Goal: Task Accomplishment & Management: Use online tool/utility

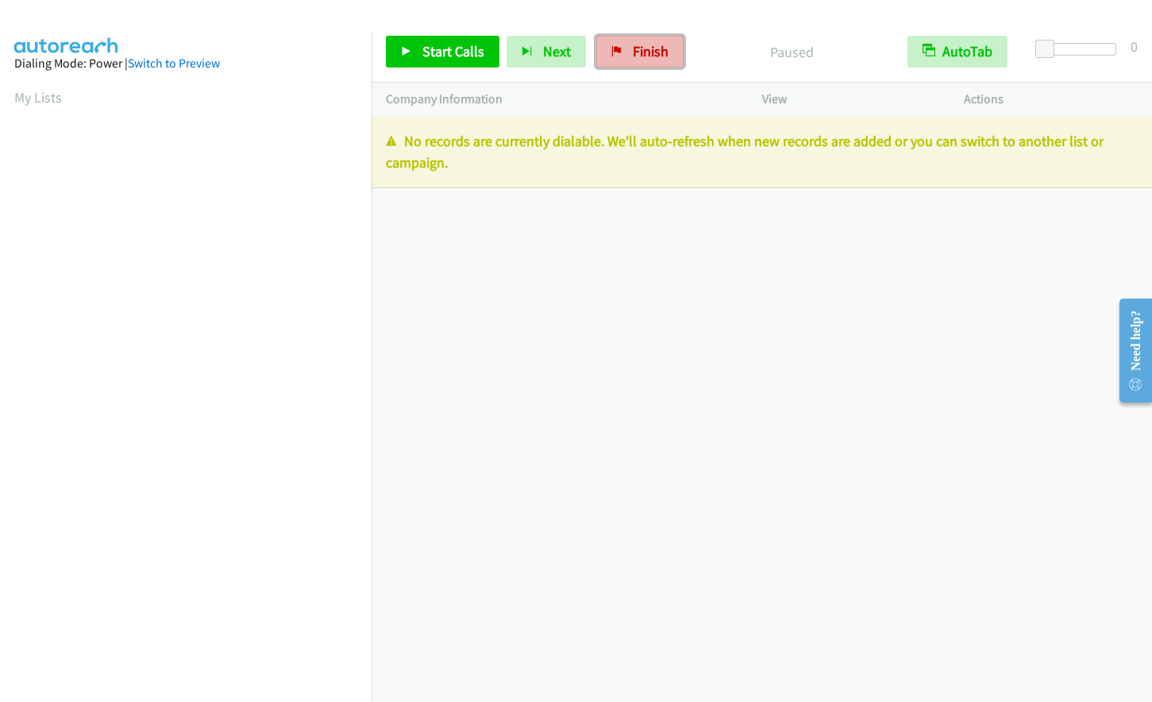
click at [658, 58] on span "Finish" at bounding box center [651, 51] width 36 height 18
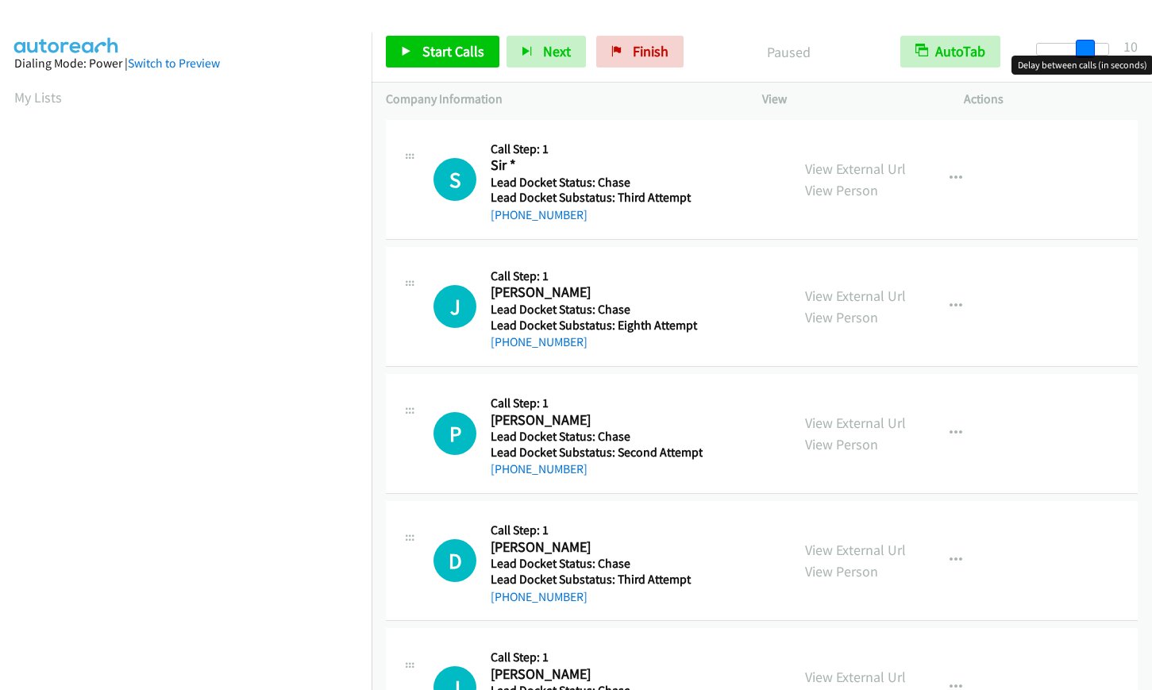
click at [1092, 48] on div at bounding box center [1072, 49] width 73 height 13
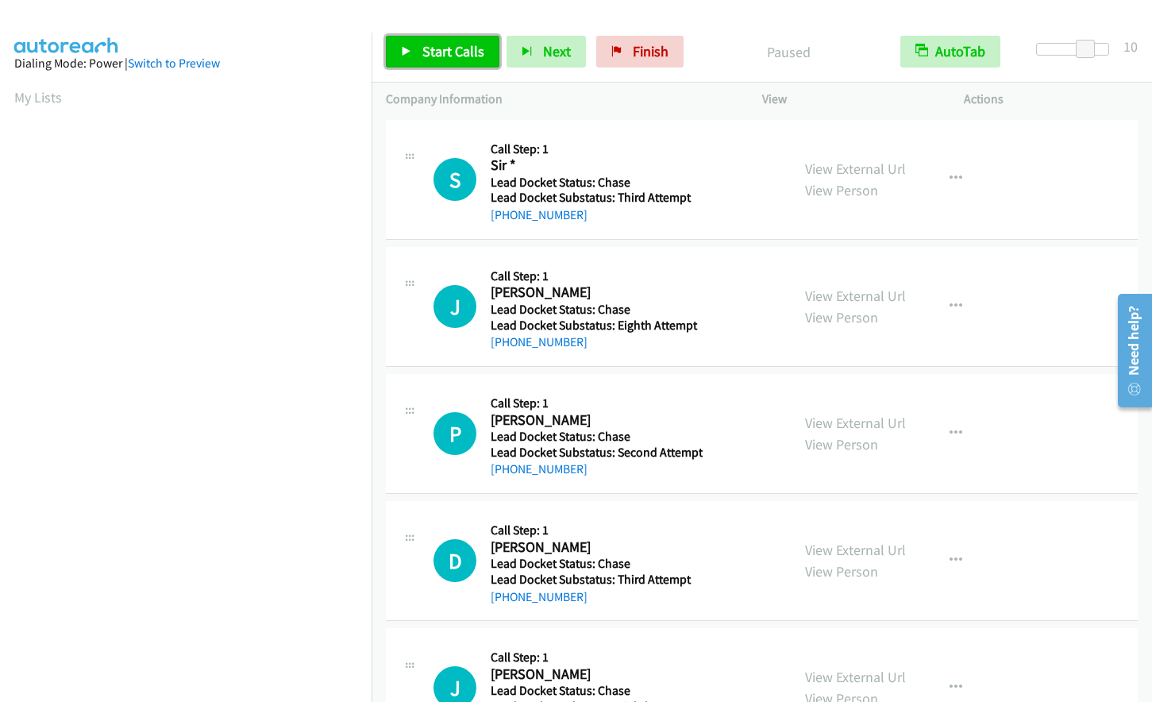
click at [456, 56] on span "Start Calls" at bounding box center [453, 51] width 62 height 18
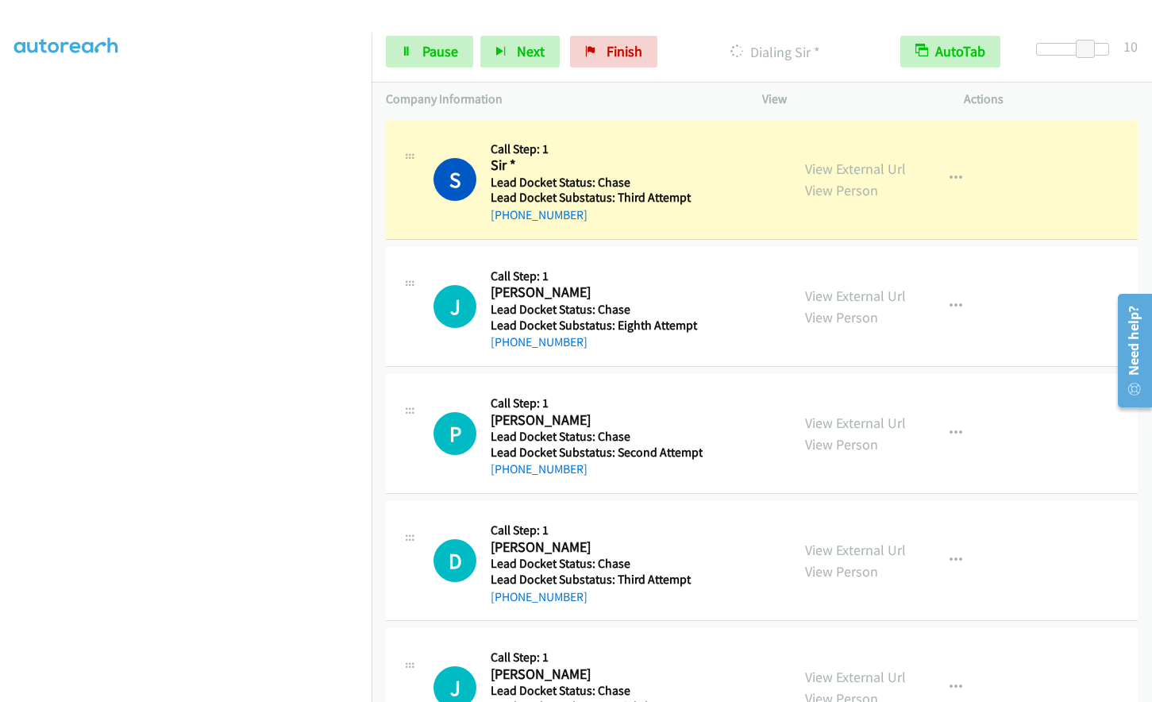
scroll to position [188, 0]
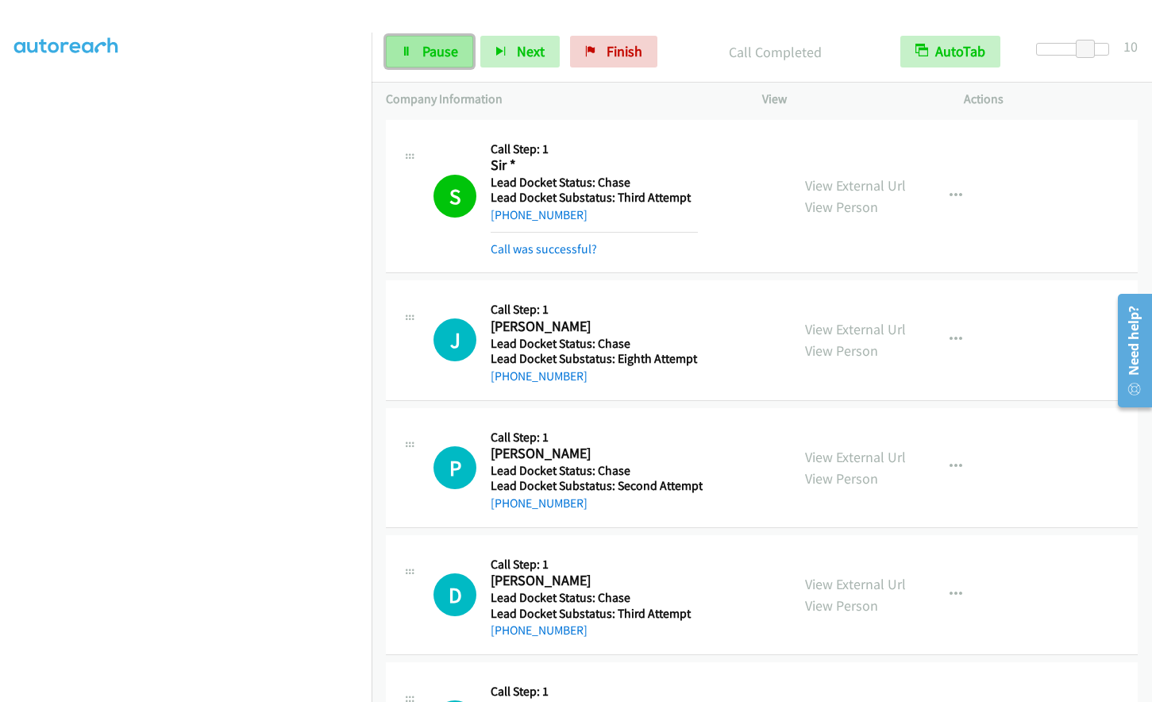
click at [402, 52] on icon at bounding box center [406, 52] width 11 height 11
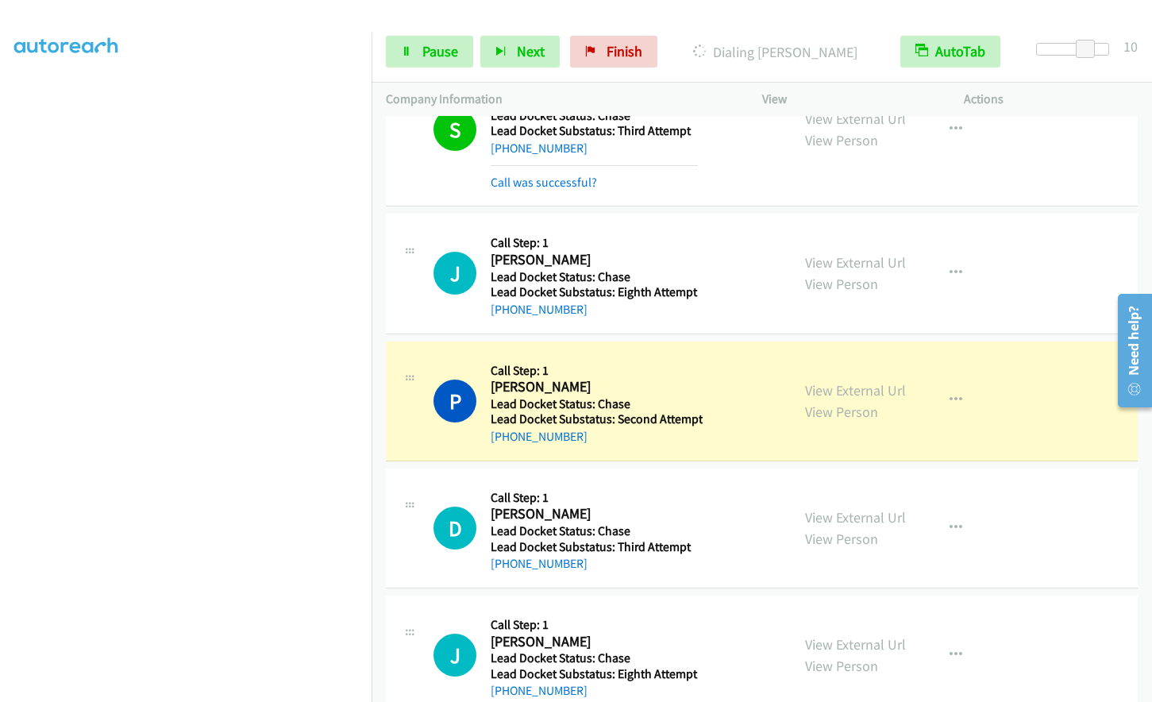
scroll to position [104, 0]
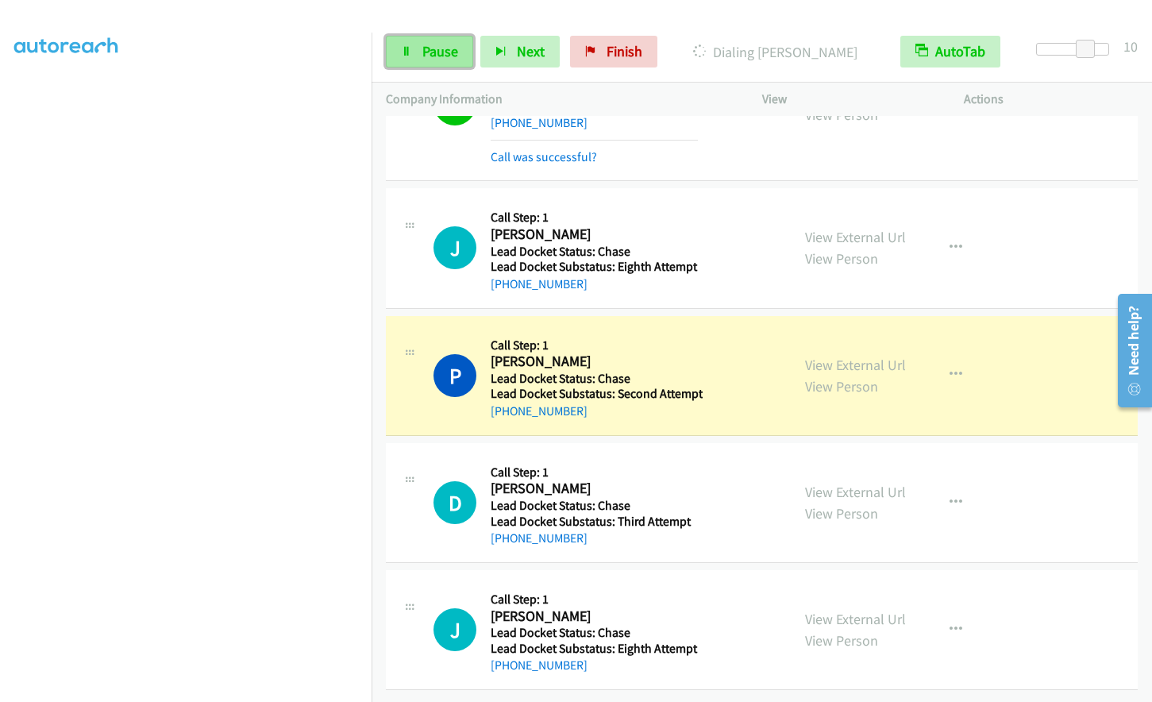
click at [435, 52] on span "Pause" at bounding box center [440, 51] width 36 height 18
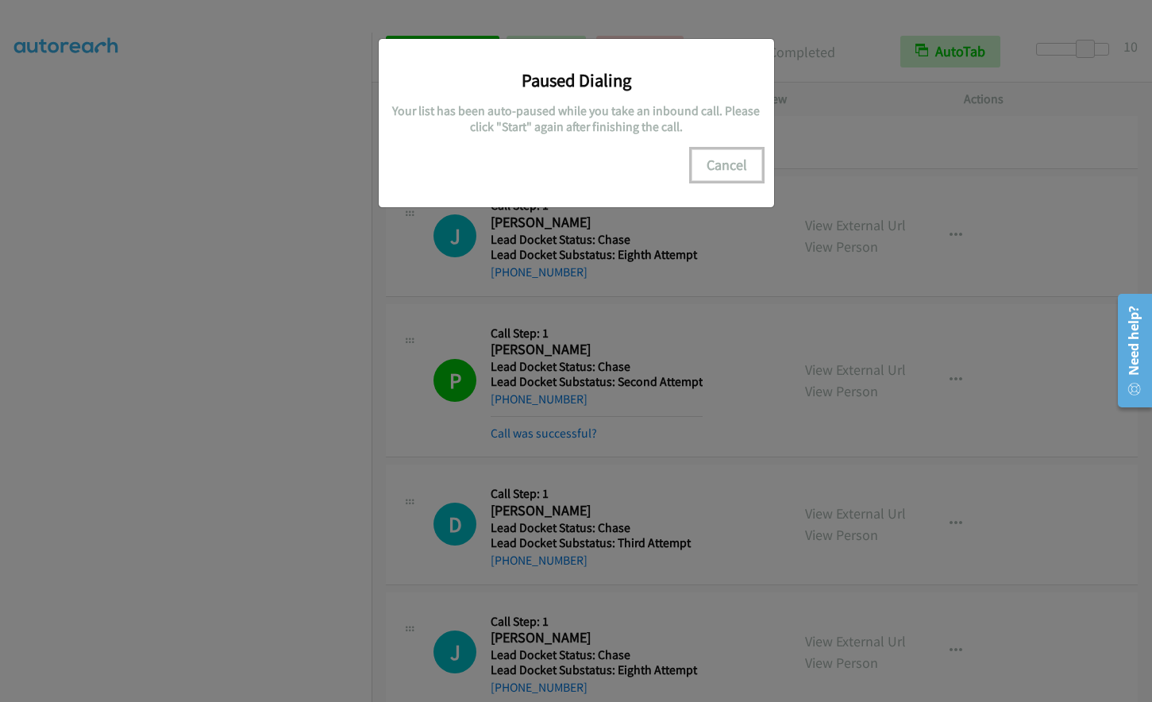
click at [725, 155] on button "Cancel" at bounding box center [726, 165] width 71 height 32
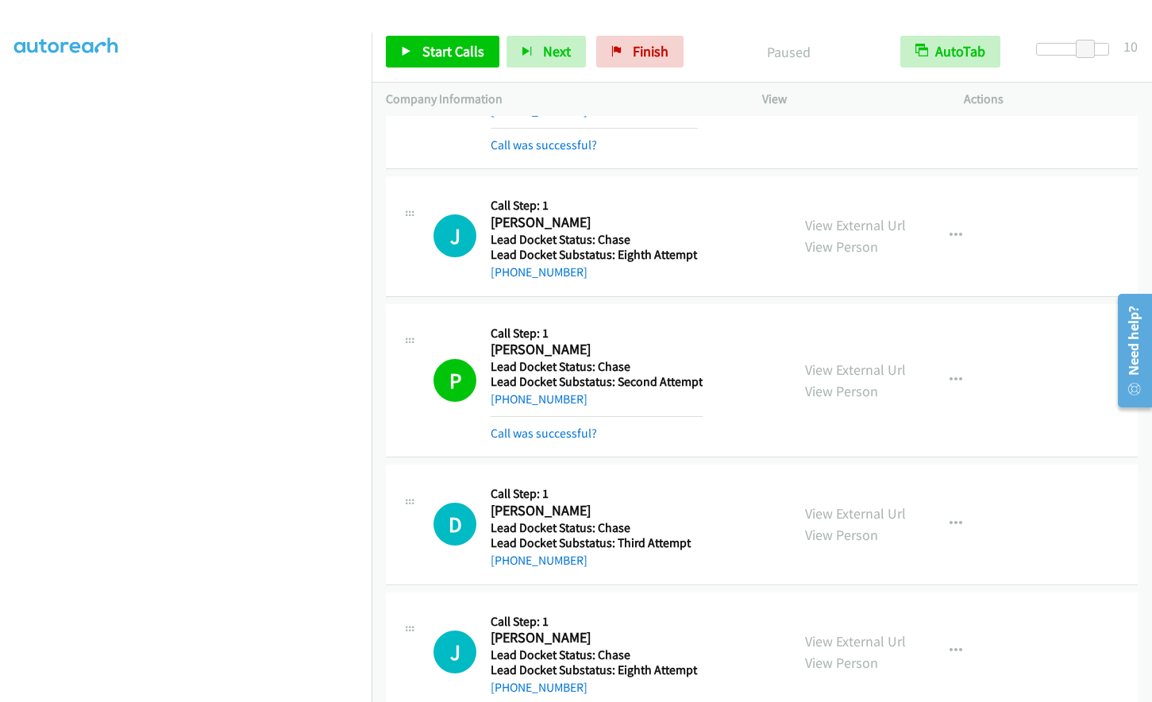
scroll to position [0, 0]
click at [454, 47] on span "Start Calls" at bounding box center [453, 51] width 62 height 18
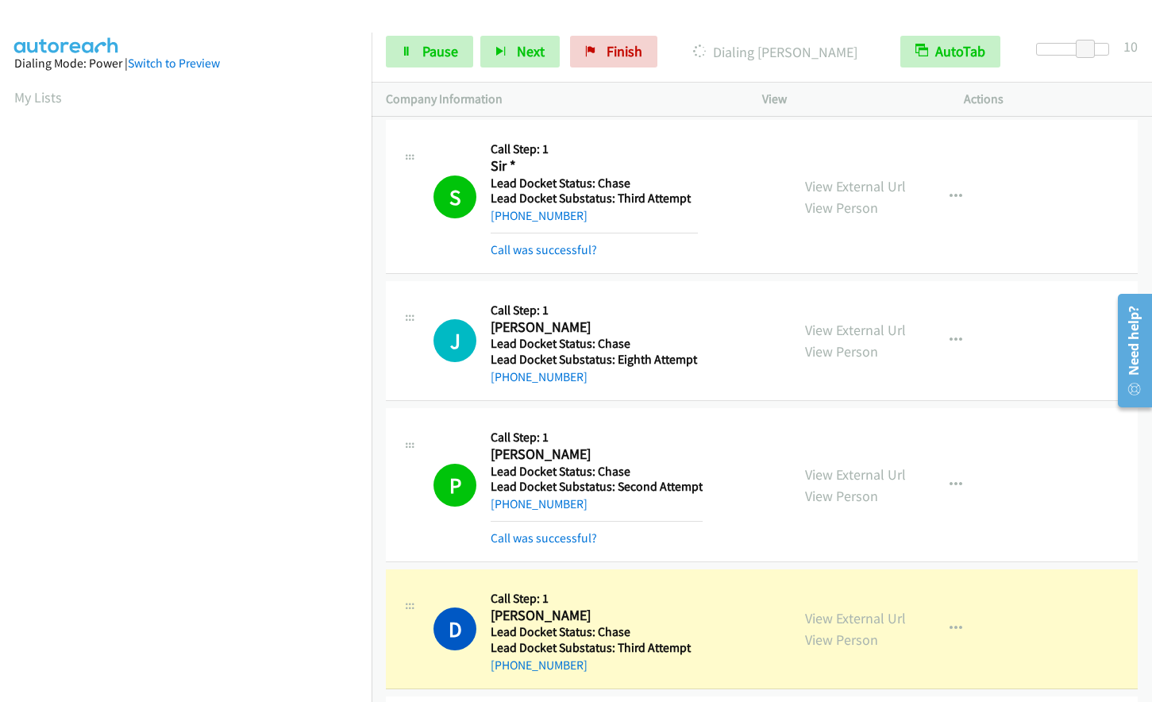
click at [298, 112] on aside "Dialing Mode: Power | Switch to Preview My Lists" at bounding box center [185, 472] width 371 height 879
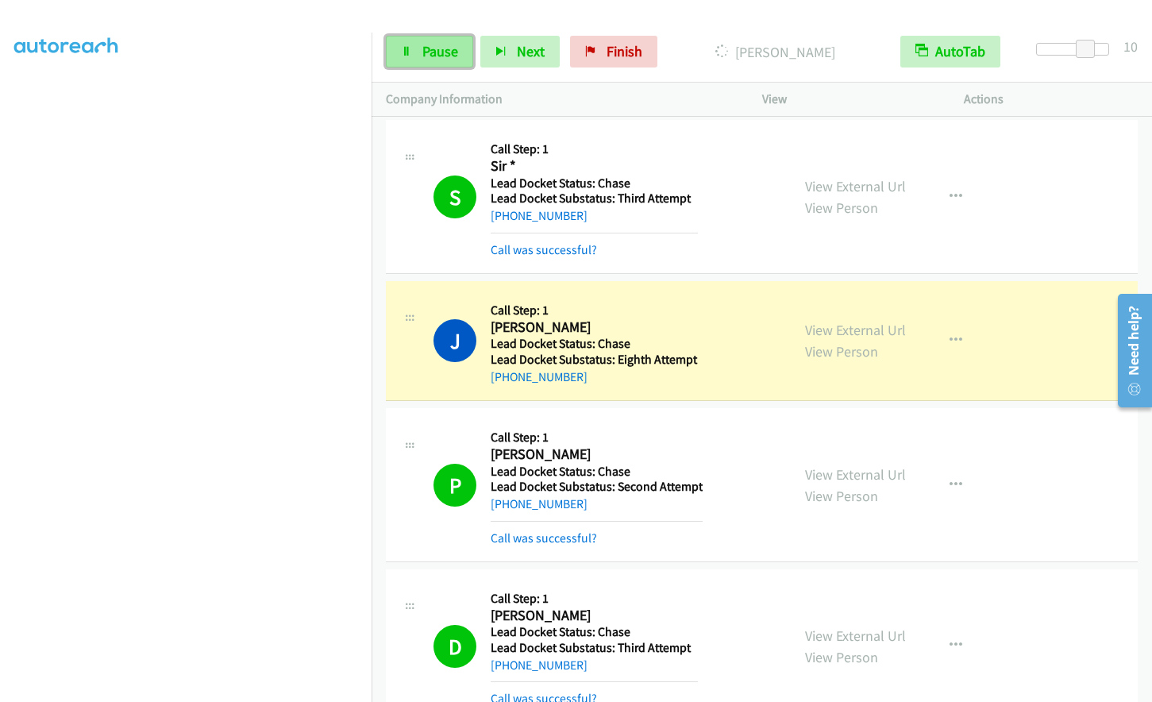
click at [416, 50] on link "Pause" at bounding box center [429, 52] width 87 height 32
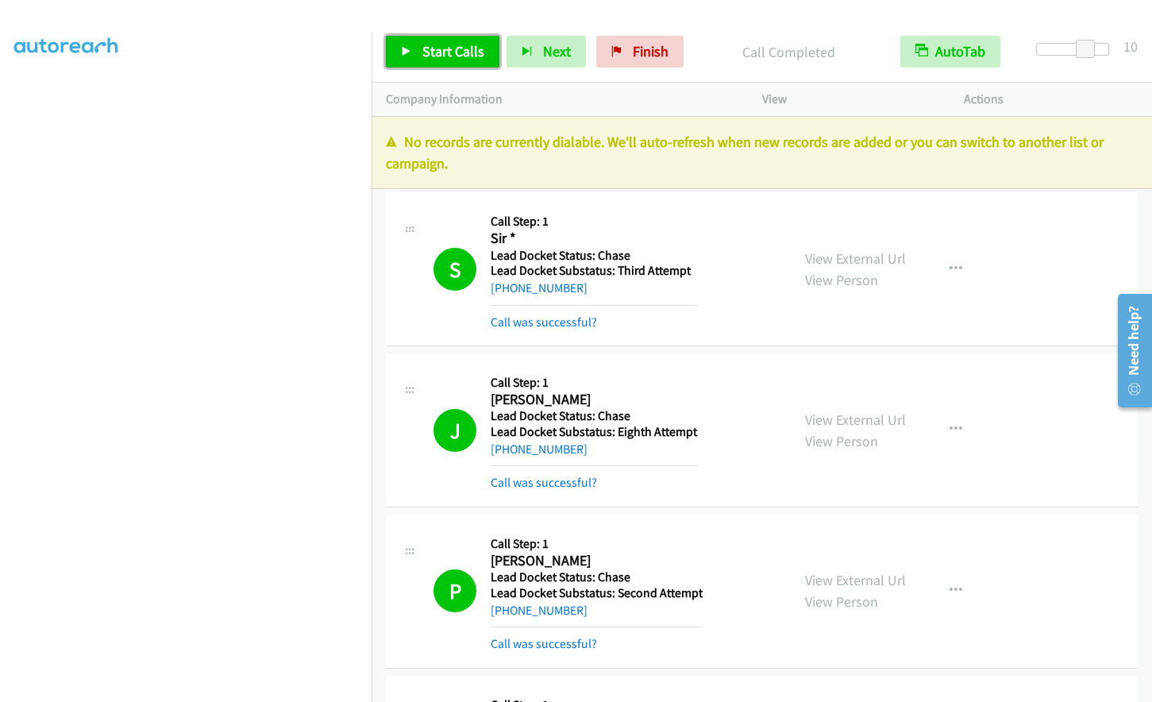
click at [423, 54] on span "Start Calls" at bounding box center [453, 51] width 62 height 18
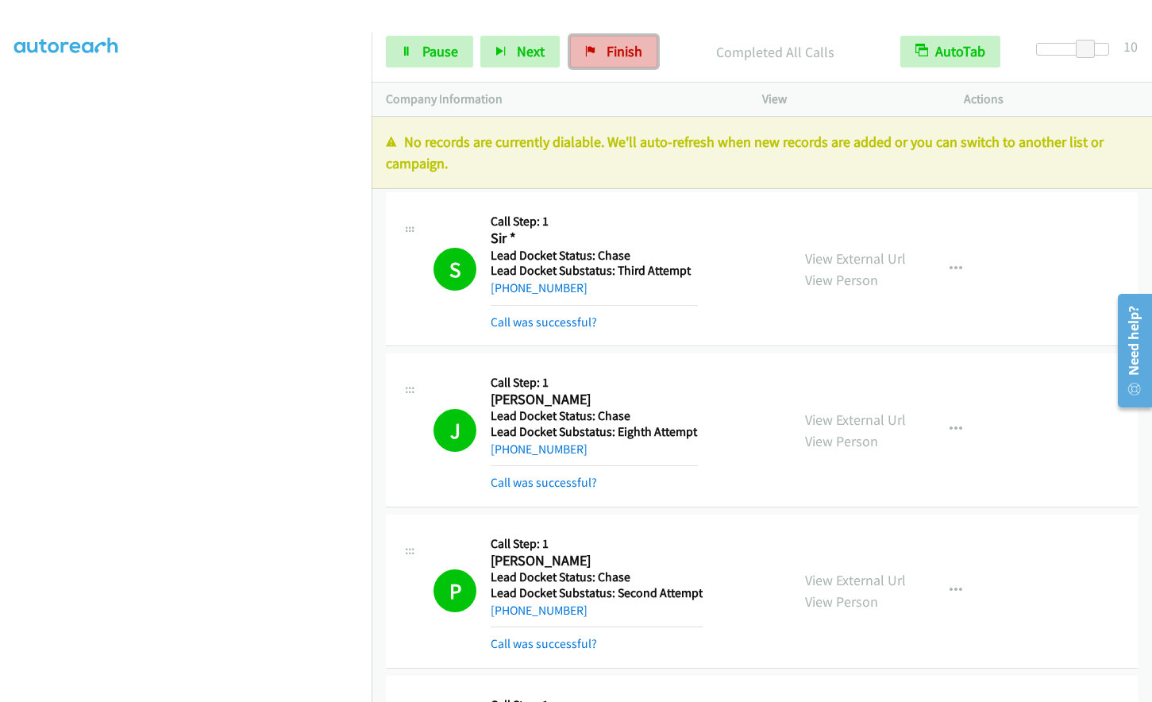
click at [620, 58] on span "Finish" at bounding box center [624, 51] width 36 height 18
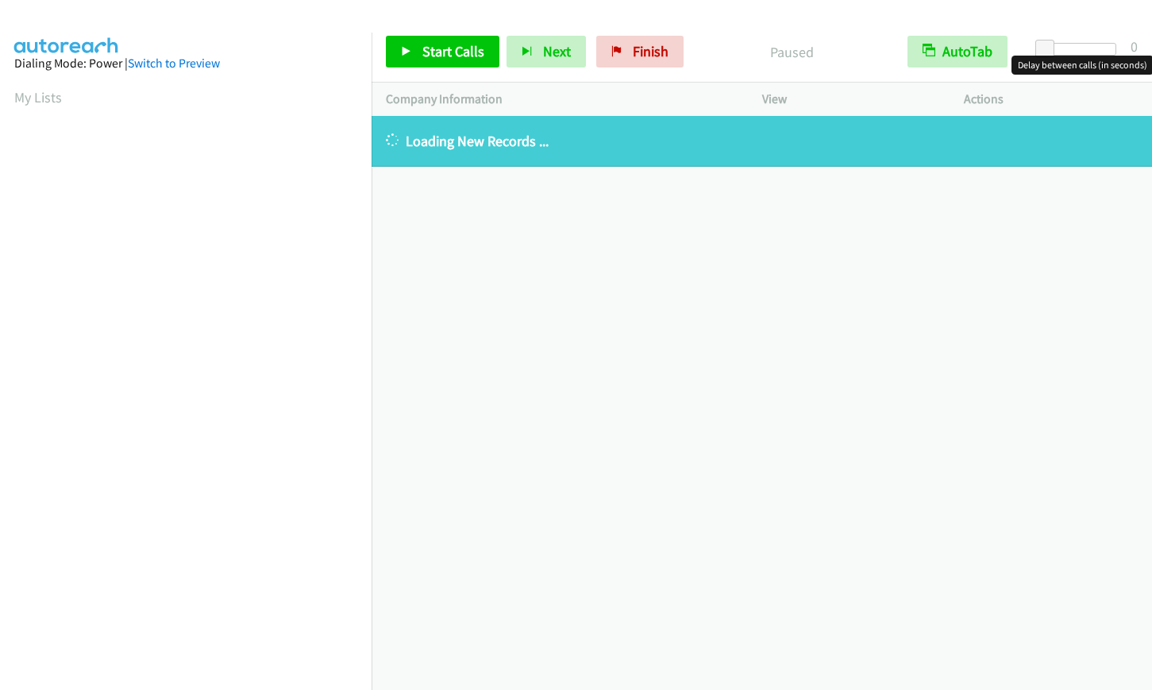
click at [1086, 49] on div at bounding box center [1079, 49] width 73 height 13
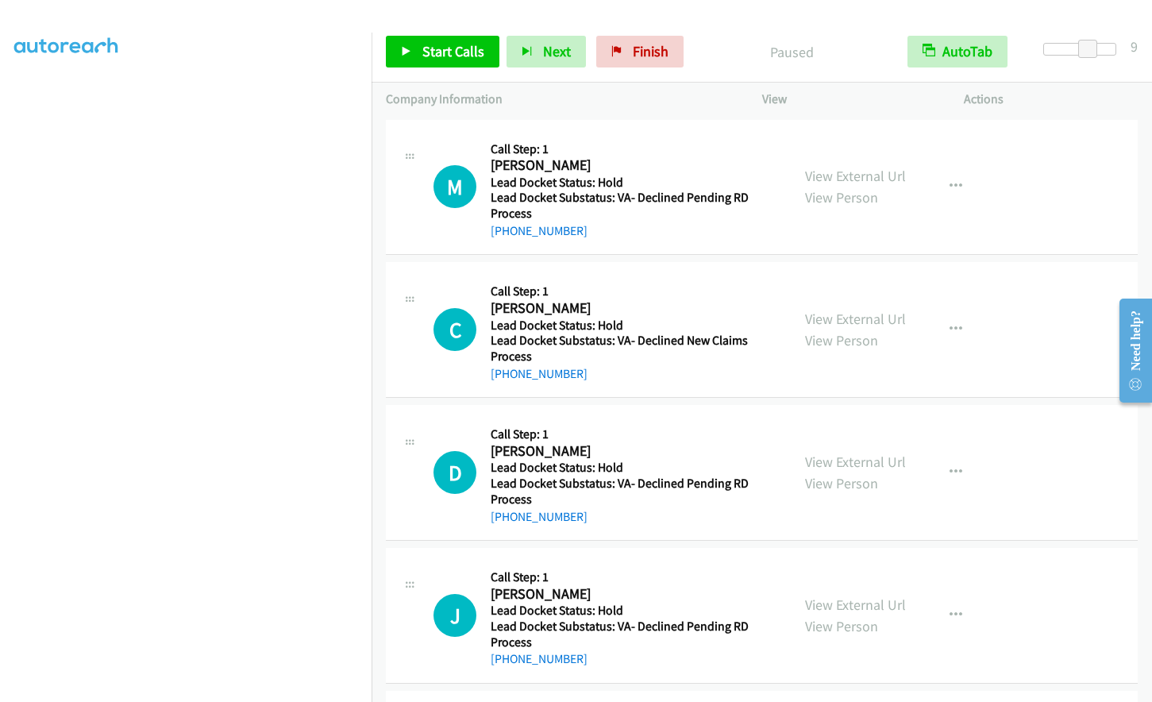
scroll to position [188, 0]
click at [656, 45] on span "Finish" at bounding box center [651, 51] width 36 height 18
click at [433, 51] on span "Start Calls" at bounding box center [453, 51] width 62 height 18
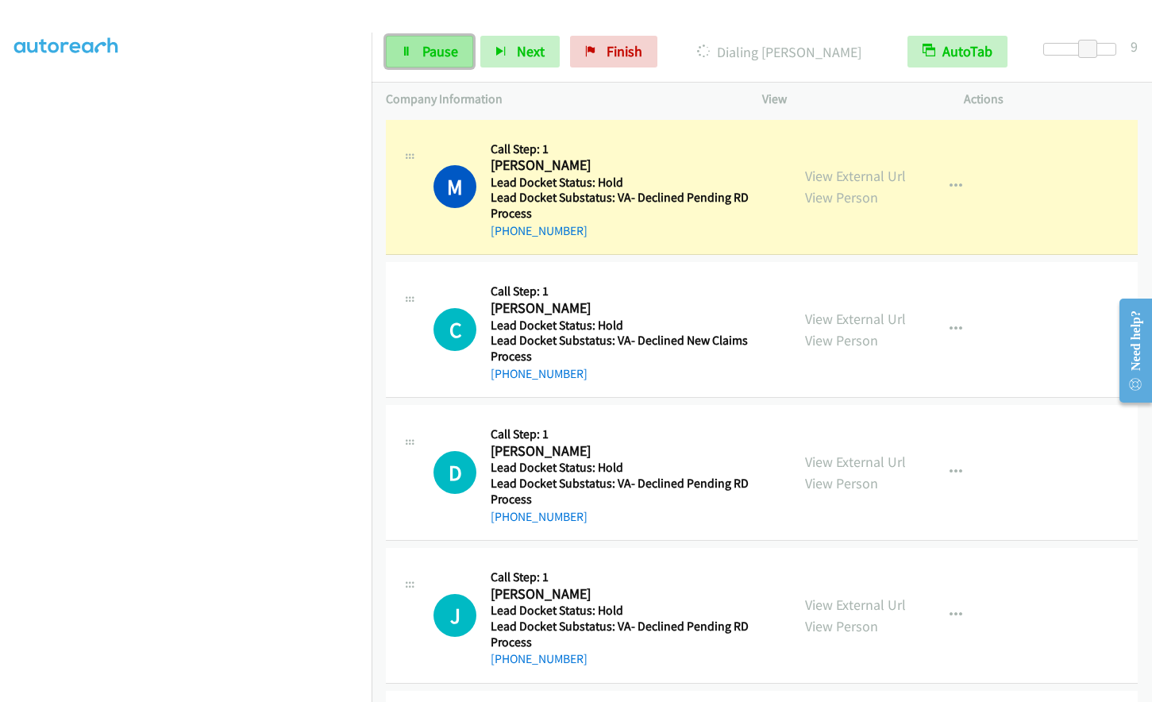
drag, startPoint x: 412, startPoint y: 51, endPoint x: 391, endPoint y: 41, distance: 23.5
click at [412, 50] on link "Pause" at bounding box center [429, 52] width 87 height 32
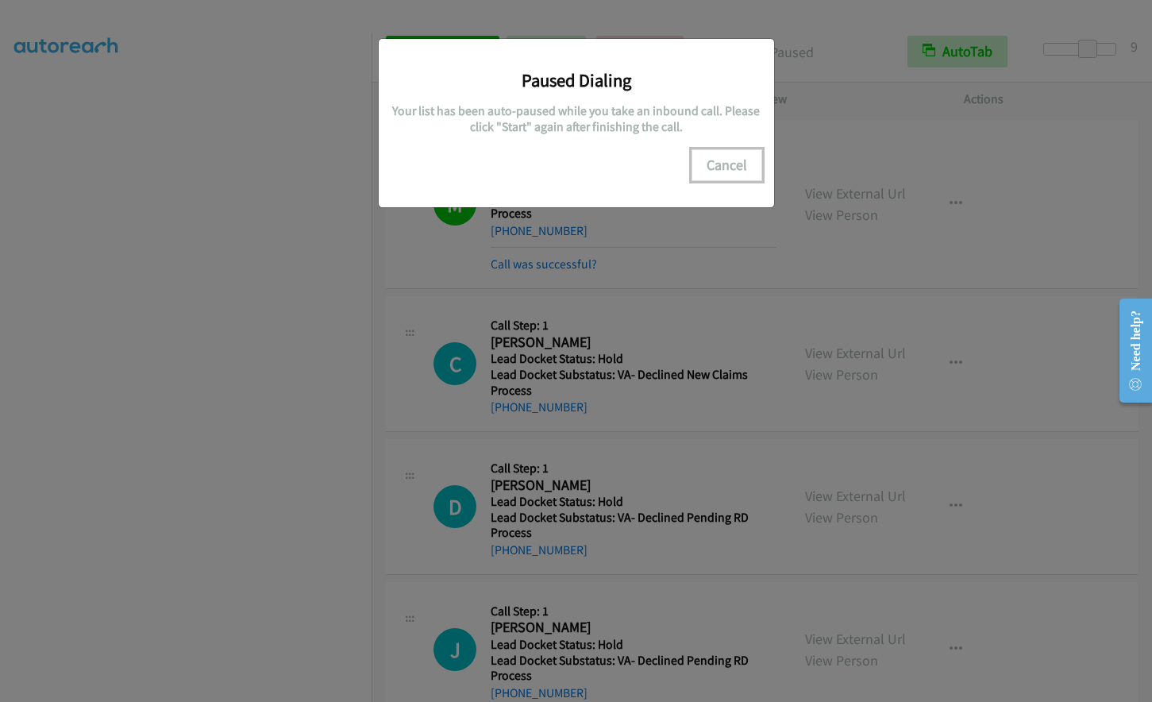
drag, startPoint x: 721, startPoint y: 166, endPoint x: 735, endPoint y: 165, distance: 14.3
click at [726, 166] on button "Cancel" at bounding box center [726, 165] width 71 height 32
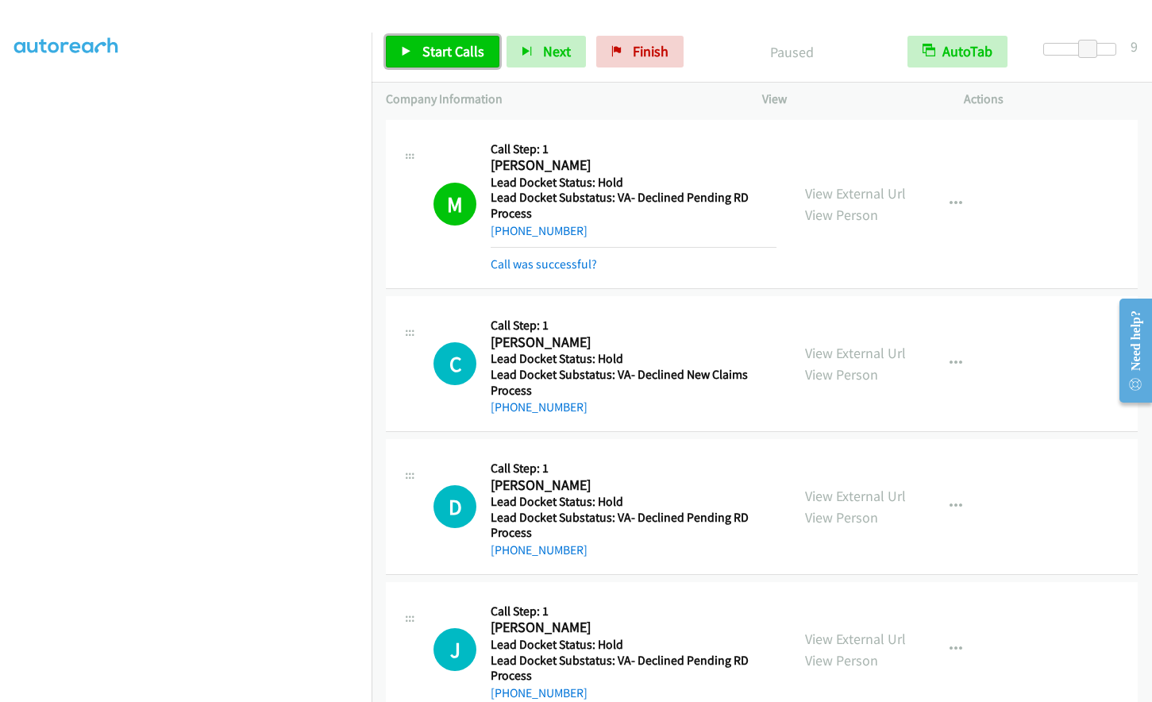
click at [449, 52] on span "Start Calls" at bounding box center [453, 51] width 62 height 18
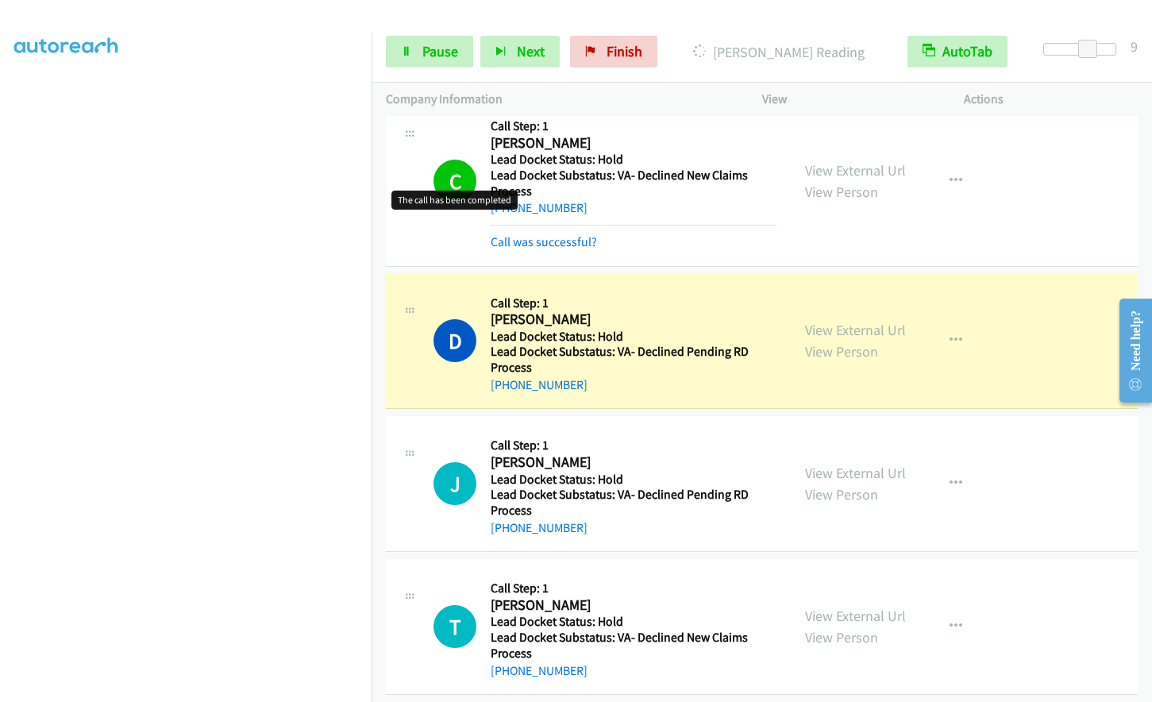
scroll to position [216, 0]
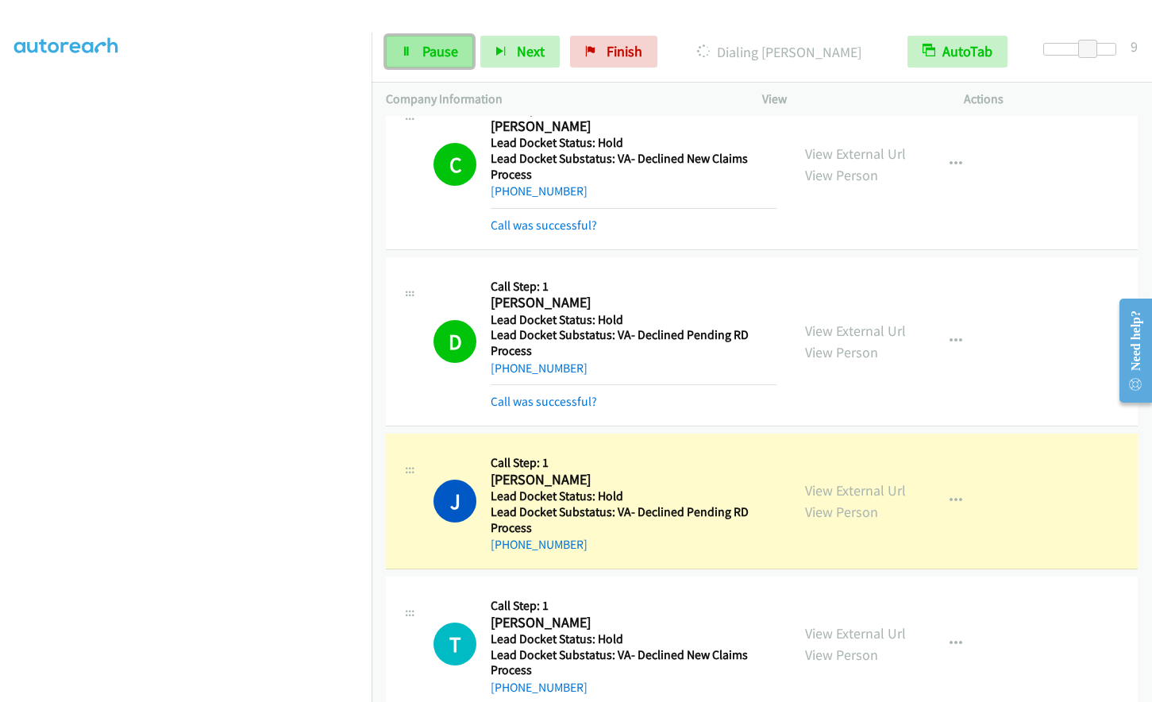
click at [430, 53] on span "Pause" at bounding box center [440, 51] width 36 height 18
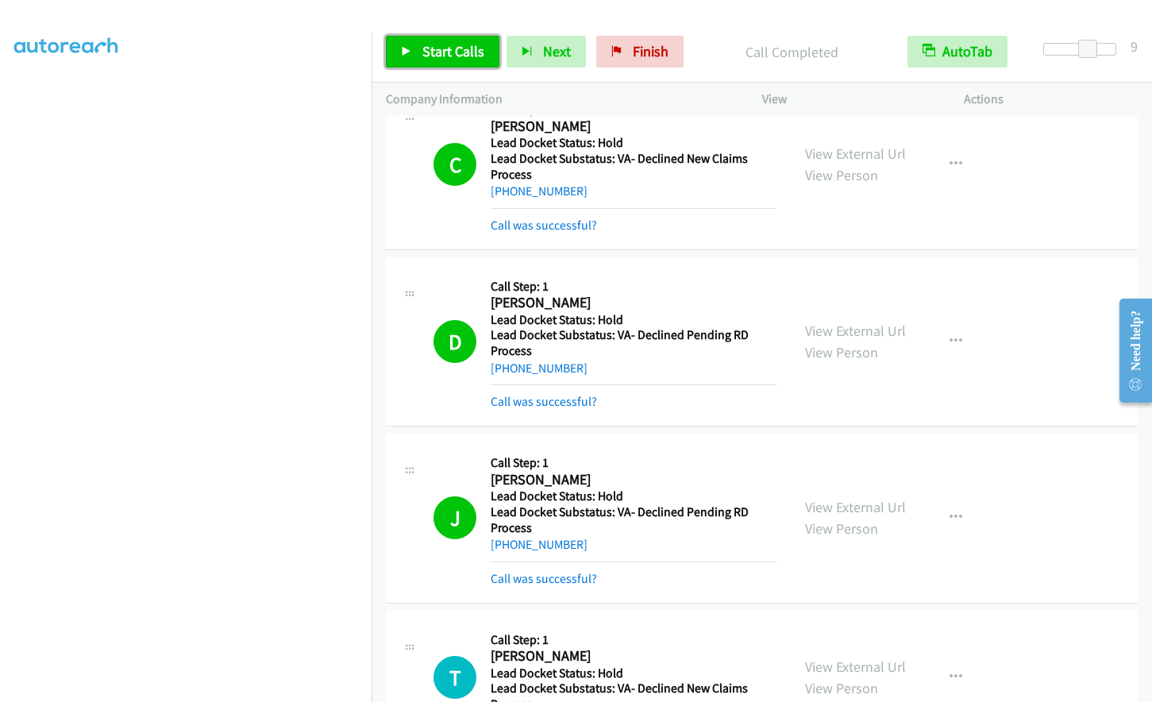
click at [416, 51] on link "Start Calls" at bounding box center [443, 52] width 114 height 32
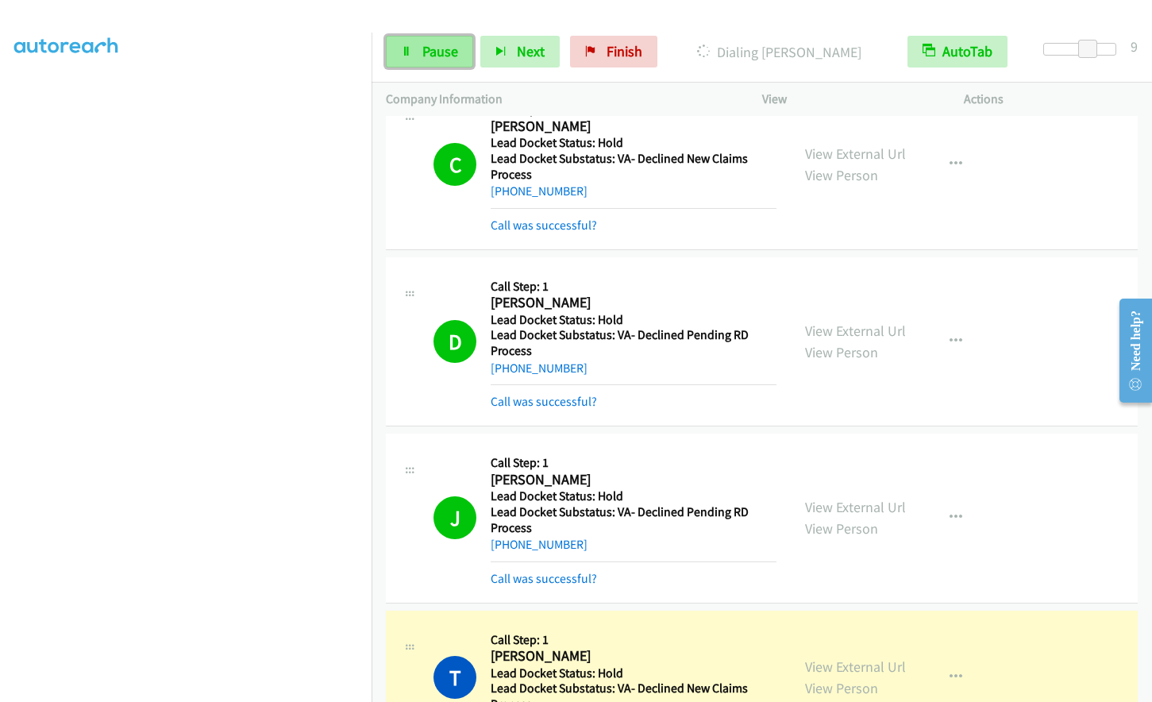
click at [437, 54] on span "Pause" at bounding box center [440, 51] width 36 height 18
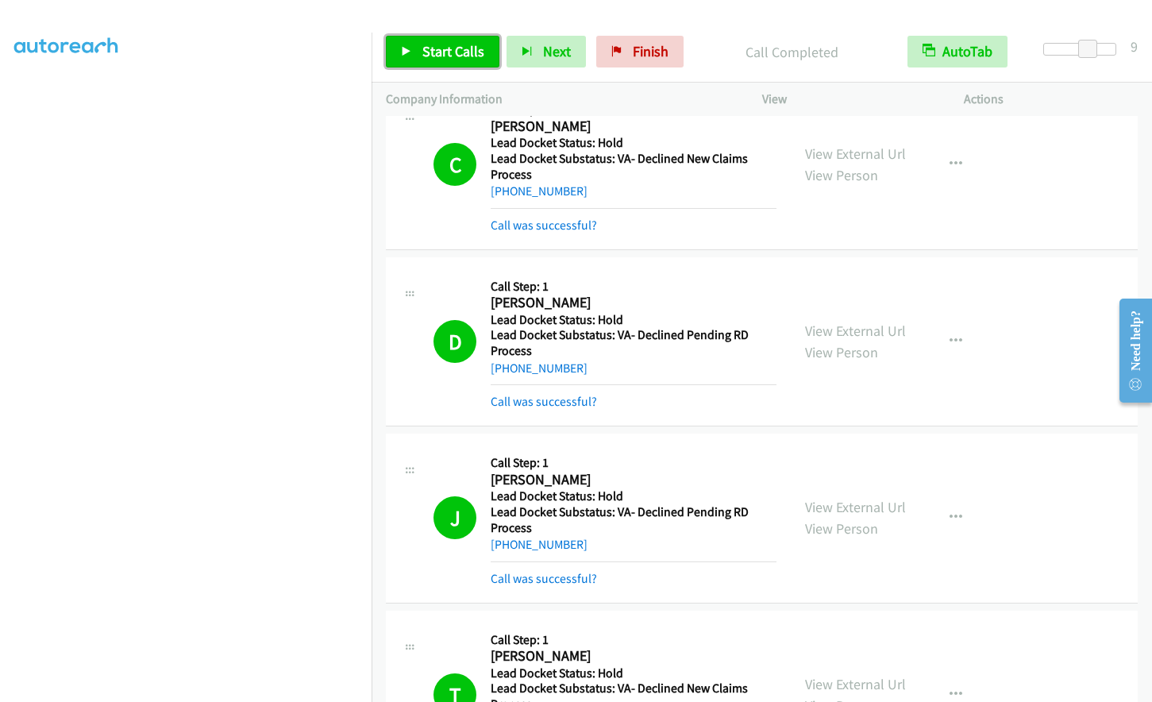
click at [435, 49] on span "Start Calls" at bounding box center [453, 51] width 62 height 18
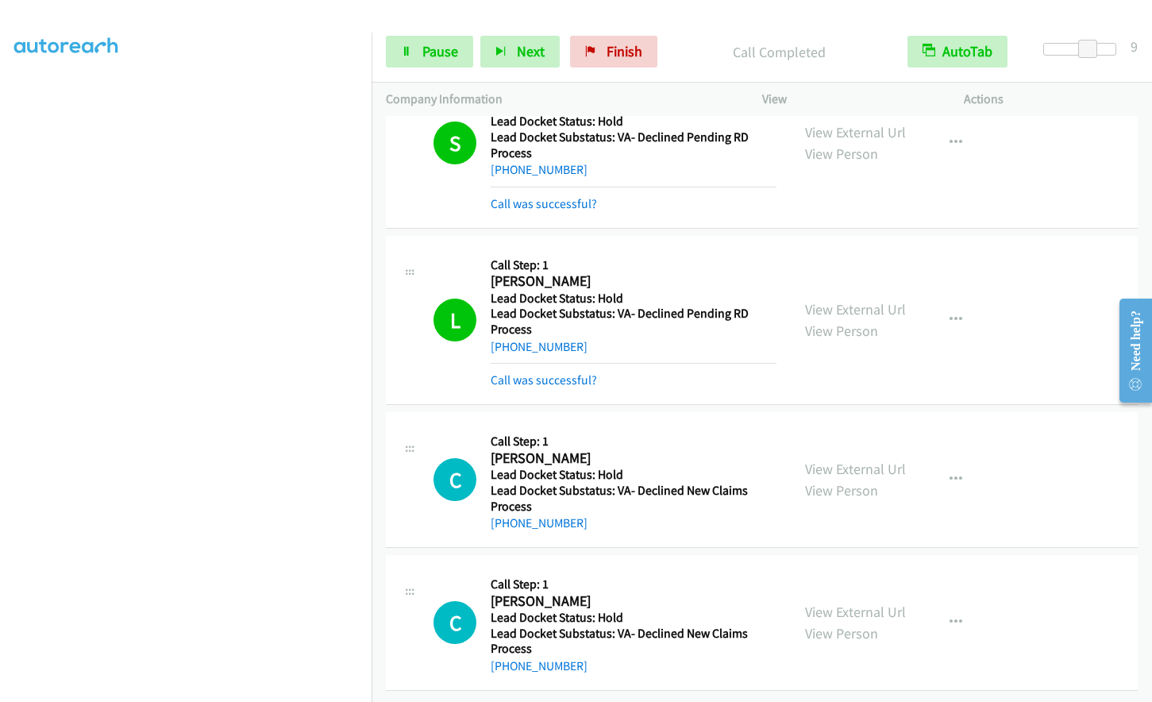
scroll to position [1309, 0]
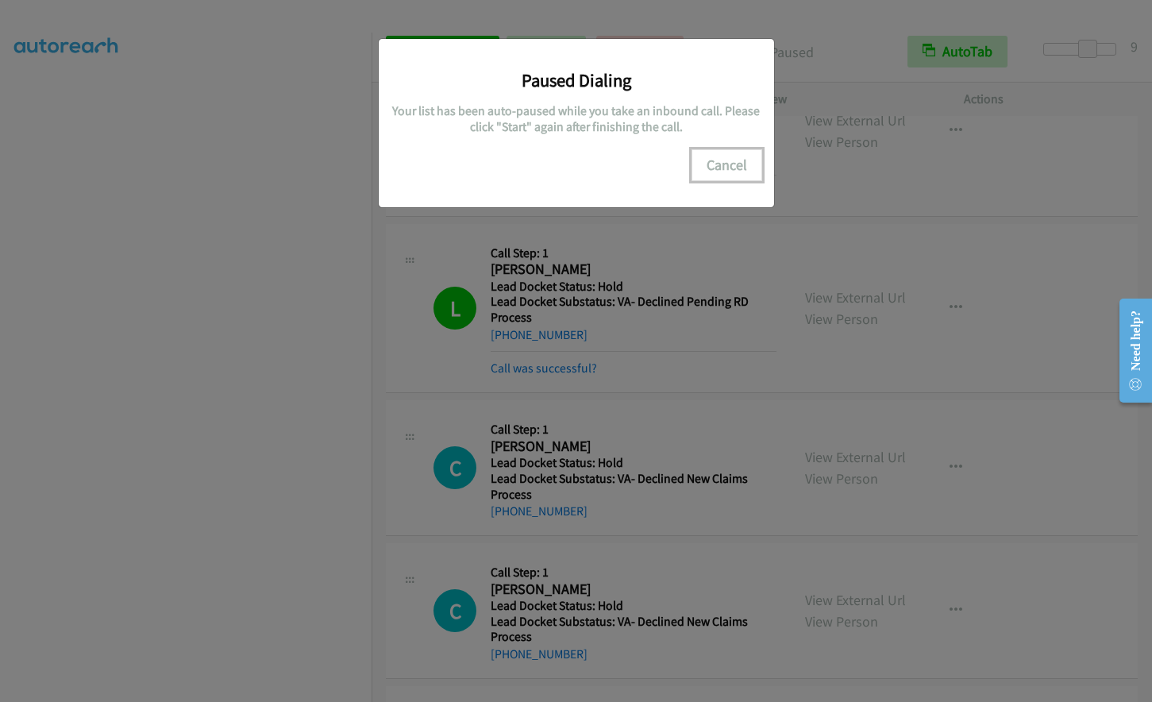
click at [723, 169] on button "Cancel" at bounding box center [726, 165] width 71 height 32
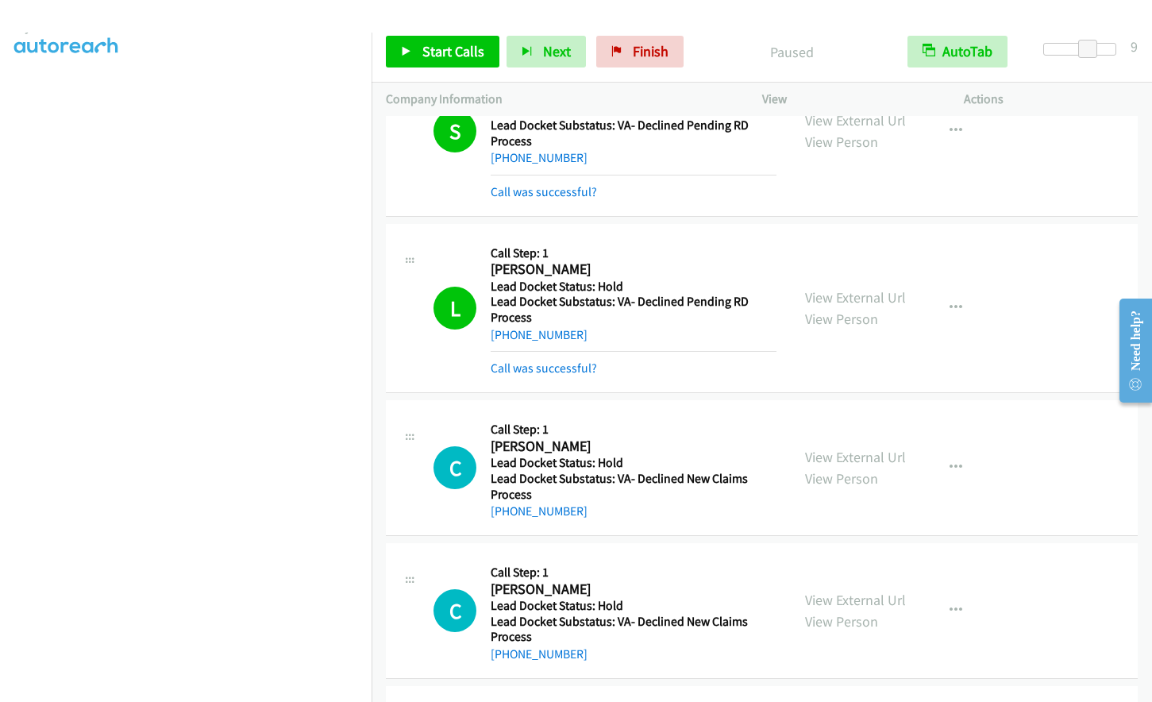
scroll to position [0, 0]
click at [433, 45] on span "Start Calls" at bounding box center [453, 51] width 62 height 18
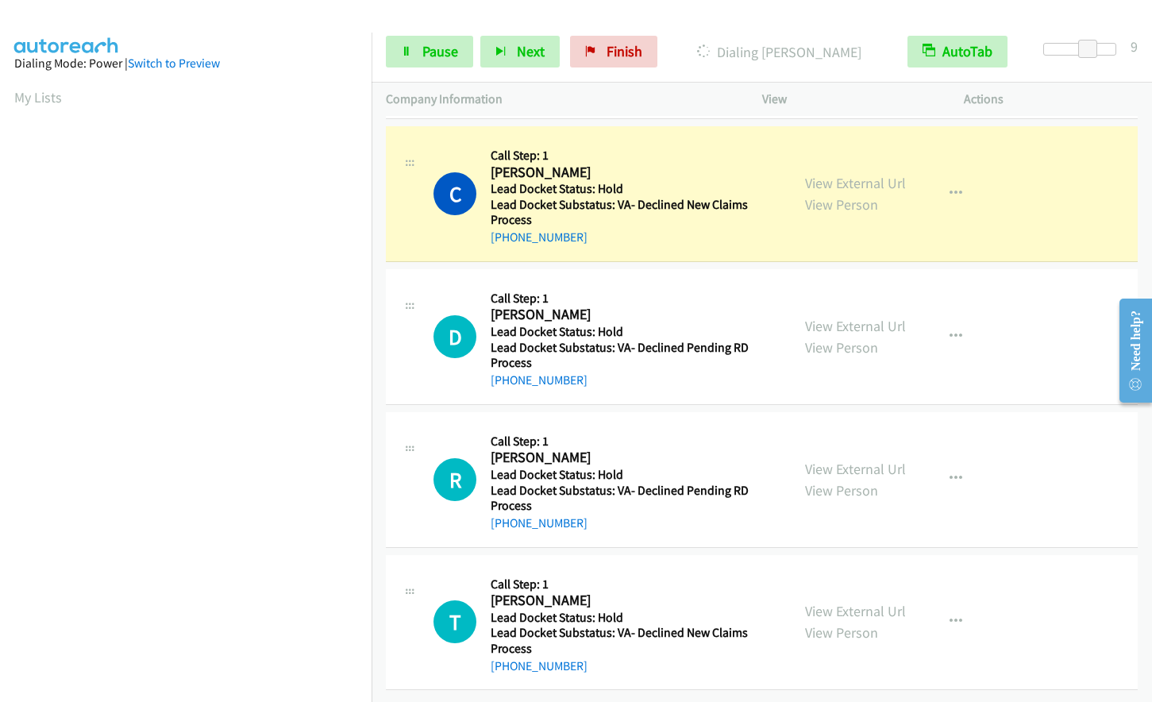
scroll to position [188, 0]
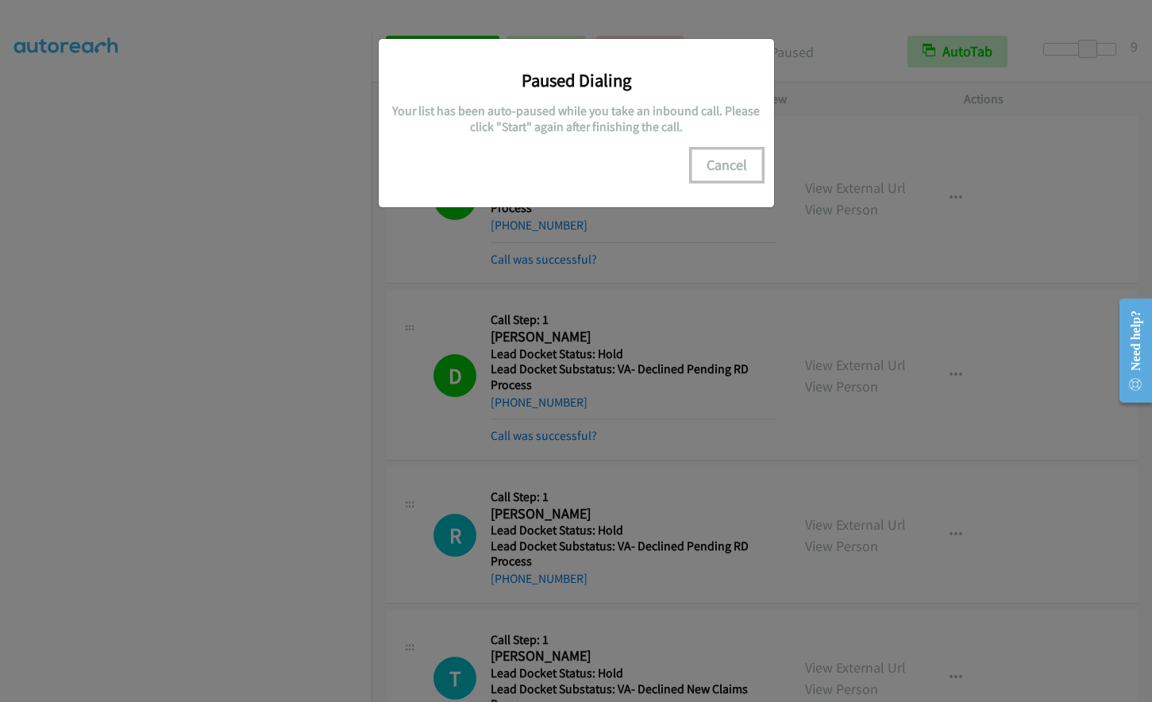
click at [719, 160] on button "Cancel" at bounding box center [726, 165] width 71 height 32
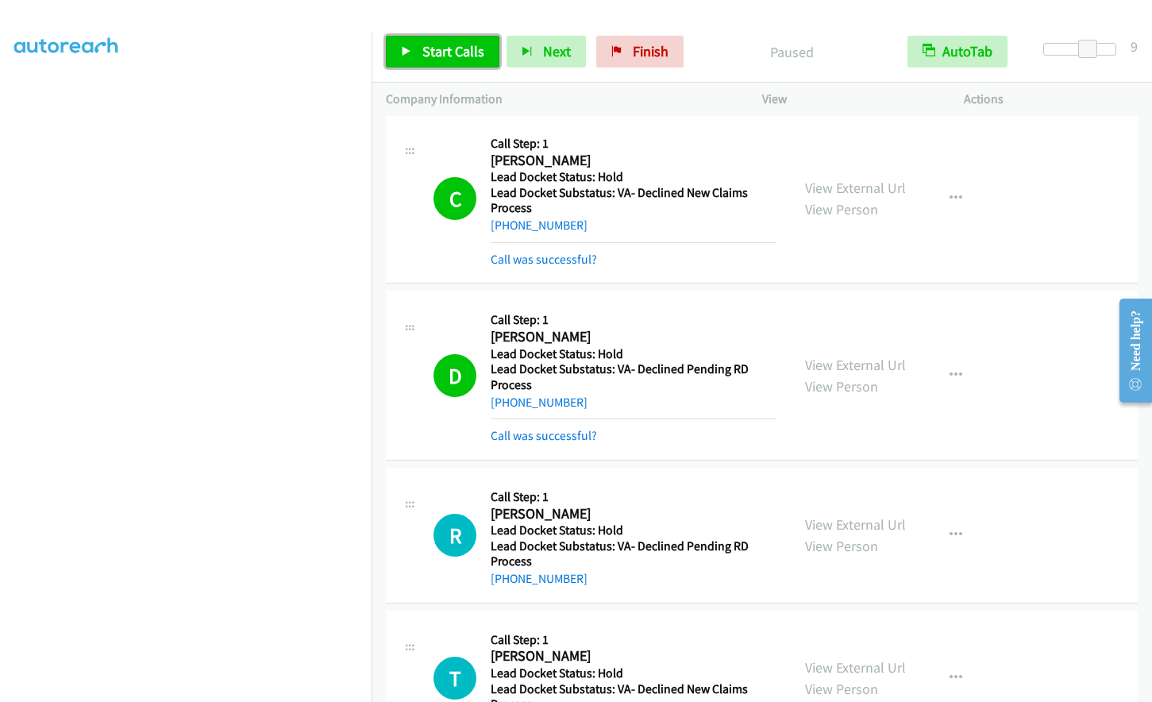
click at [460, 60] on link "Start Calls" at bounding box center [443, 52] width 114 height 32
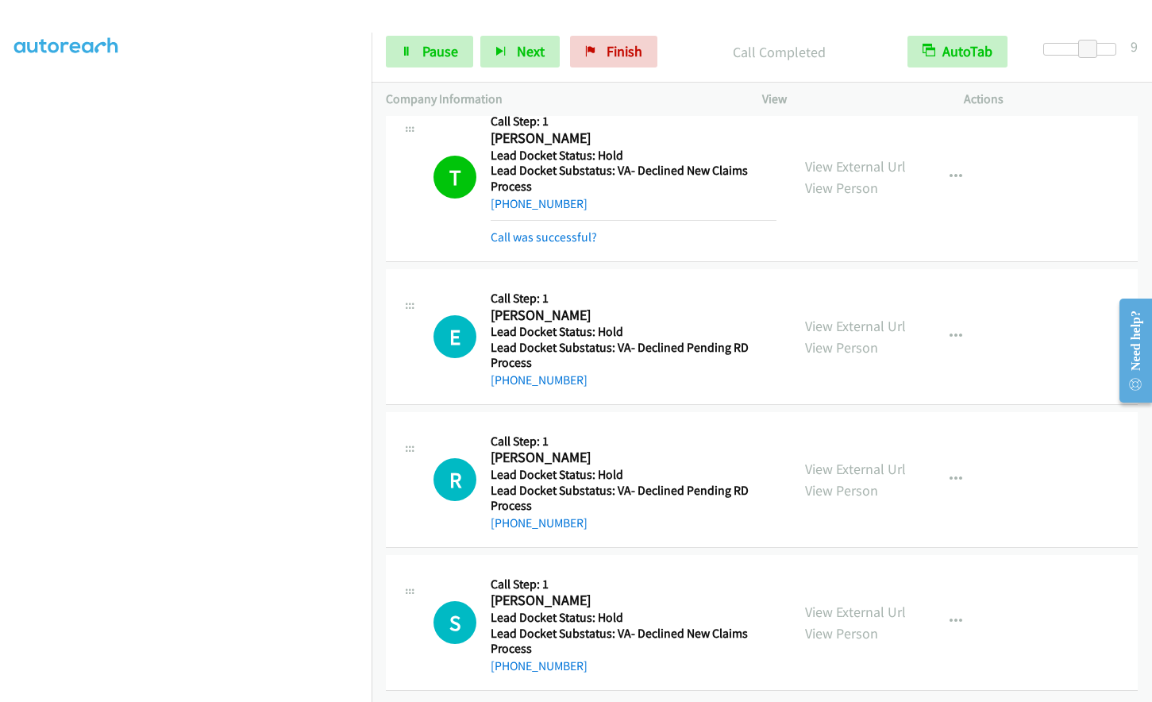
scroll to position [0, 0]
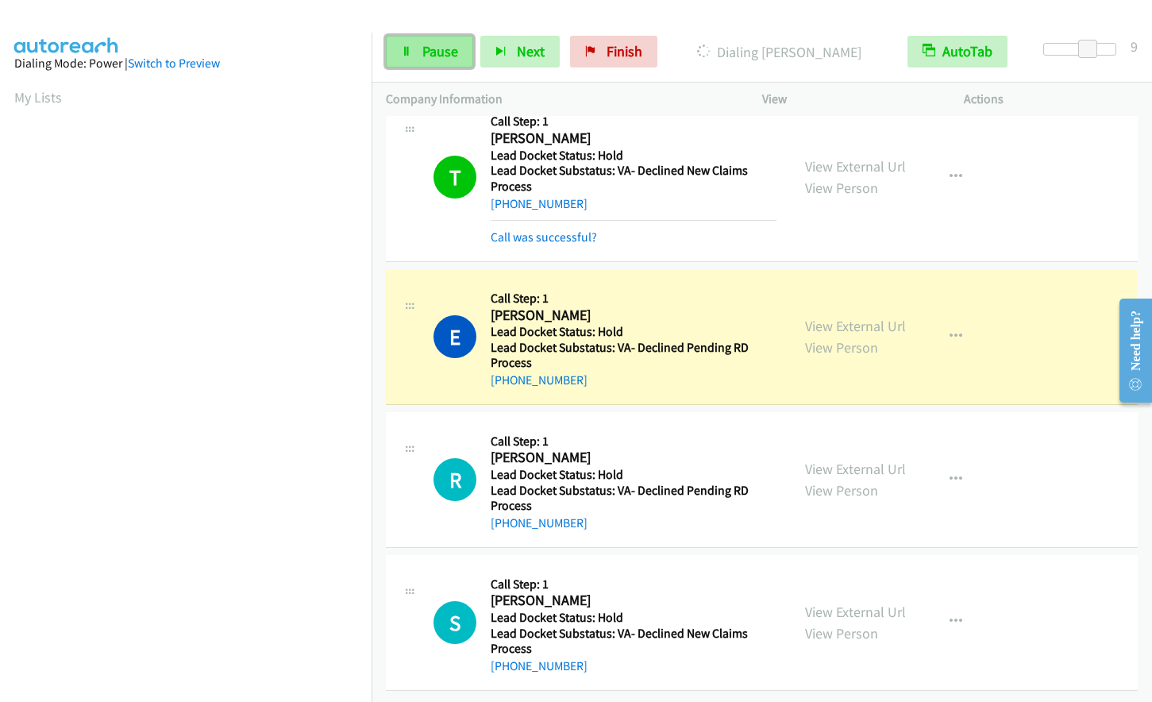
click at [429, 53] on span "Pause" at bounding box center [440, 51] width 36 height 18
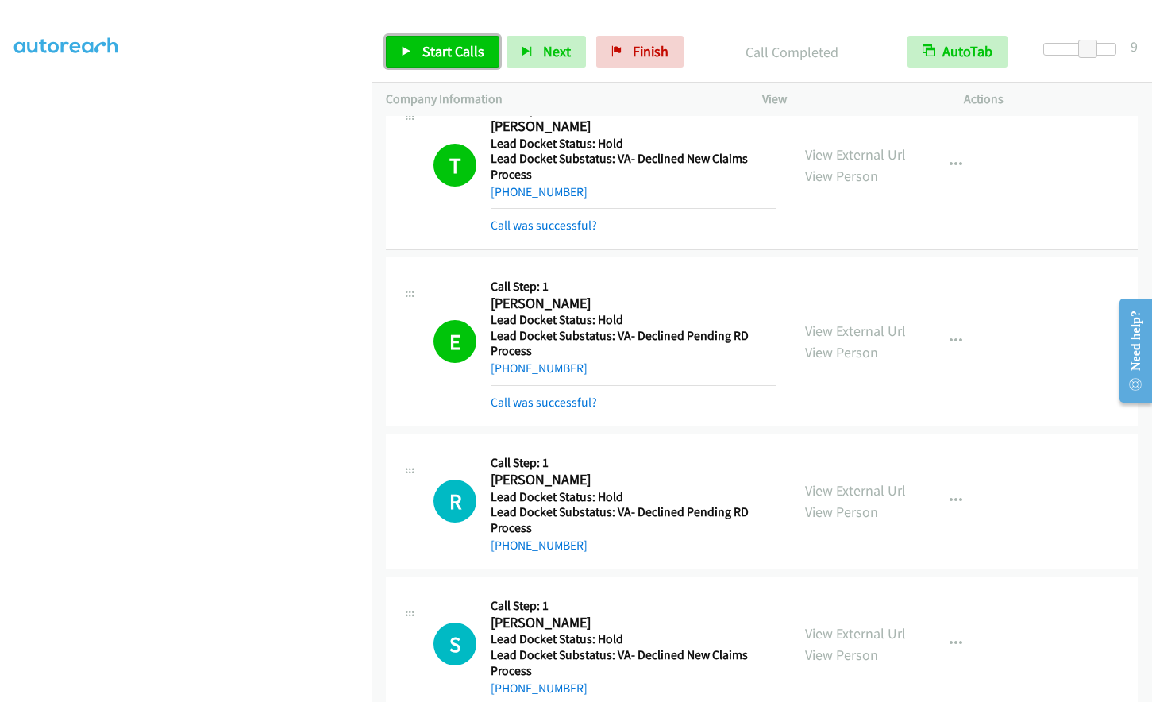
click at [432, 51] on span "Start Calls" at bounding box center [453, 51] width 62 height 18
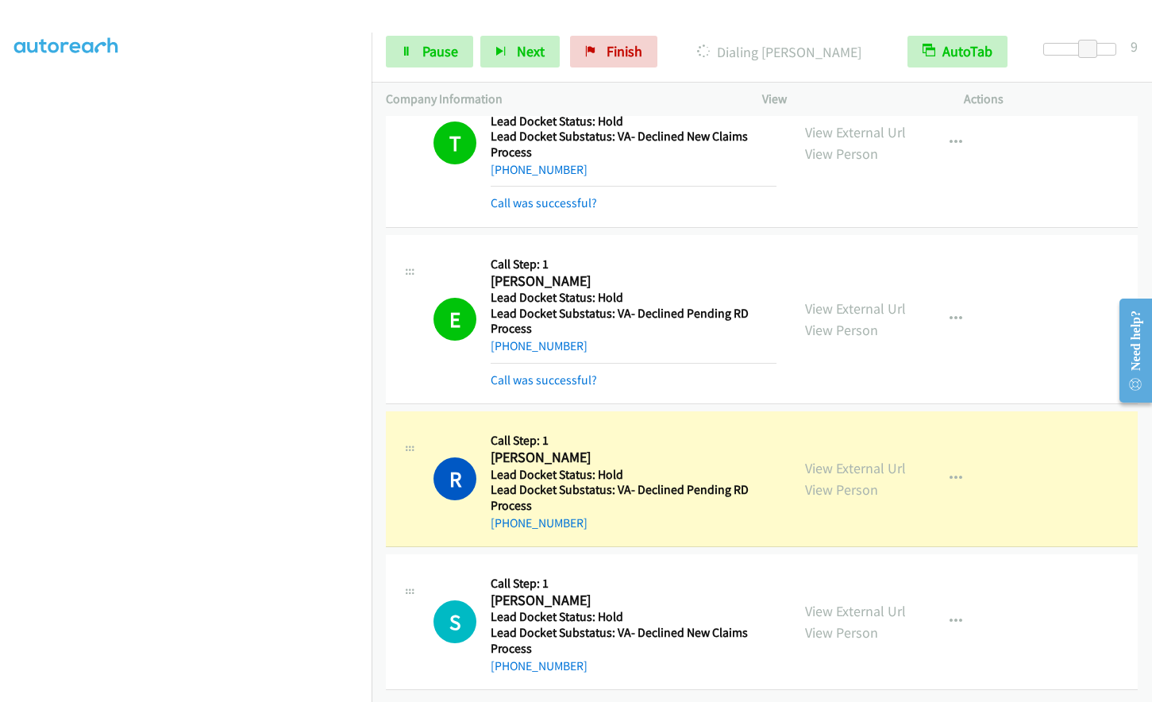
scroll to position [2335, 0]
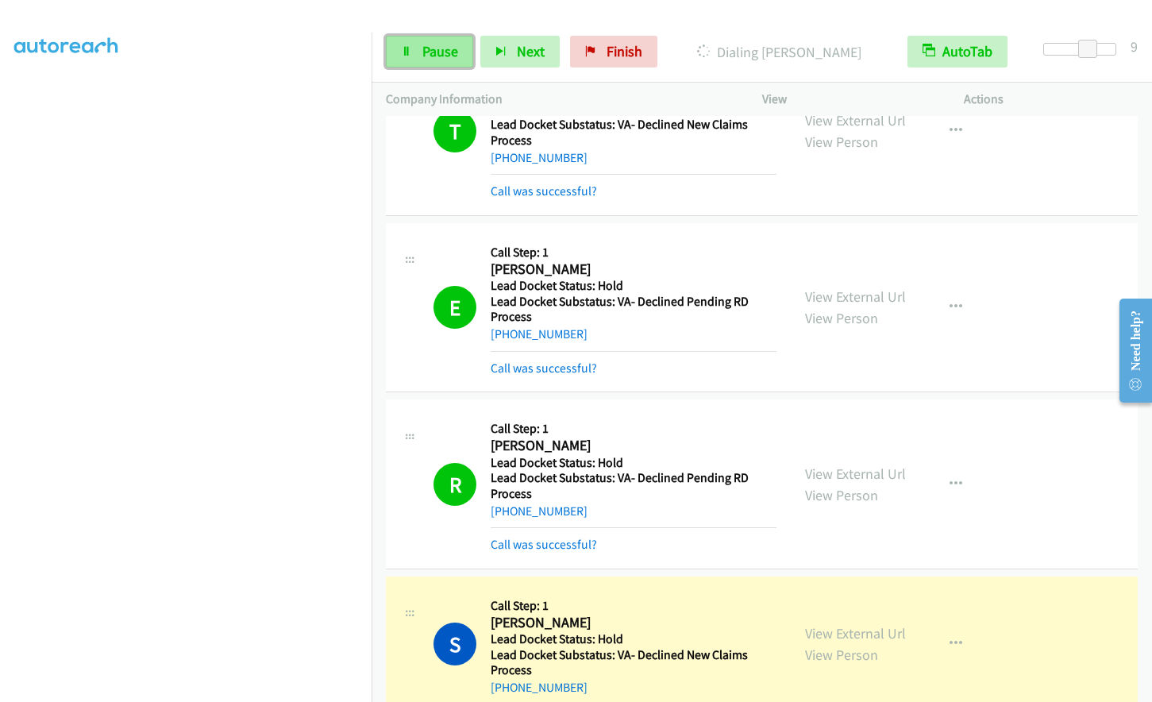
click at [424, 63] on link "Pause" at bounding box center [429, 52] width 87 height 32
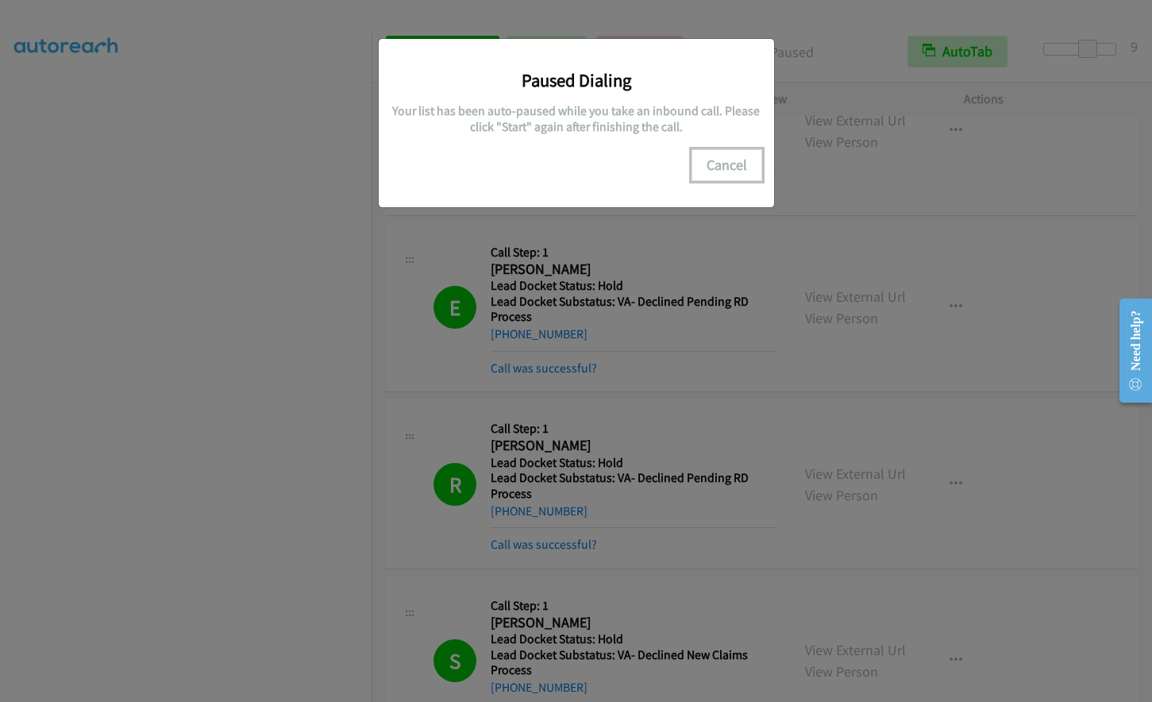
click at [729, 154] on button "Cancel" at bounding box center [726, 165] width 71 height 32
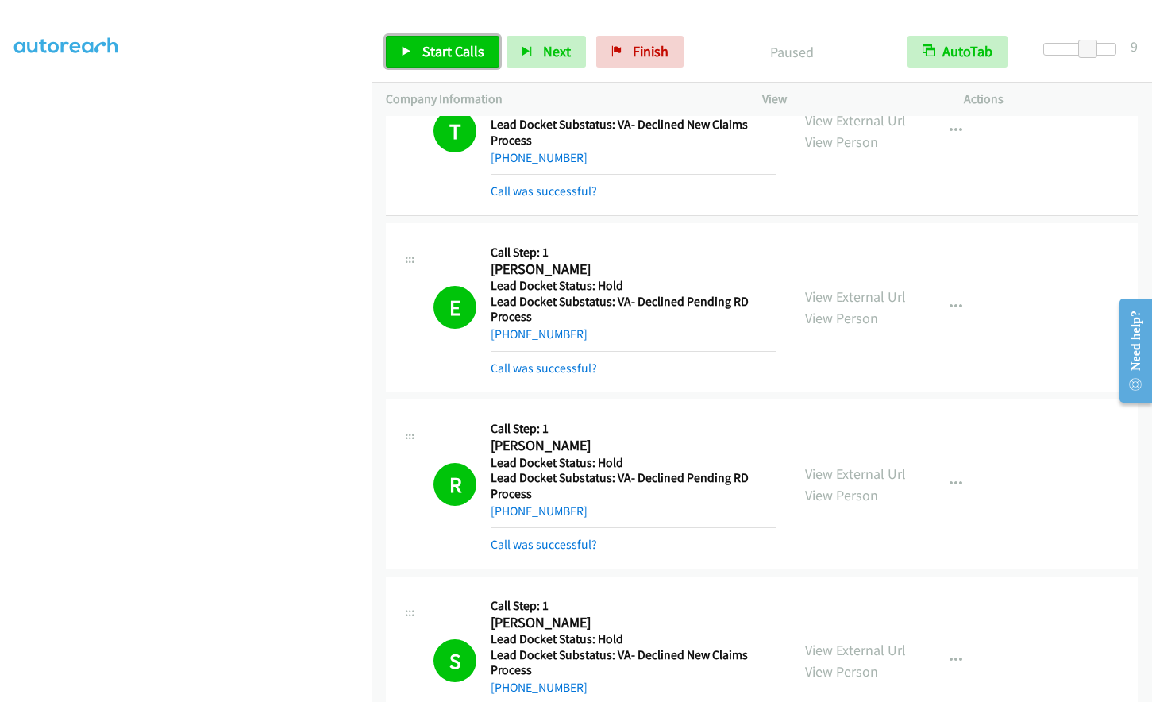
click at [458, 46] on span "Start Calls" at bounding box center [453, 51] width 62 height 18
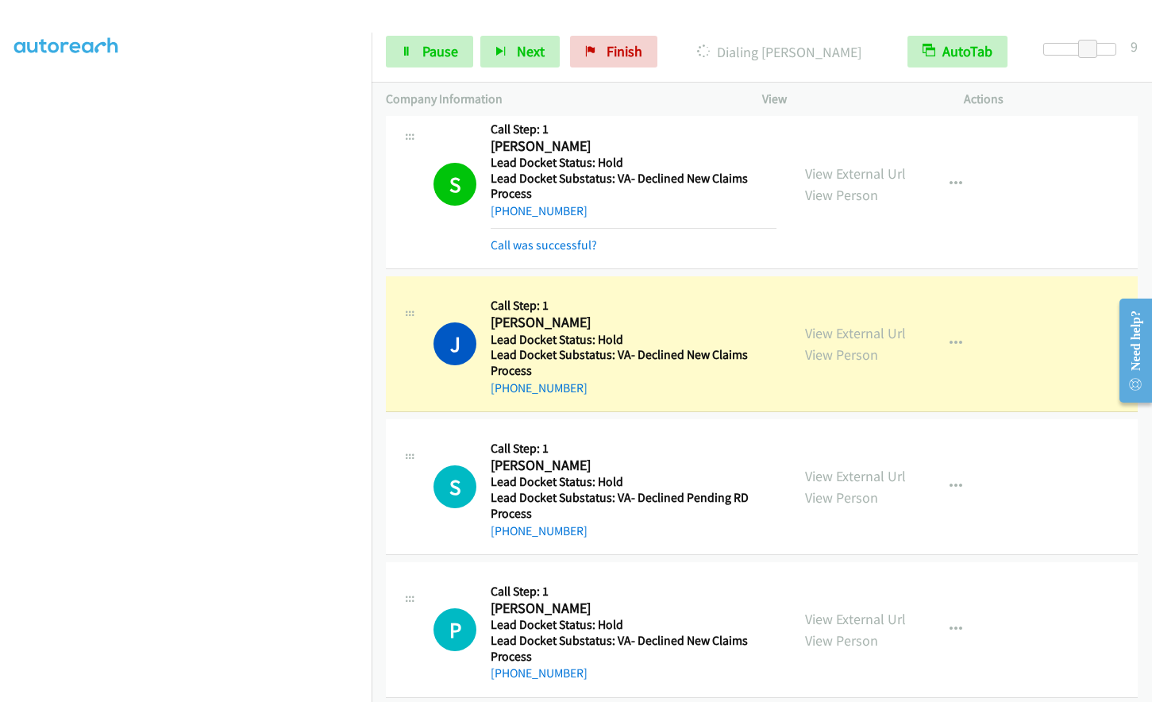
scroll to position [2831, 0]
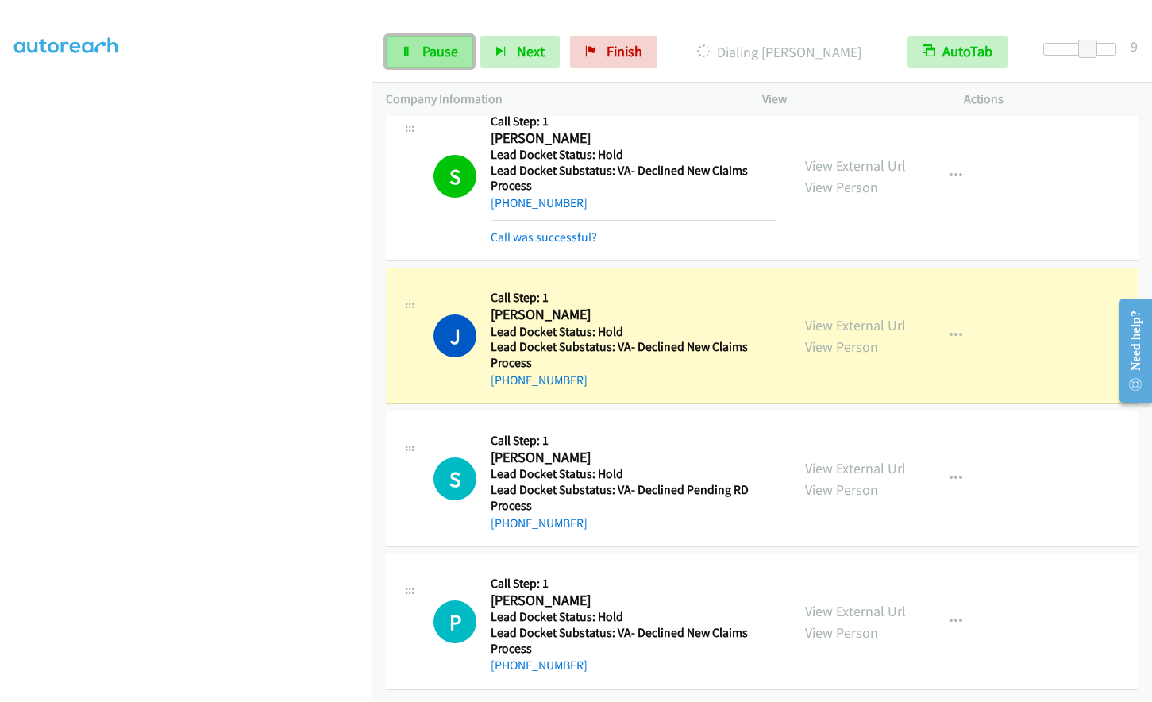
click at [434, 48] on span "Pause" at bounding box center [440, 51] width 36 height 18
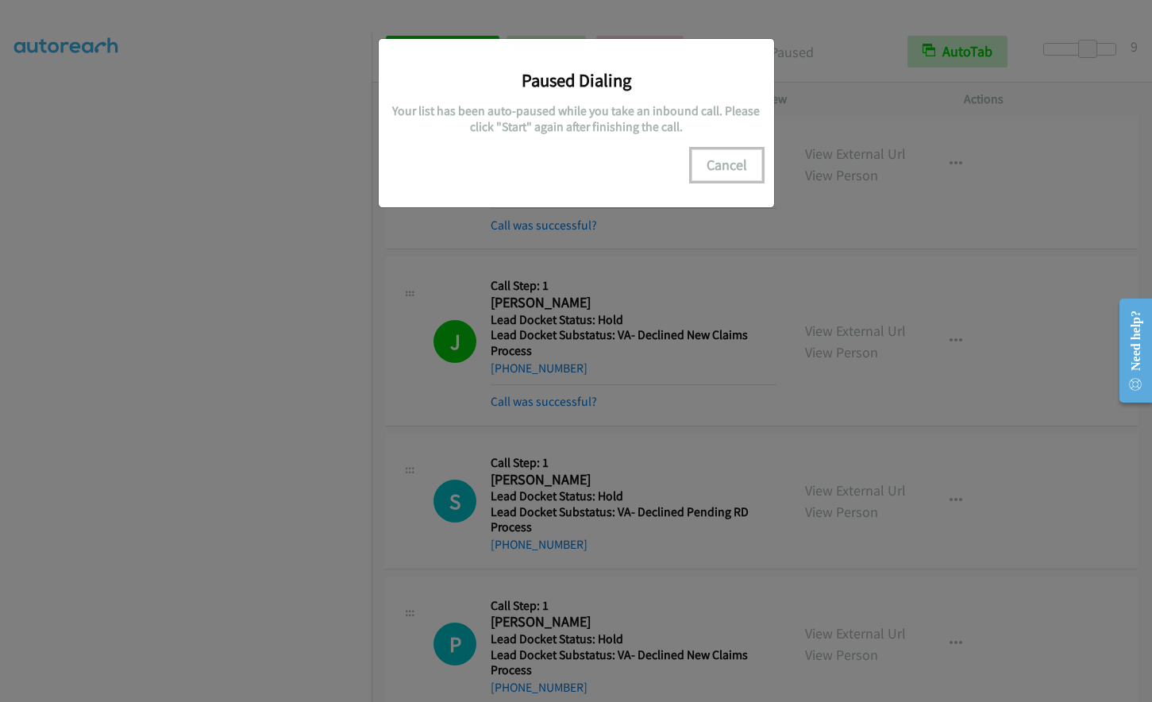
click at [747, 174] on button "Cancel" at bounding box center [726, 165] width 71 height 32
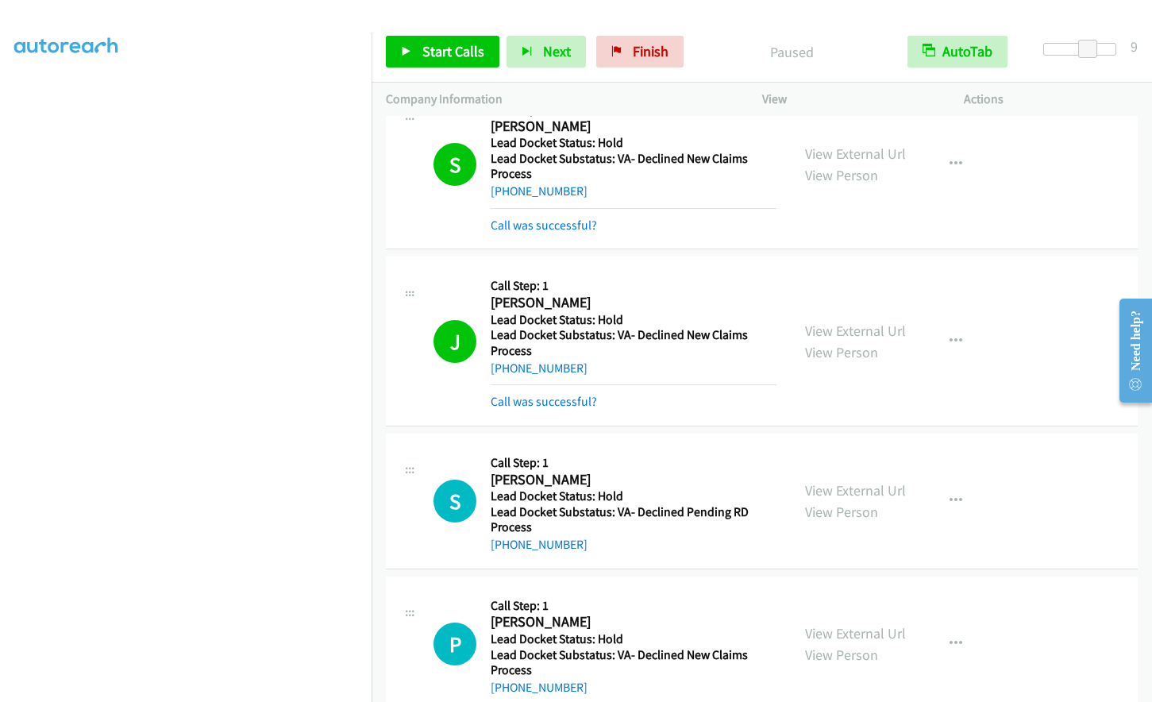
scroll to position [0, 0]
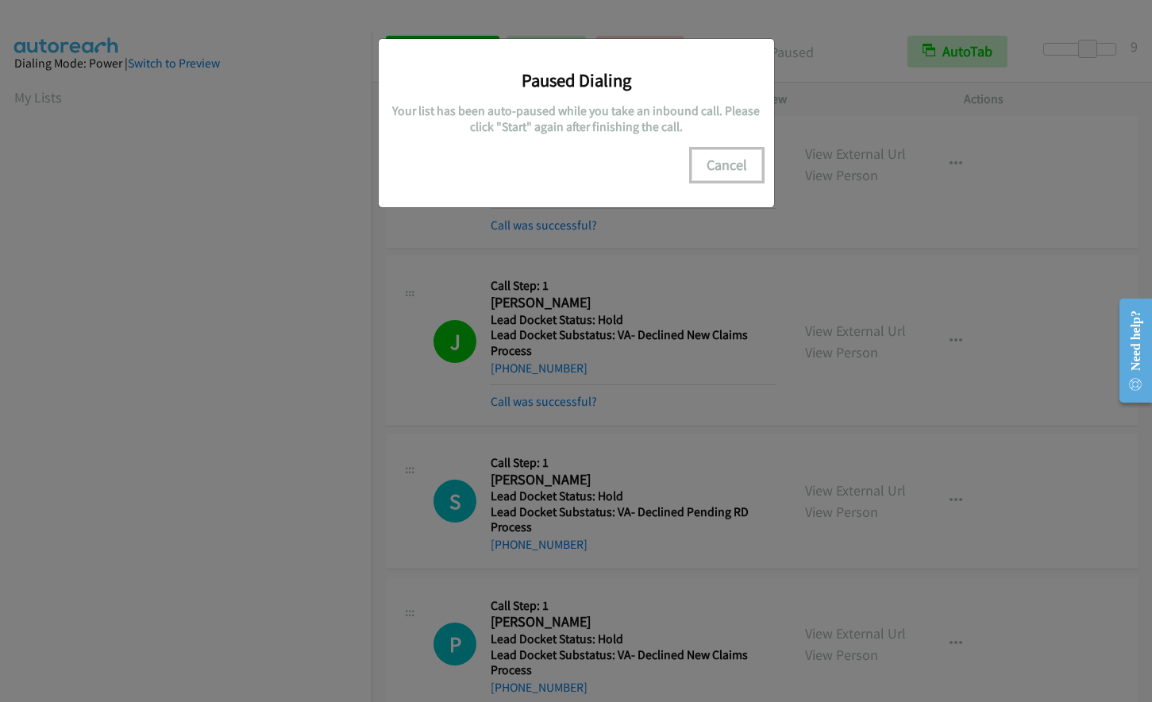
click at [729, 163] on button "Cancel" at bounding box center [726, 165] width 71 height 32
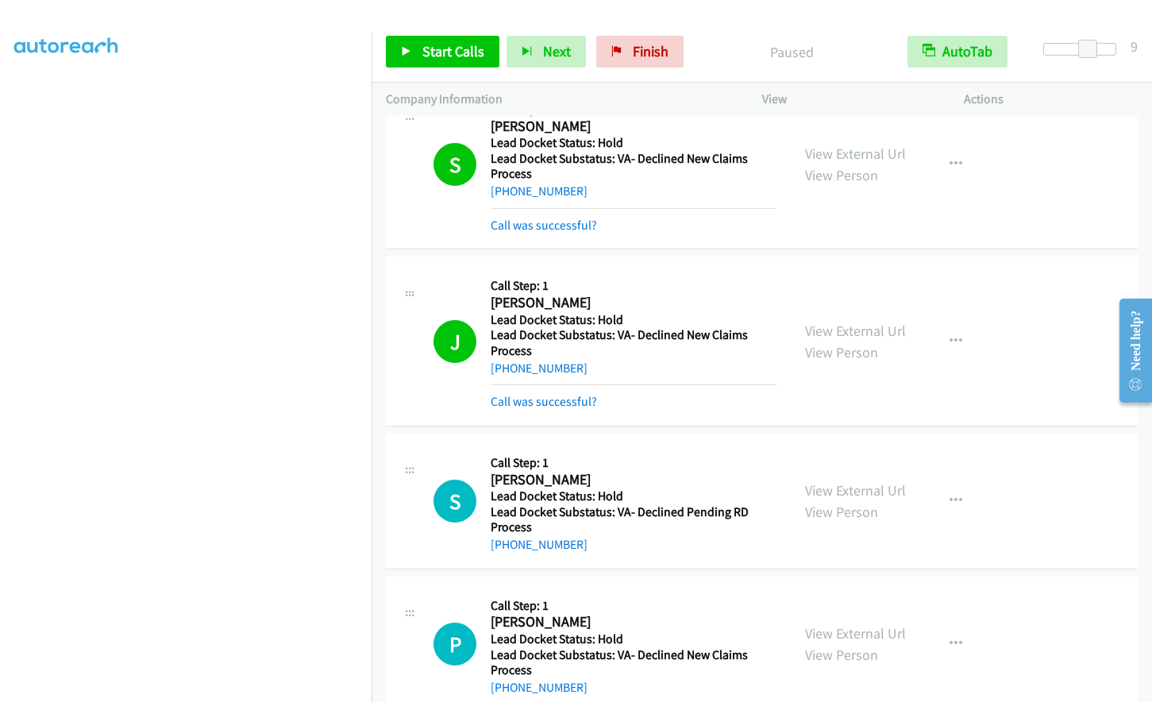
scroll to position [155, 0]
click at [444, 53] on span "Start Calls" at bounding box center [453, 51] width 62 height 18
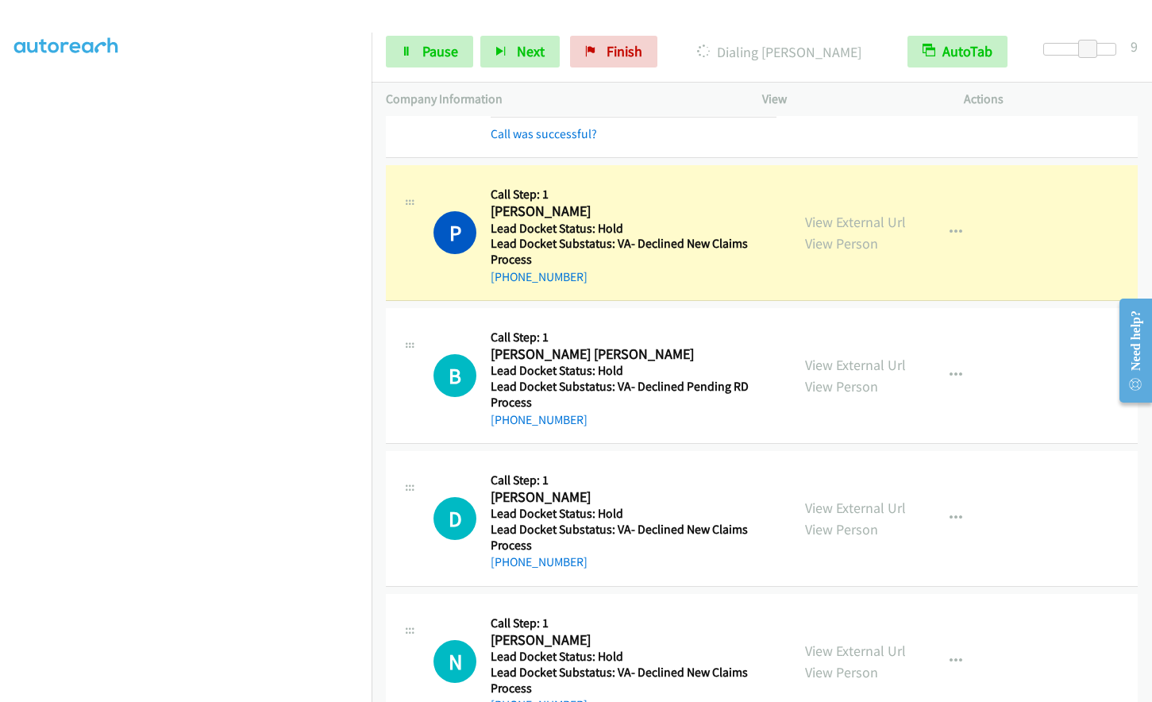
scroll to position [3327, 0]
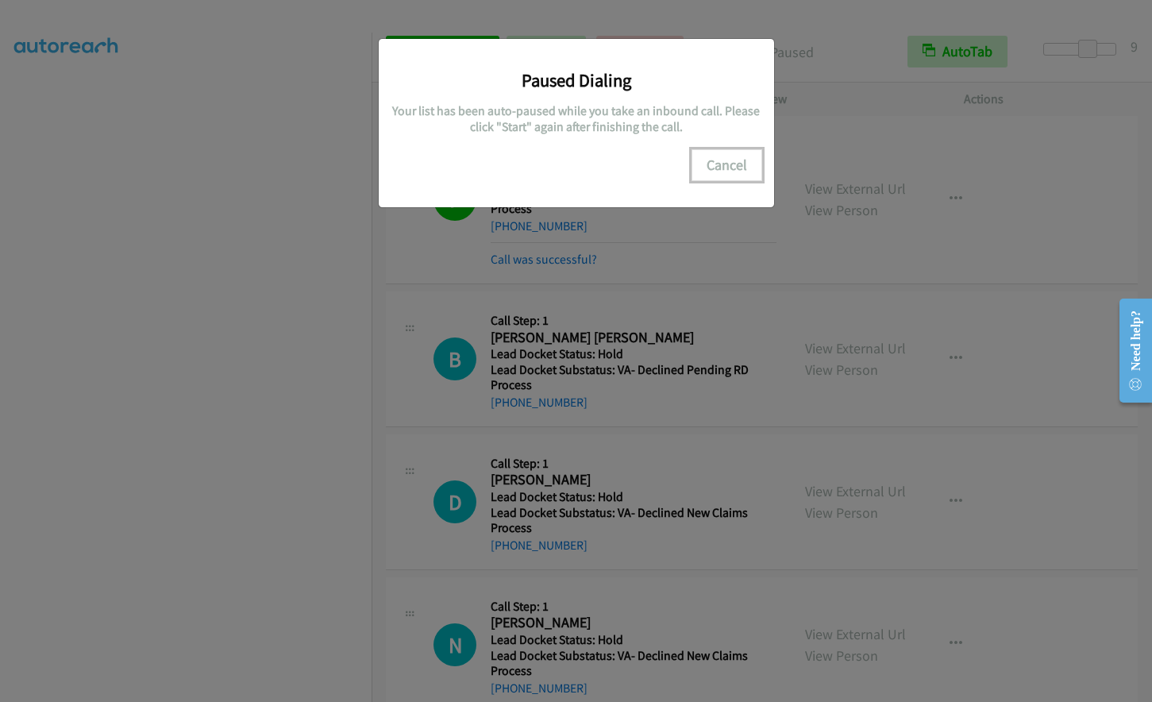
click at [725, 160] on button "Cancel" at bounding box center [726, 165] width 71 height 32
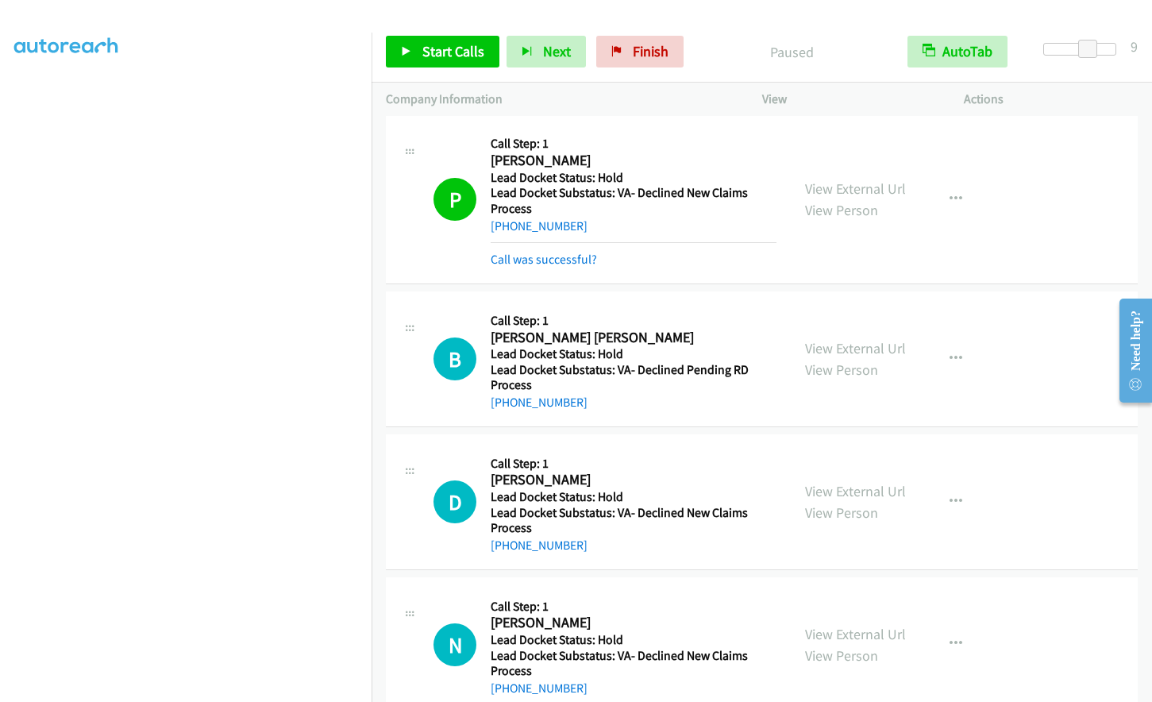
scroll to position [188, 0]
click at [418, 55] on link "Start Calls" at bounding box center [443, 52] width 114 height 32
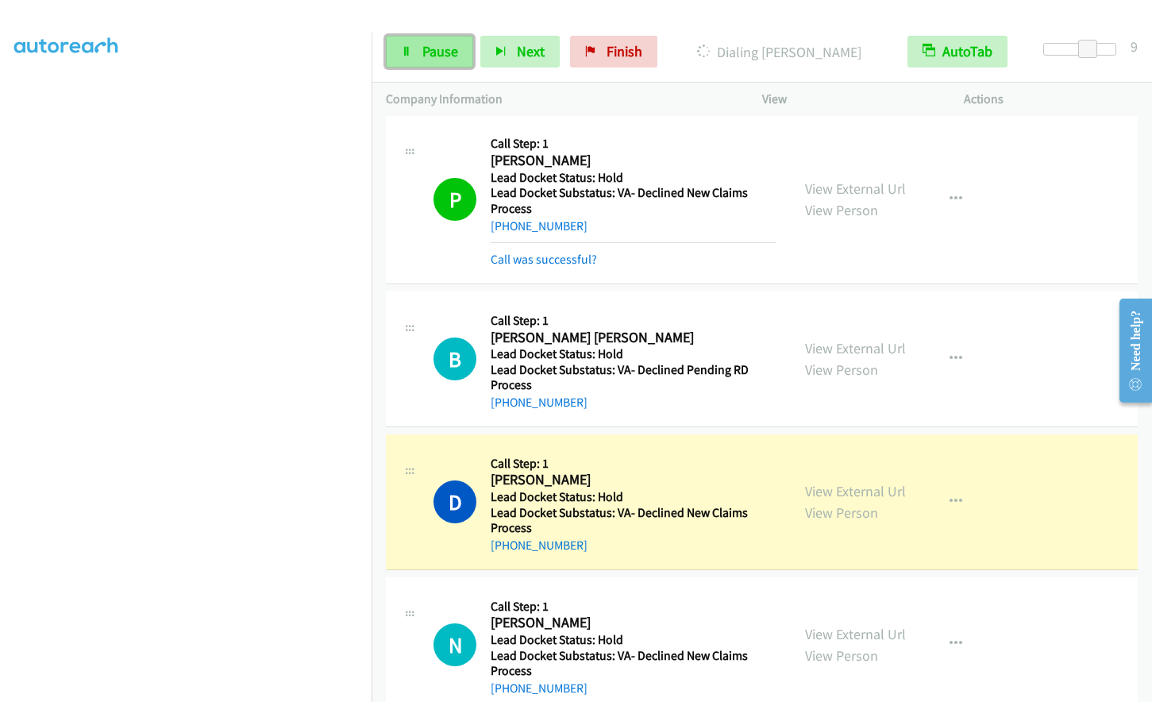
click at [424, 51] on span "Pause" at bounding box center [440, 51] width 36 height 18
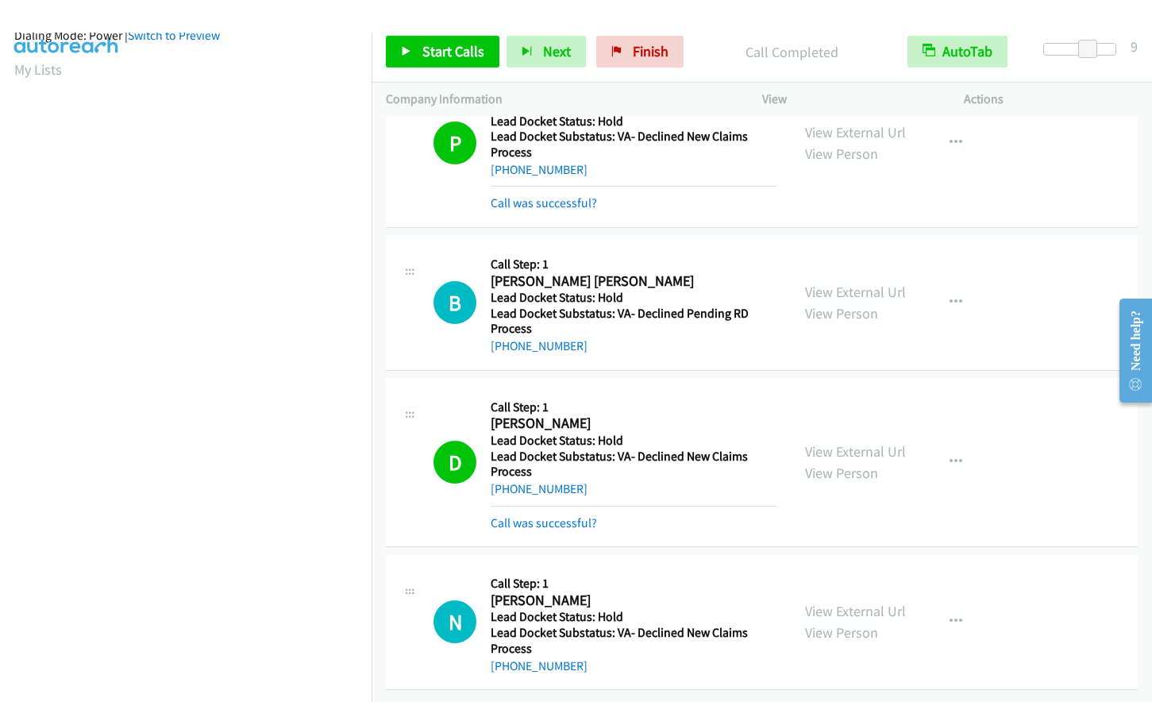
scroll to position [0, 0]
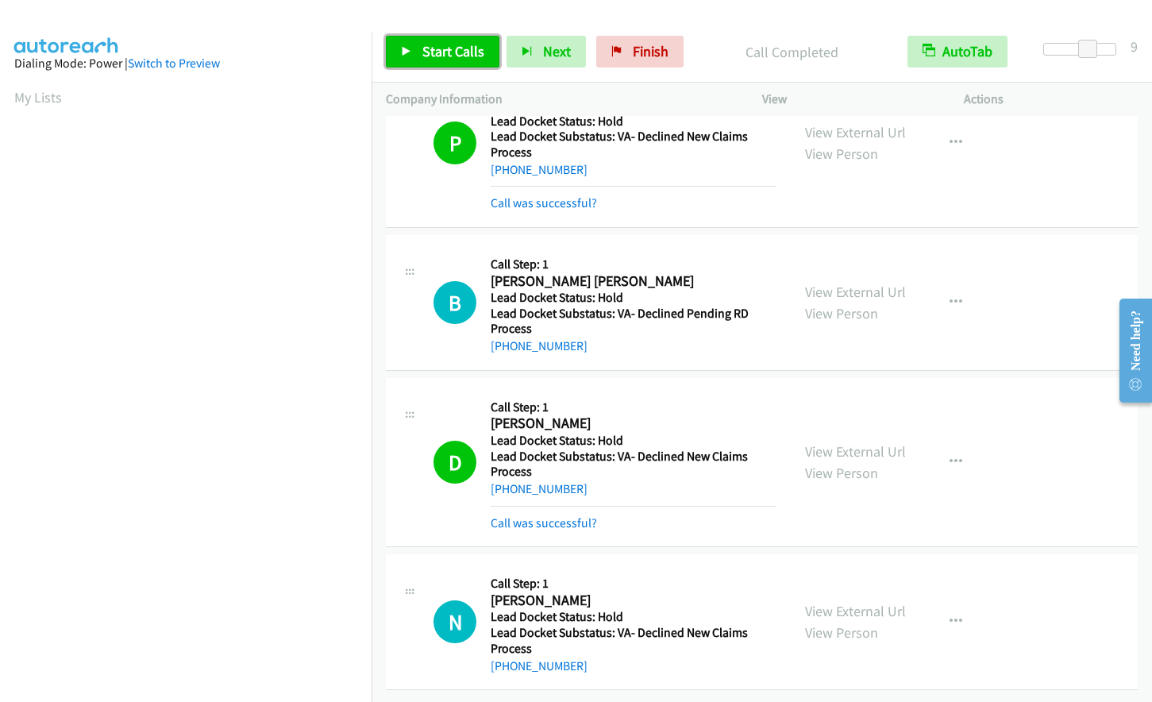
click at [447, 61] on link "Start Calls" at bounding box center [443, 52] width 114 height 32
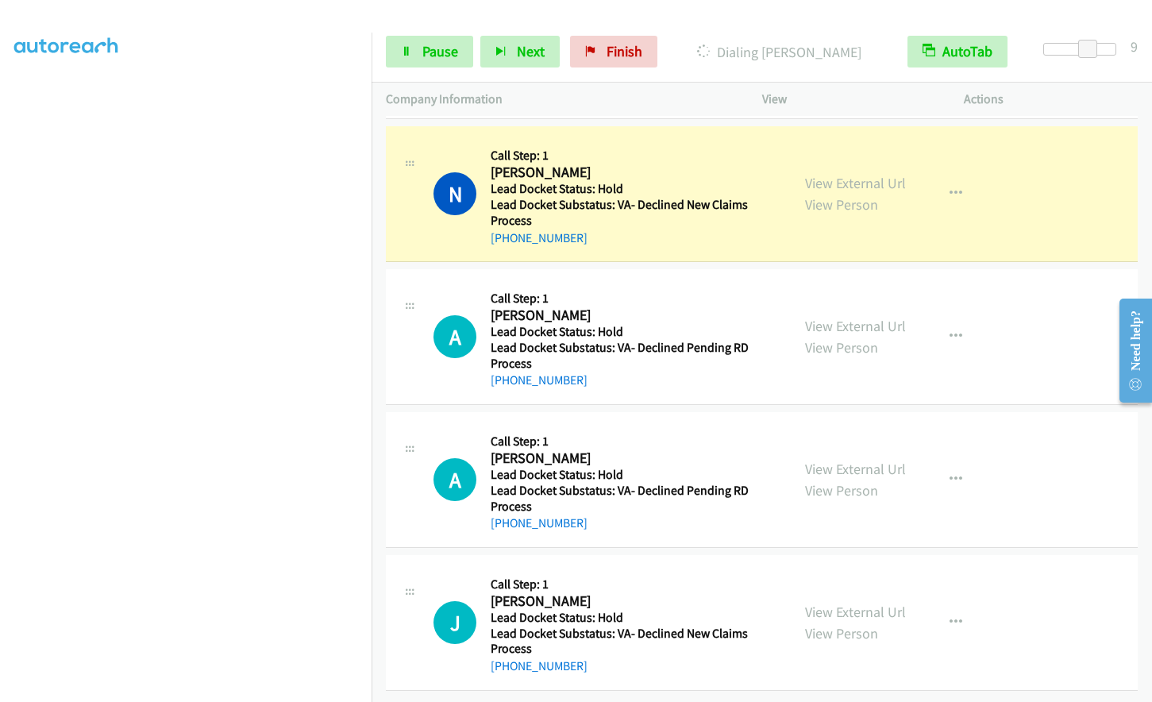
scroll to position [188, 0]
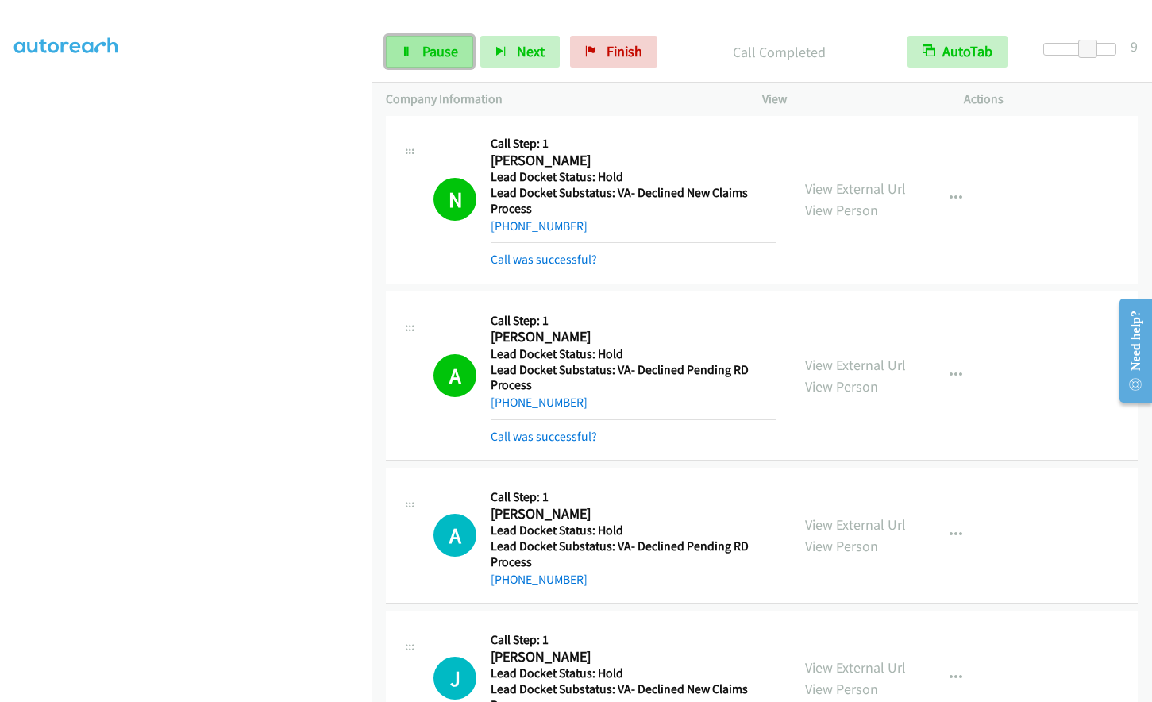
drag, startPoint x: 430, startPoint y: 52, endPoint x: 439, endPoint y: 50, distance: 9.1
click at [430, 52] on span "Pause" at bounding box center [440, 51] width 36 height 18
click at [410, 56] on icon at bounding box center [406, 52] width 11 height 11
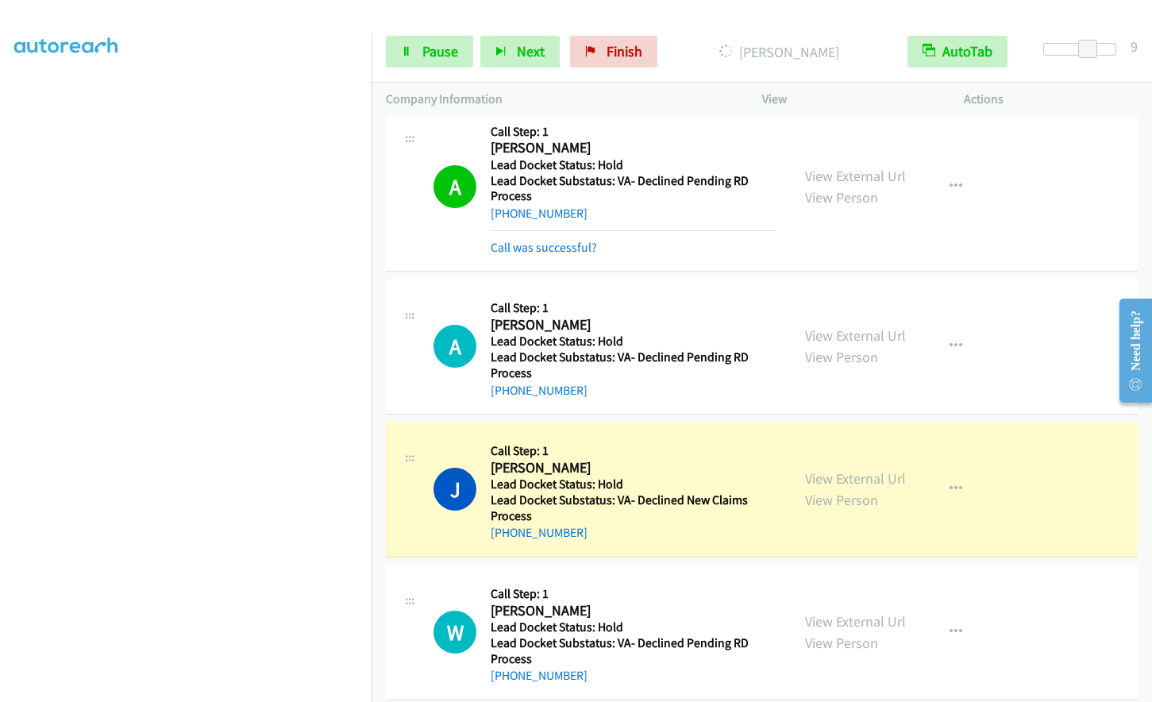
scroll to position [4176, 0]
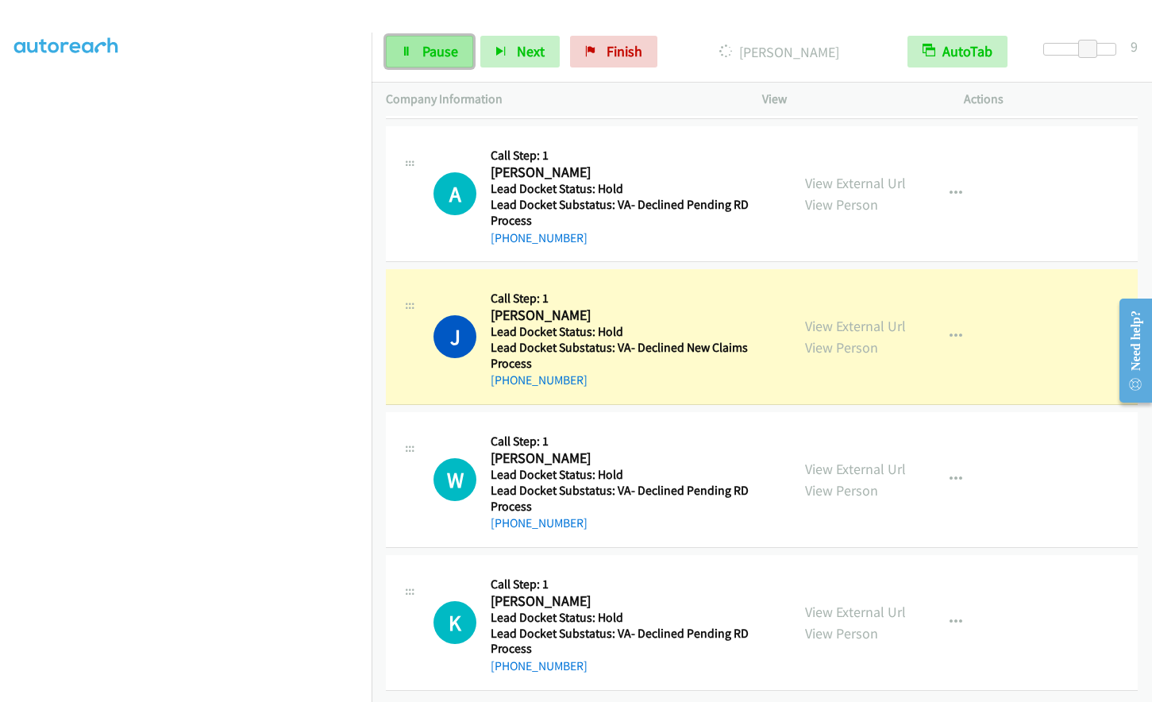
click at [434, 58] on span "Pause" at bounding box center [440, 51] width 36 height 18
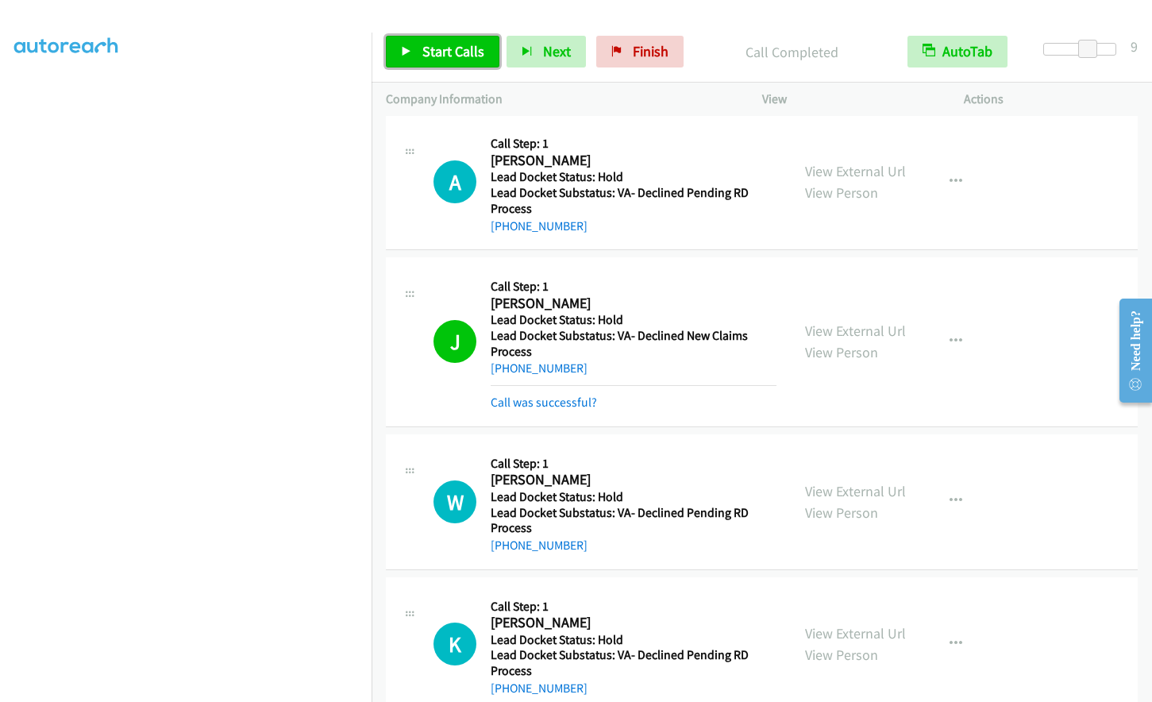
click at [425, 48] on span "Start Calls" at bounding box center [453, 51] width 62 height 18
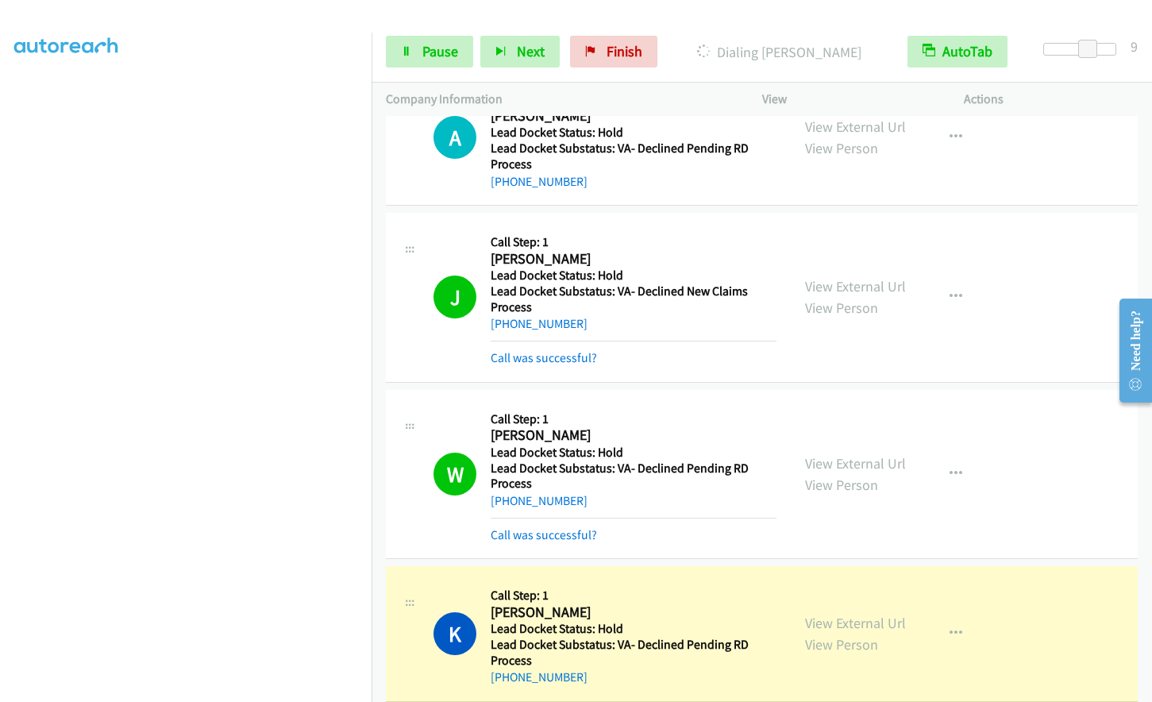
scroll to position [4244, 0]
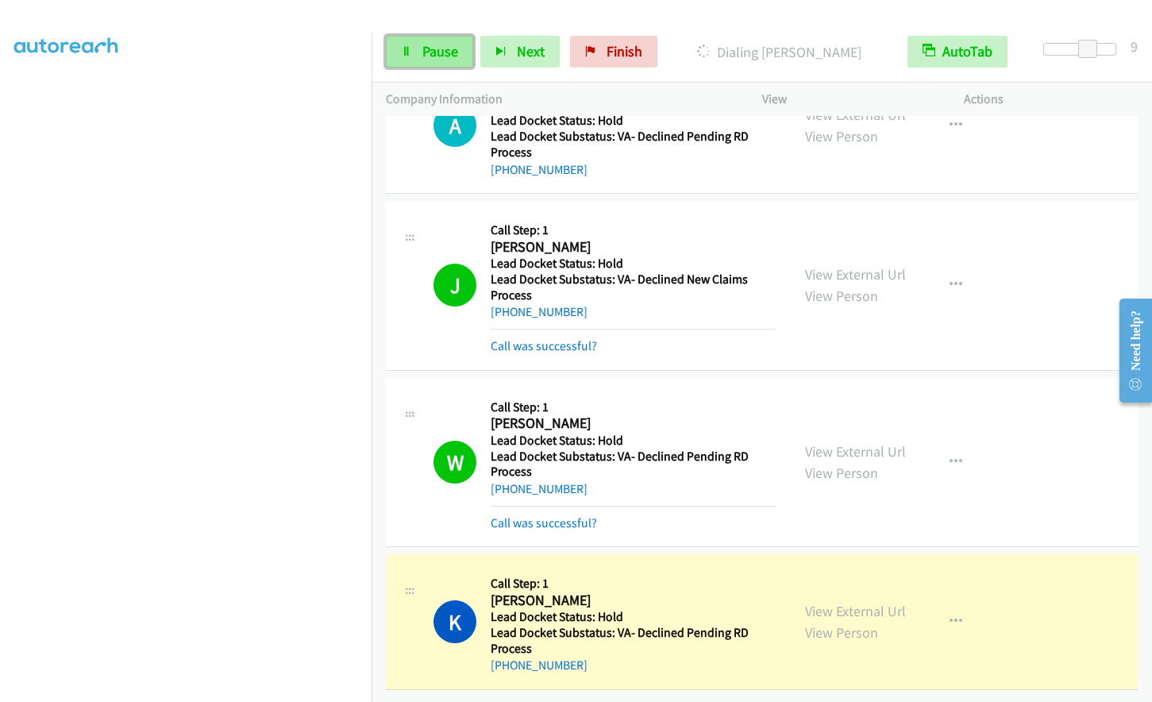
click at [406, 51] on icon at bounding box center [406, 52] width 11 height 11
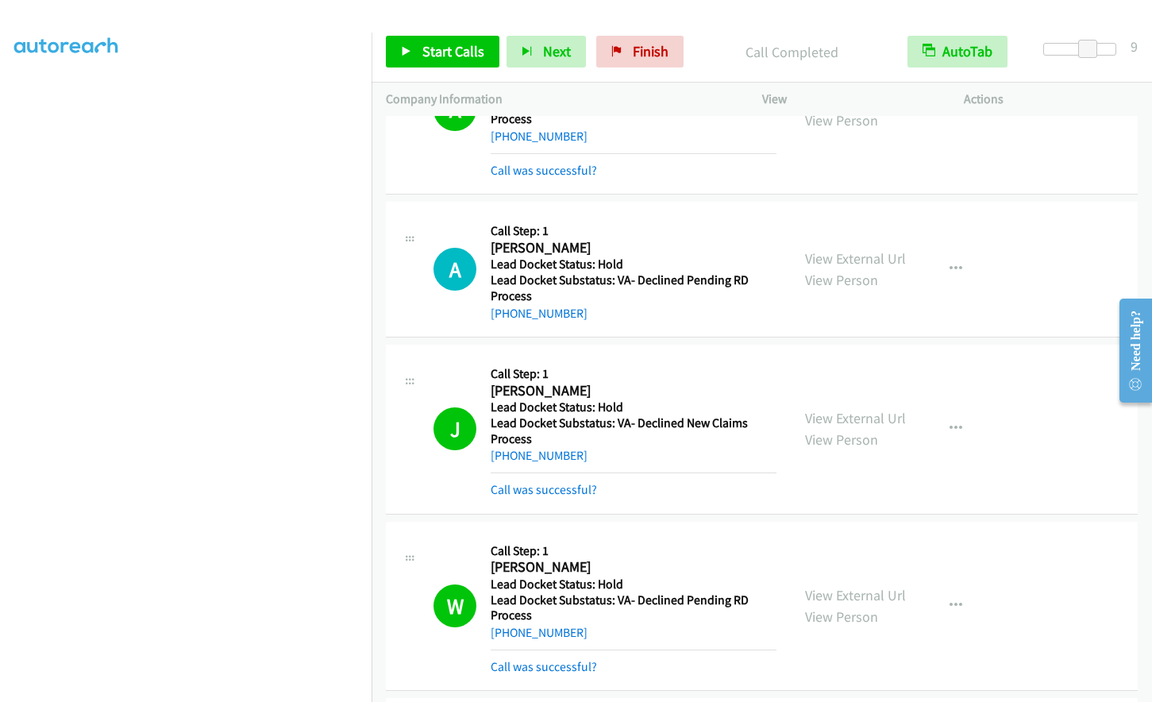
scroll to position [4278, 0]
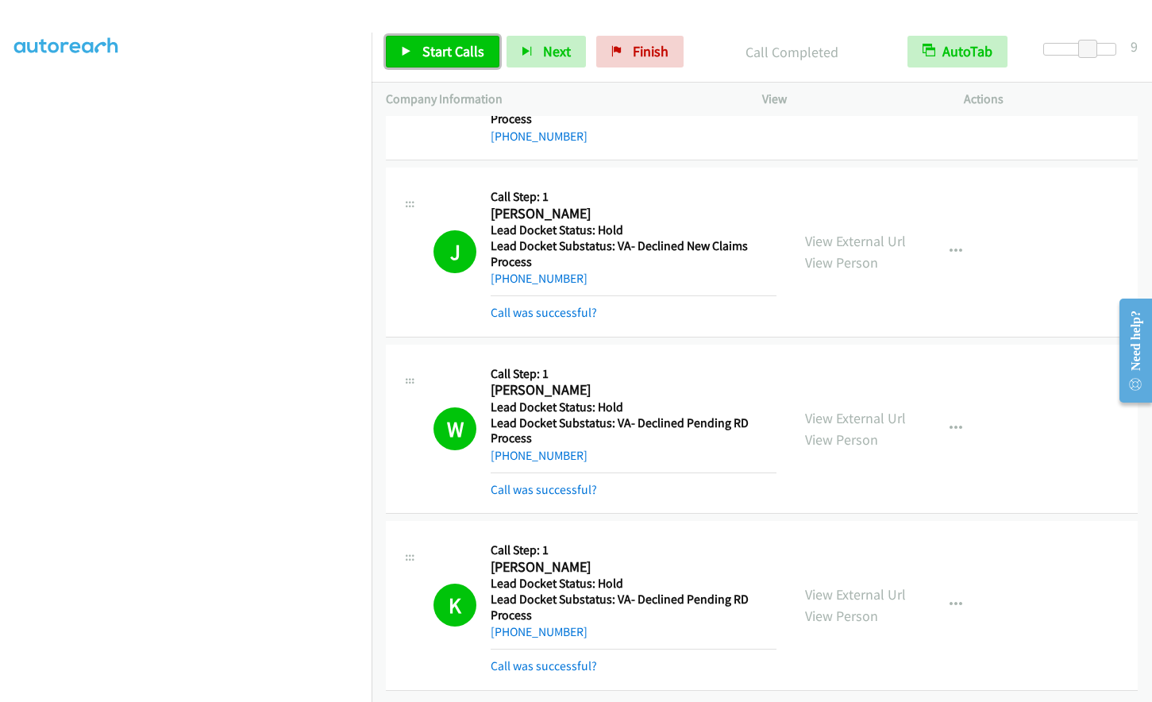
click at [446, 57] on span "Start Calls" at bounding box center [453, 51] width 62 height 18
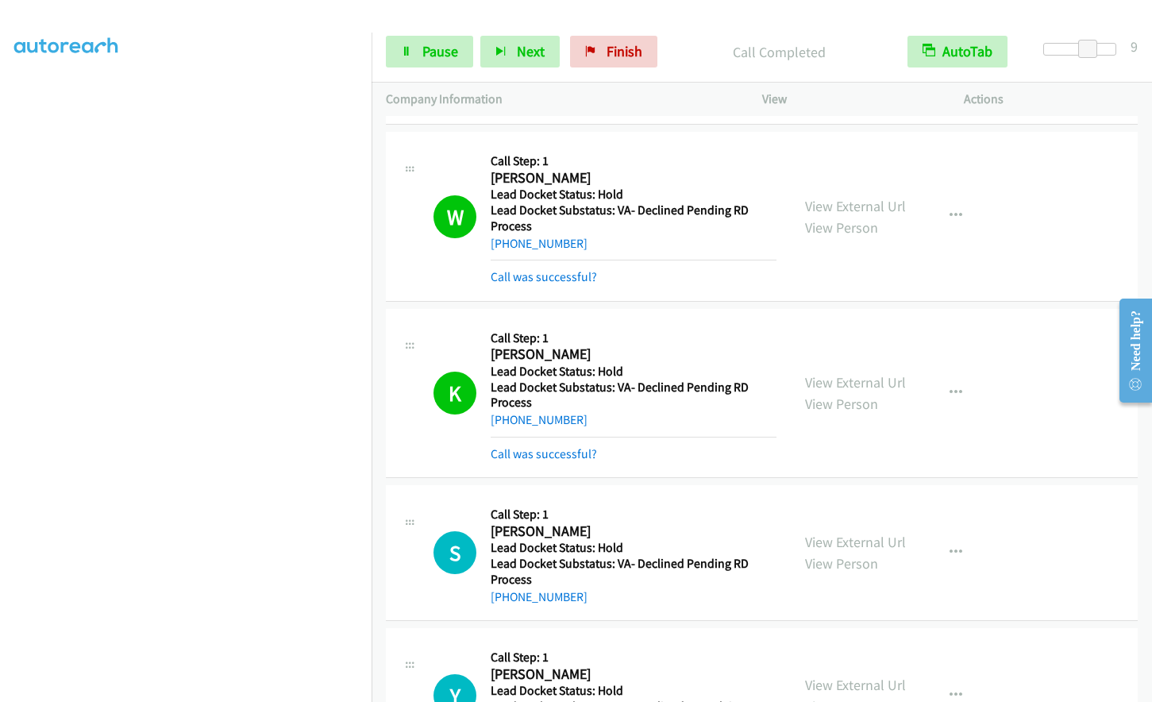
scroll to position [4595, 0]
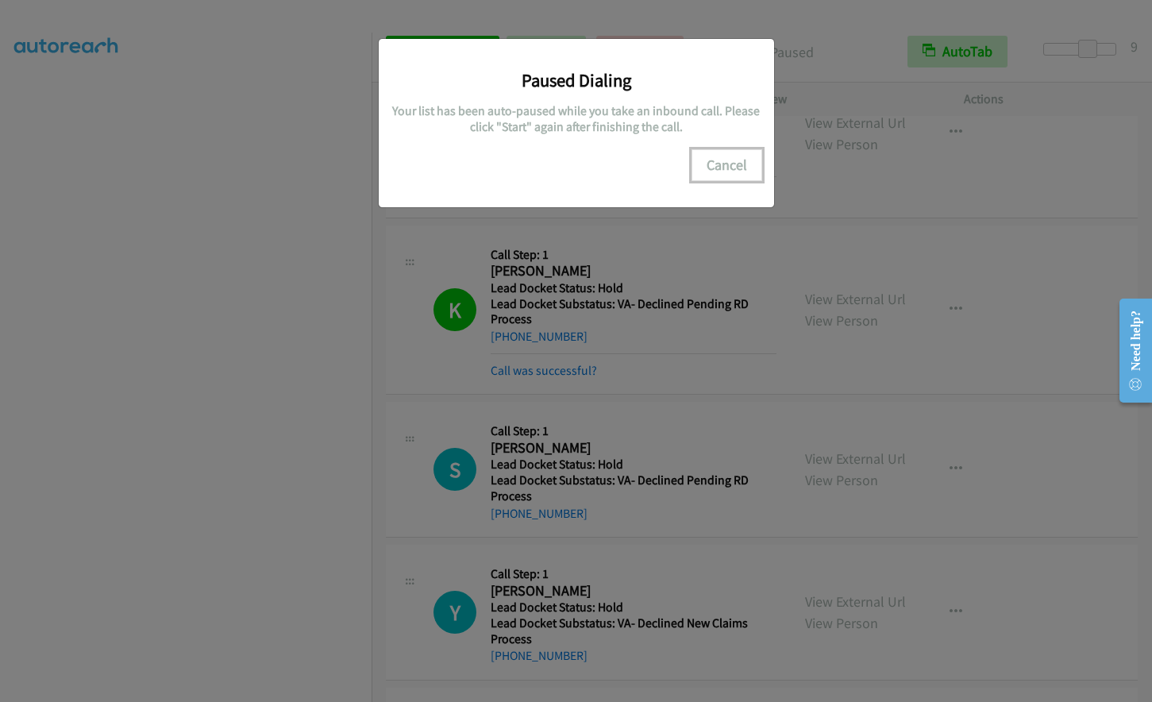
click at [717, 162] on button "Cancel" at bounding box center [726, 165] width 71 height 32
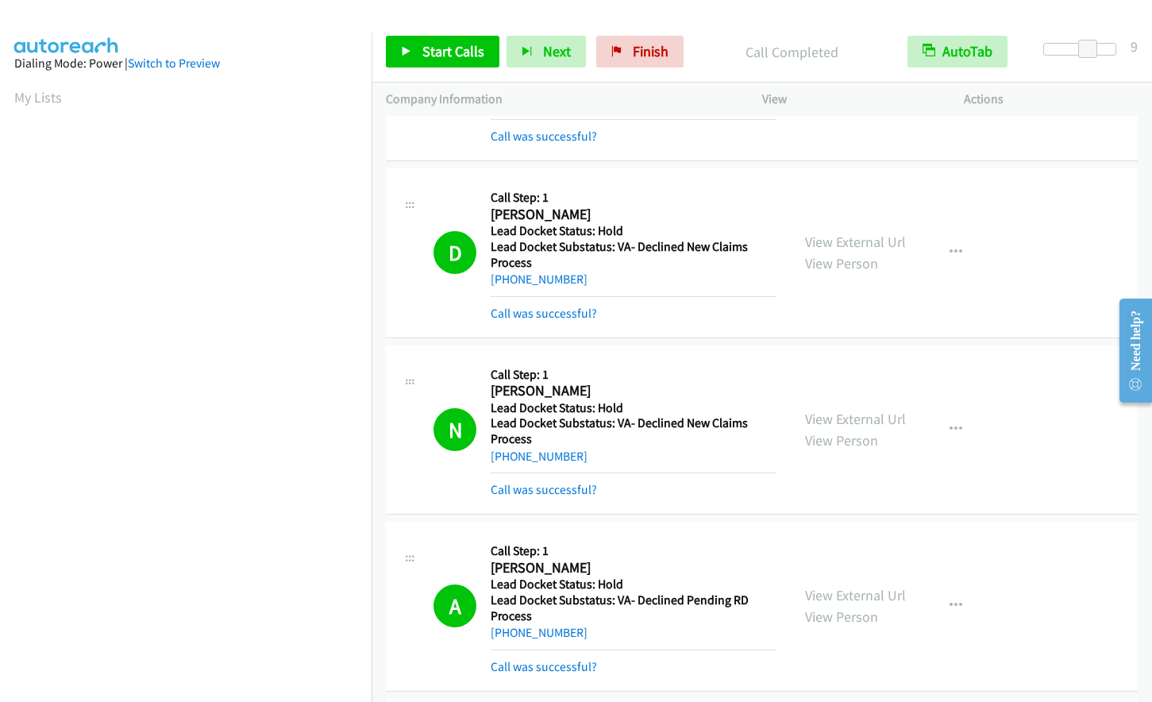
scroll to position [3424, 0]
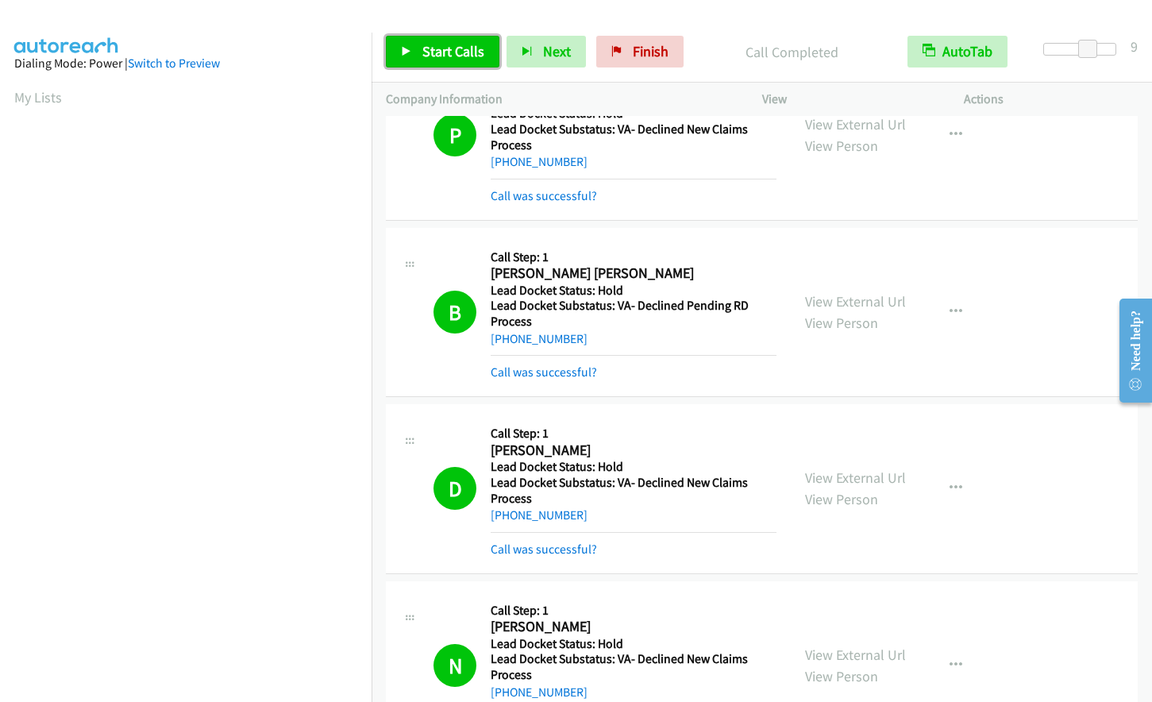
click at [417, 40] on body "Start Calls Pause Next Finish Call Completed AutoTab AutoTab 9 Company Informat…" at bounding box center [576, 37] width 1152 height 75
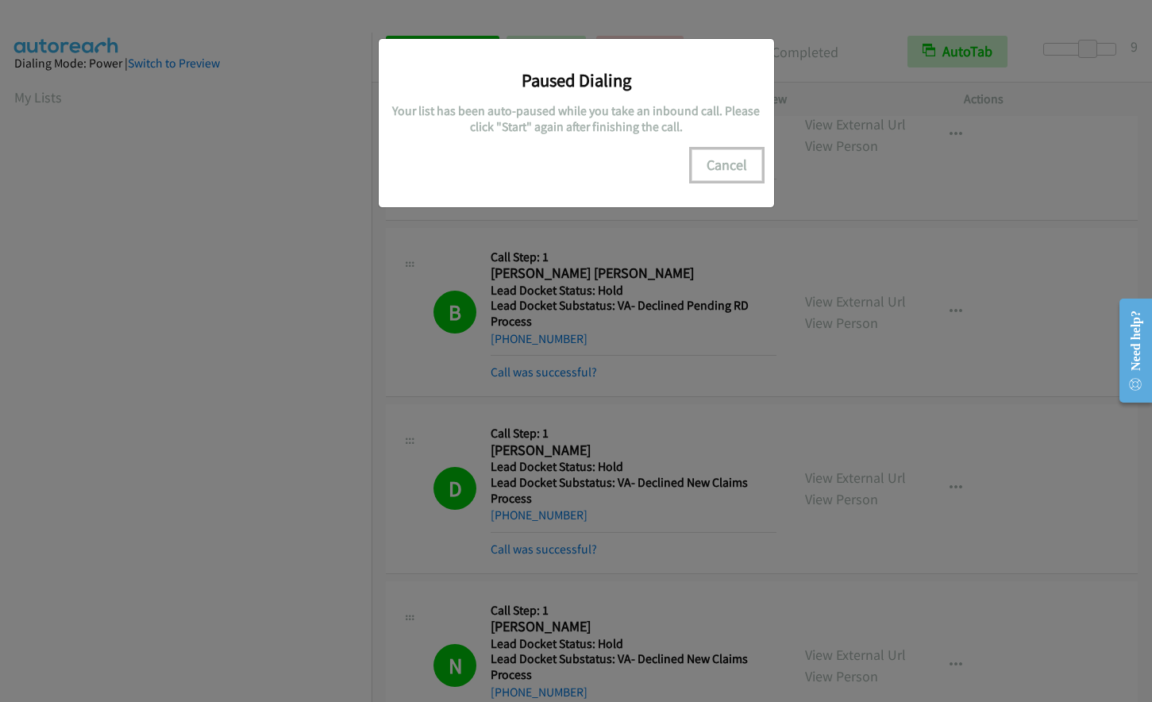
drag, startPoint x: 722, startPoint y: 171, endPoint x: 1064, endPoint y: 228, distance: 346.8
click at [724, 171] on button "Cancel" at bounding box center [726, 165] width 71 height 32
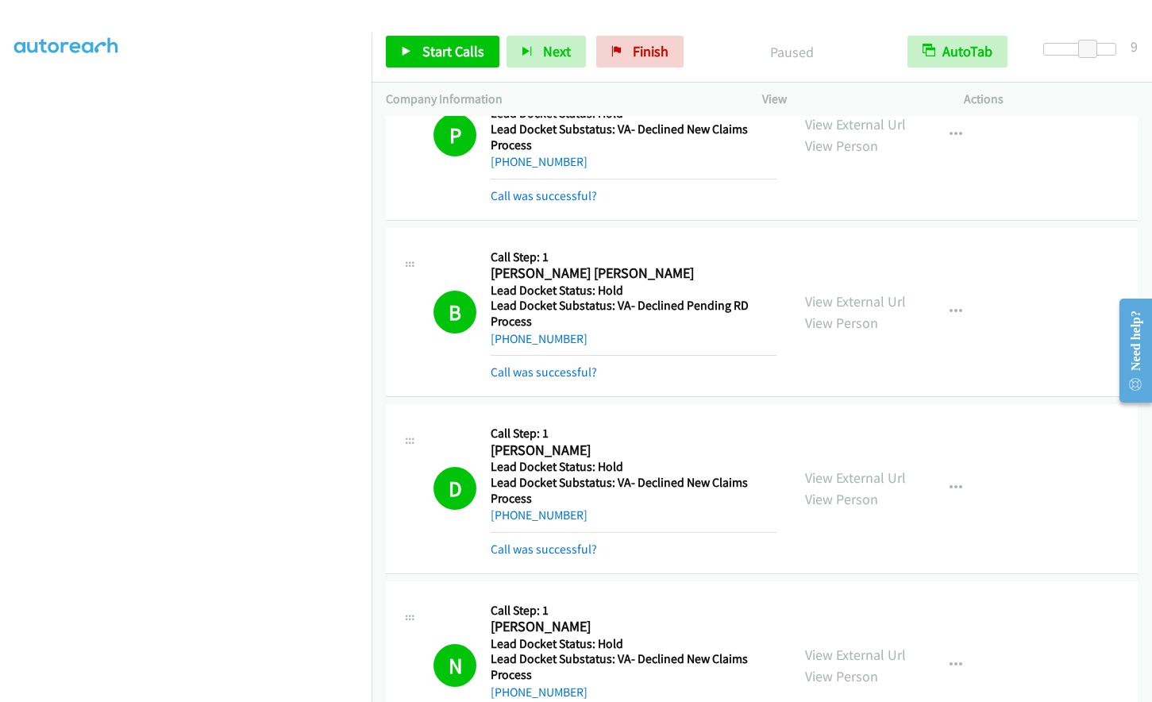
scroll to position [0, 0]
click at [443, 52] on span "Start Calls" at bounding box center [453, 51] width 62 height 18
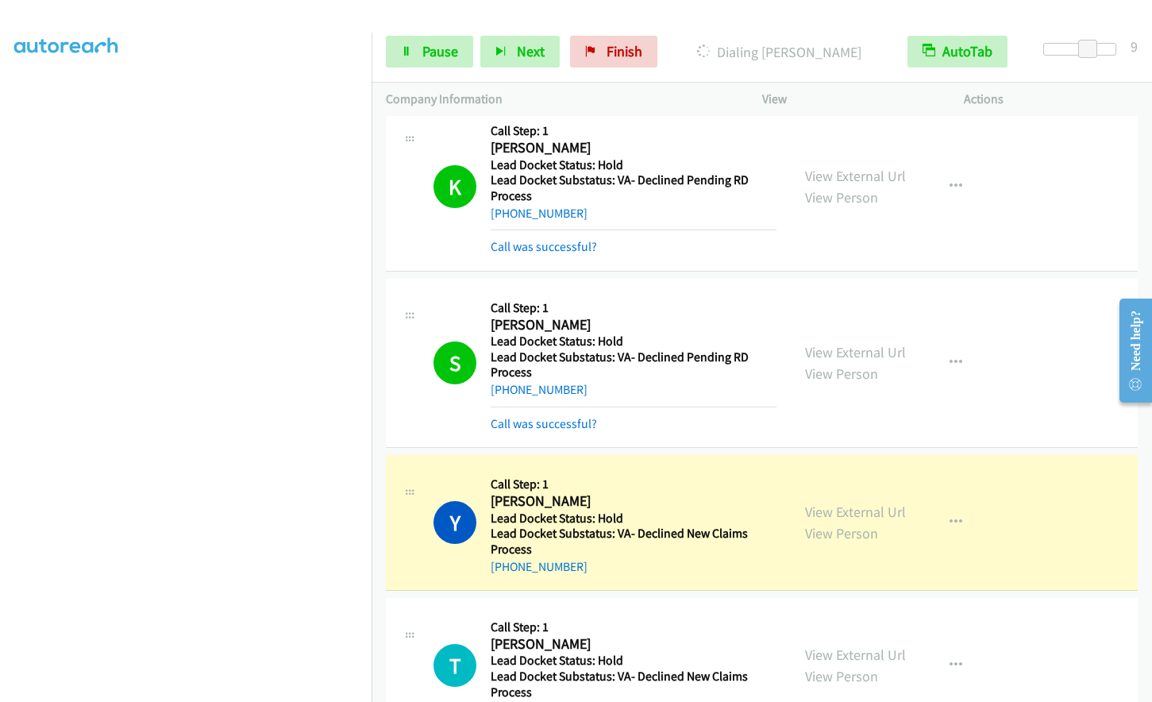
scroll to position [4808, 0]
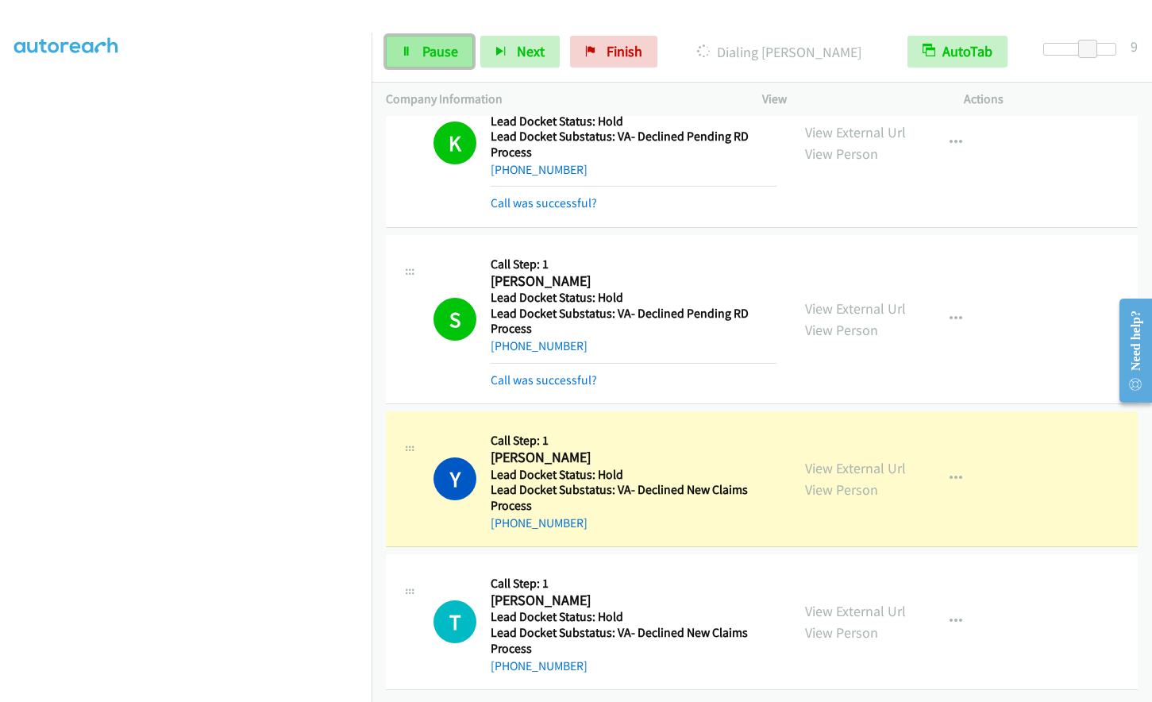
click at [406, 40] on link "Pause" at bounding box center [429, 52] width 87 height 32
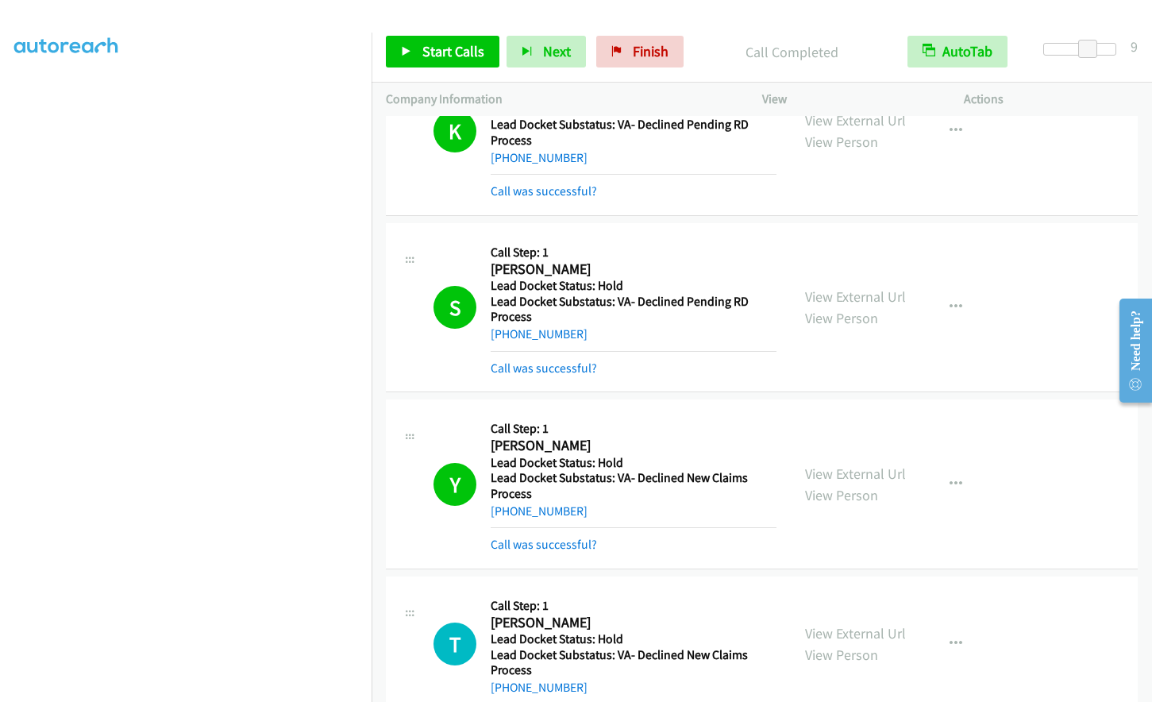
scroll to position [0, 0]
click at [441, 51] on span "Start Calls" at bounding box center [453, 51] width 62 height 18
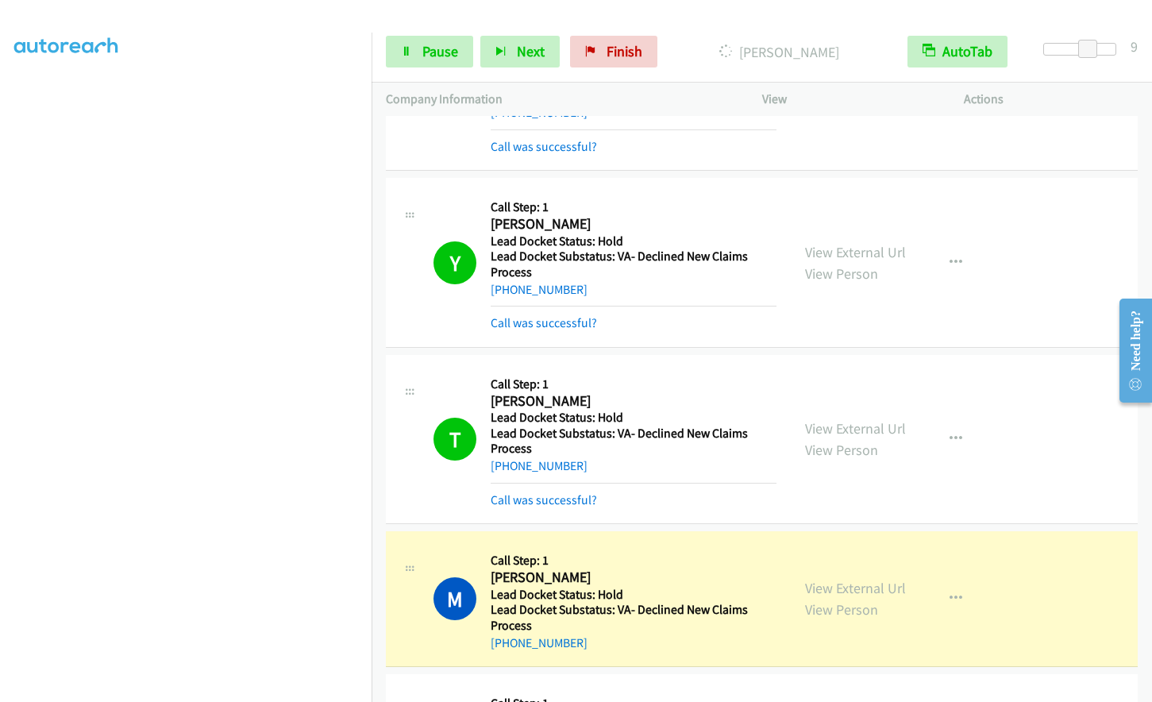
scroll to position [5284, 0]
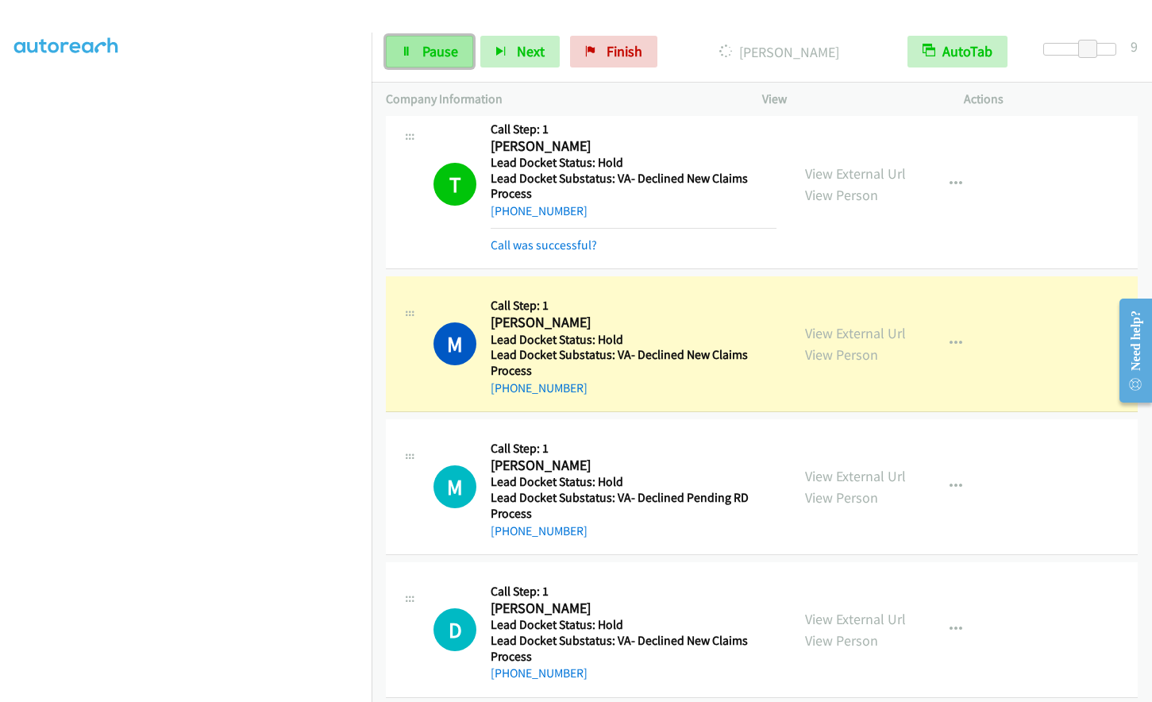
click at [420, 56] on link "Pause" at bounding box center [429, 52] width 87 height 32
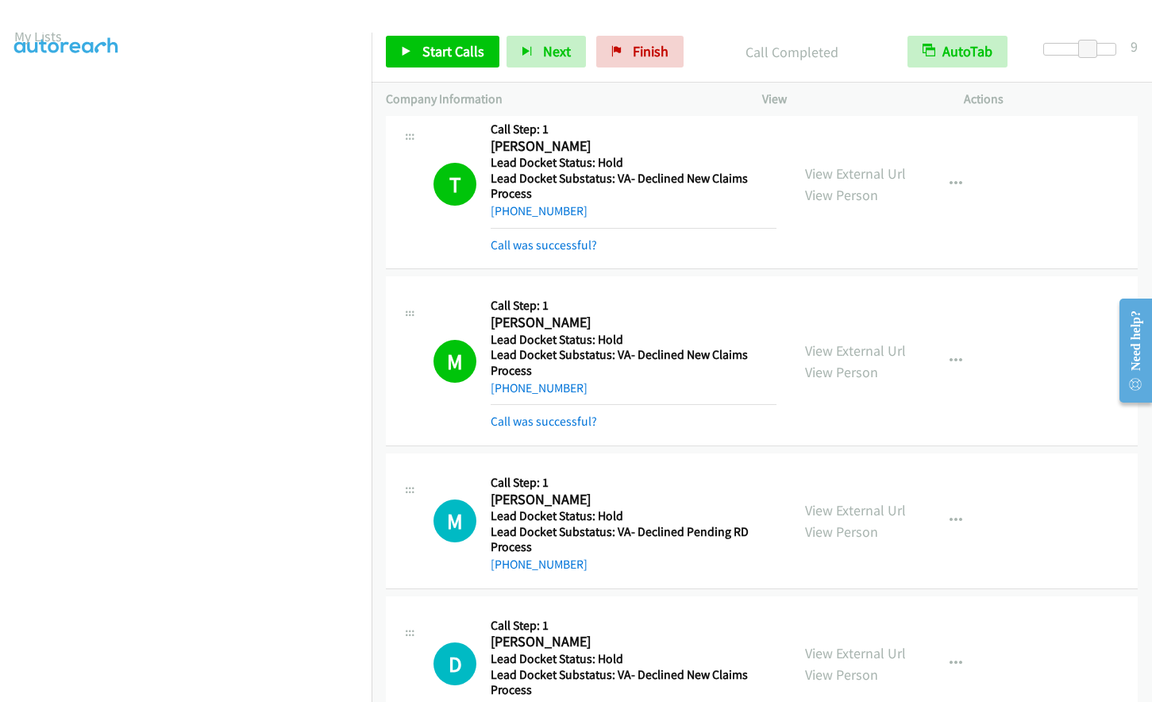
scroll to position [0, 0]
click at [454, 45] on span "Start Calls" at bounding box center [453, 51] width 62 height 18
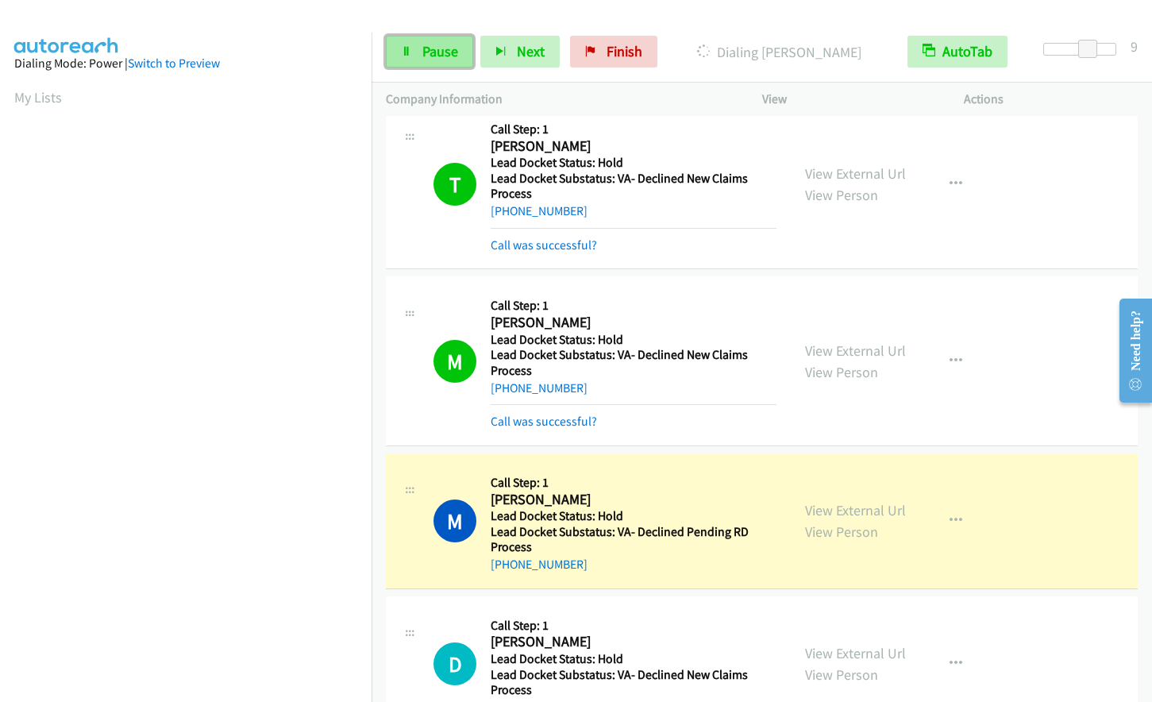
click at [423, 53] on span "Pause" at bounding box center [440, 51] width 36 height 18
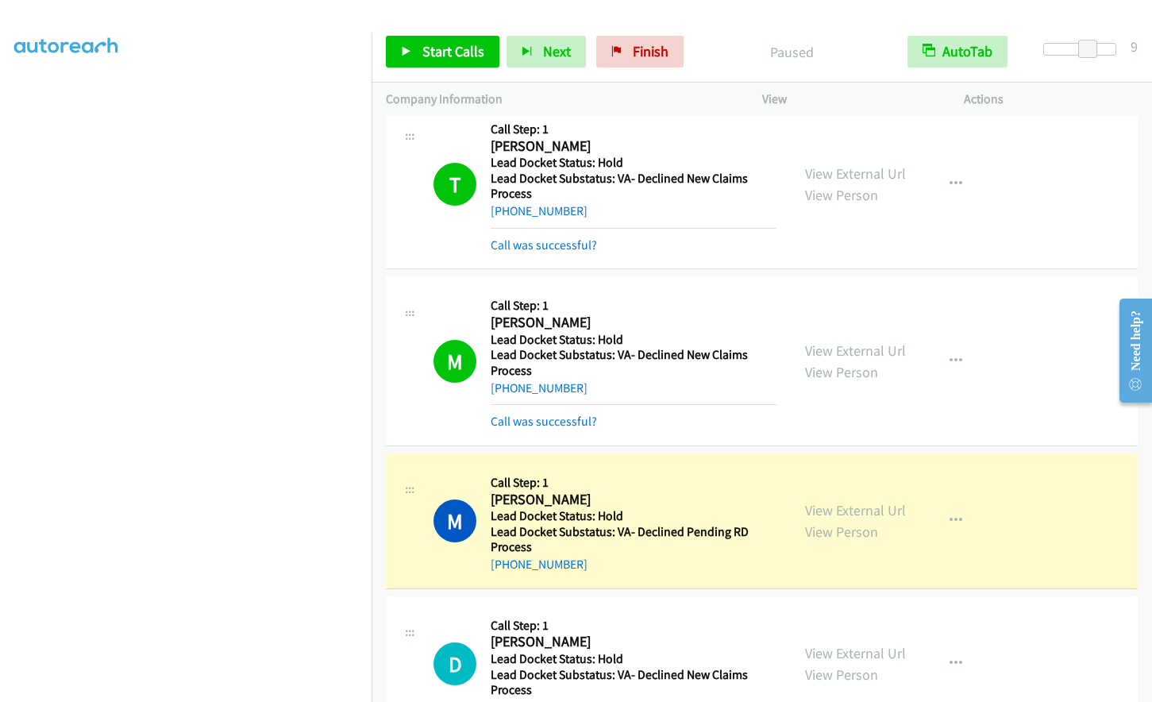
scroll to position [188, 0]
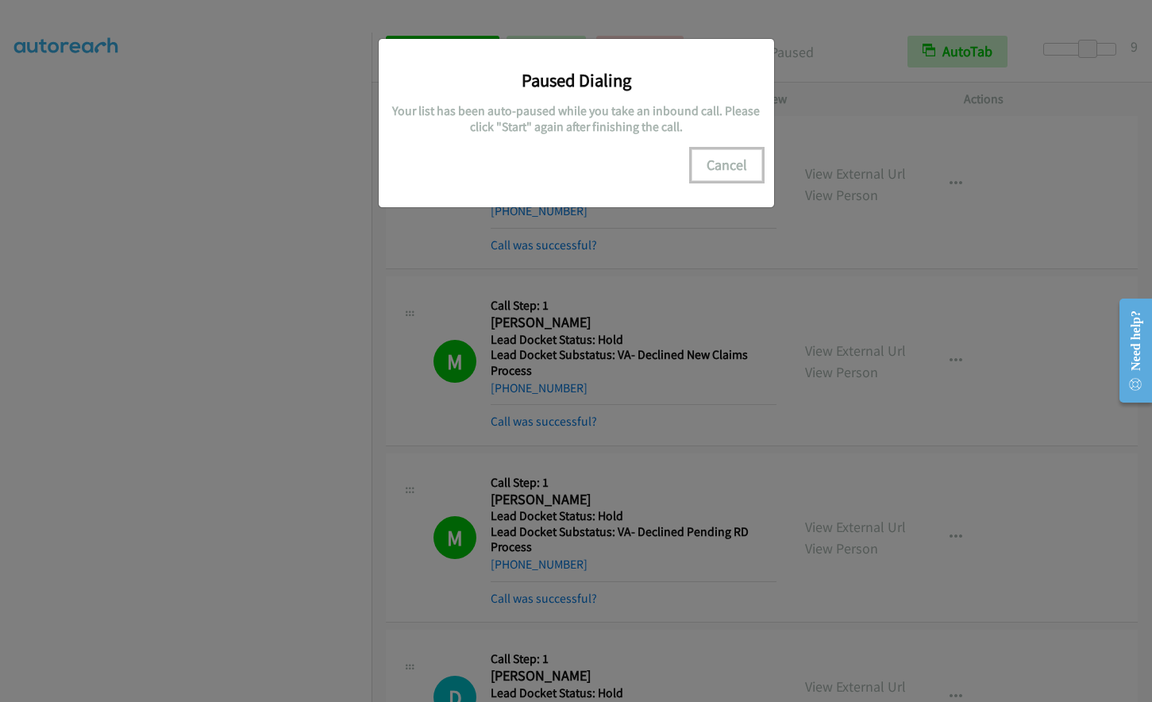
click at [741, 167] on button "Cancel" at bounding box center [726, 165] width 71 height 32
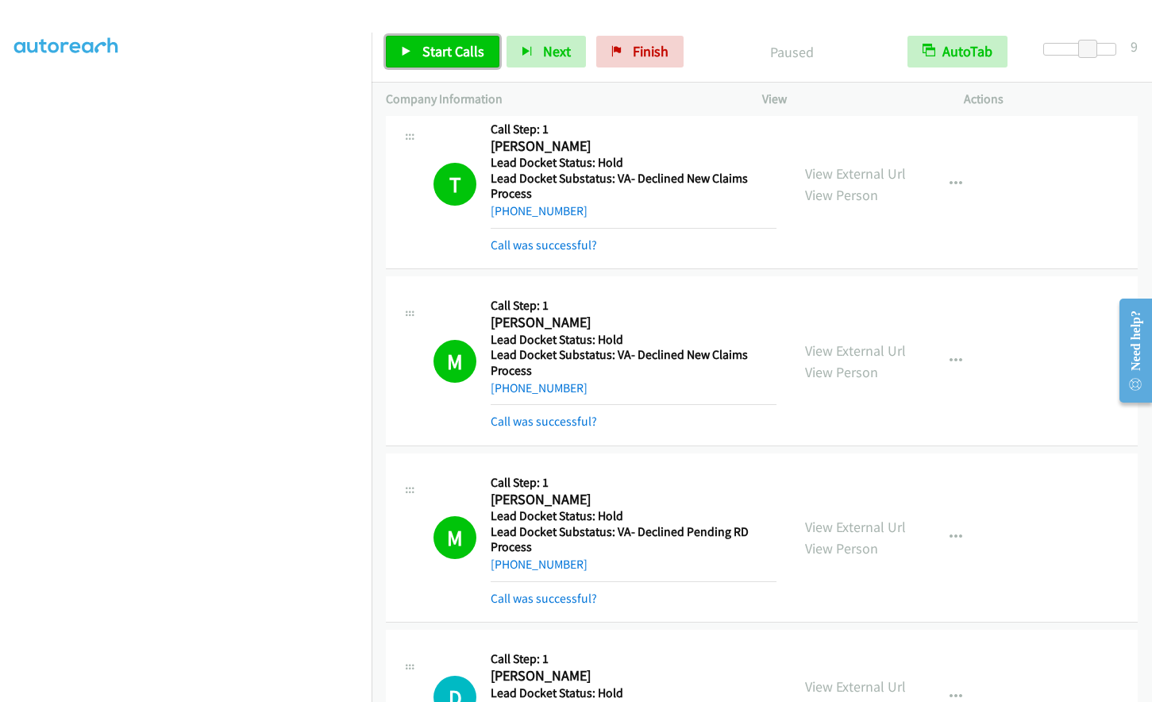
click at [405, 50] on icon at bounding box center [406, 52] width 11 height 11
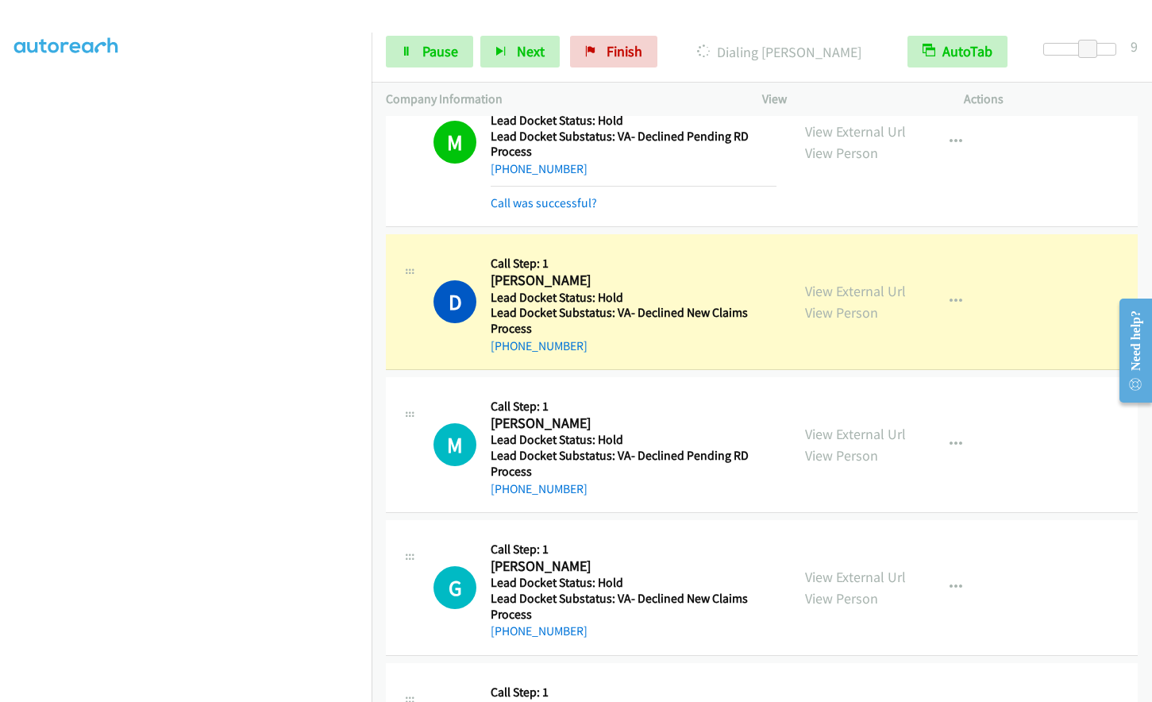
scroll to position [5681, 0]
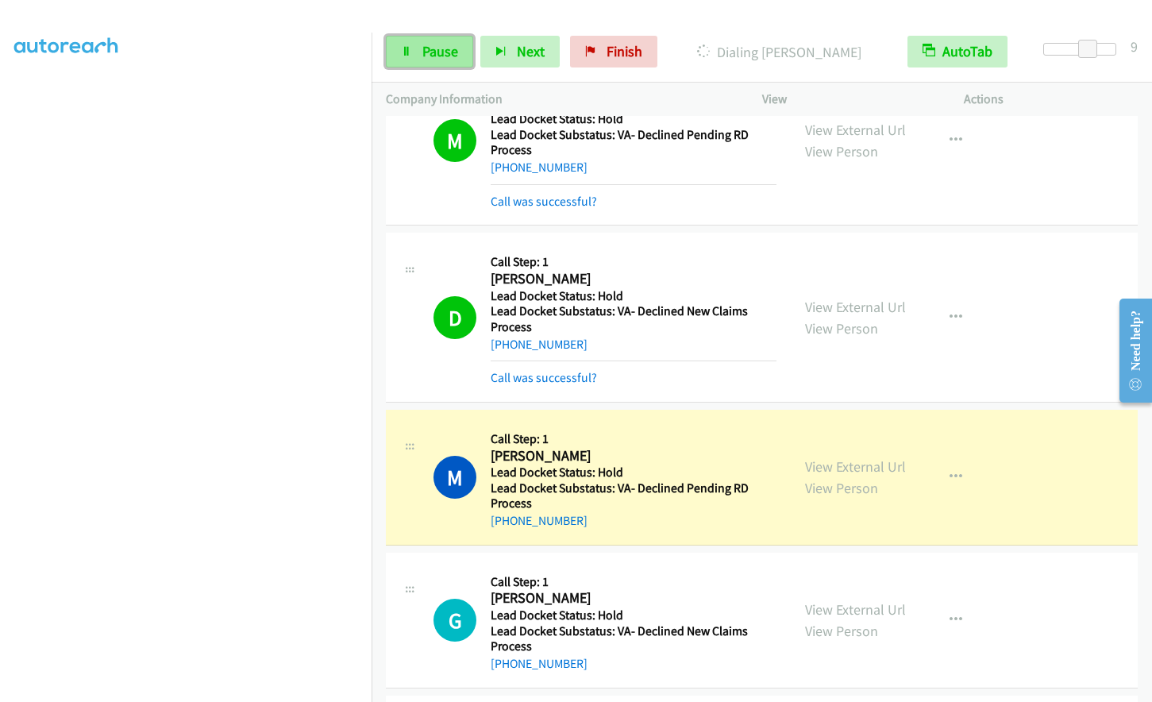
click at [426, 52] on span "Pause" at bounding box center [440, 51] width 36 height 18
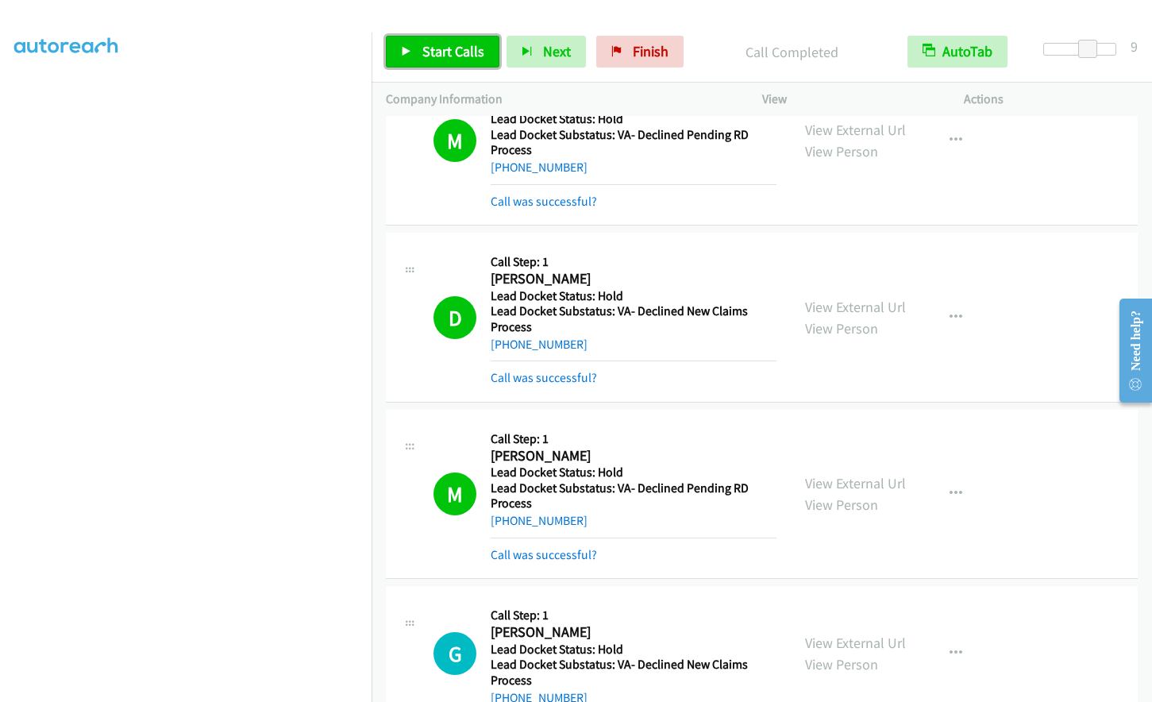
click at [462, 57] on span "Start Calls" at bounding box center [453, 51] width 62 height 18
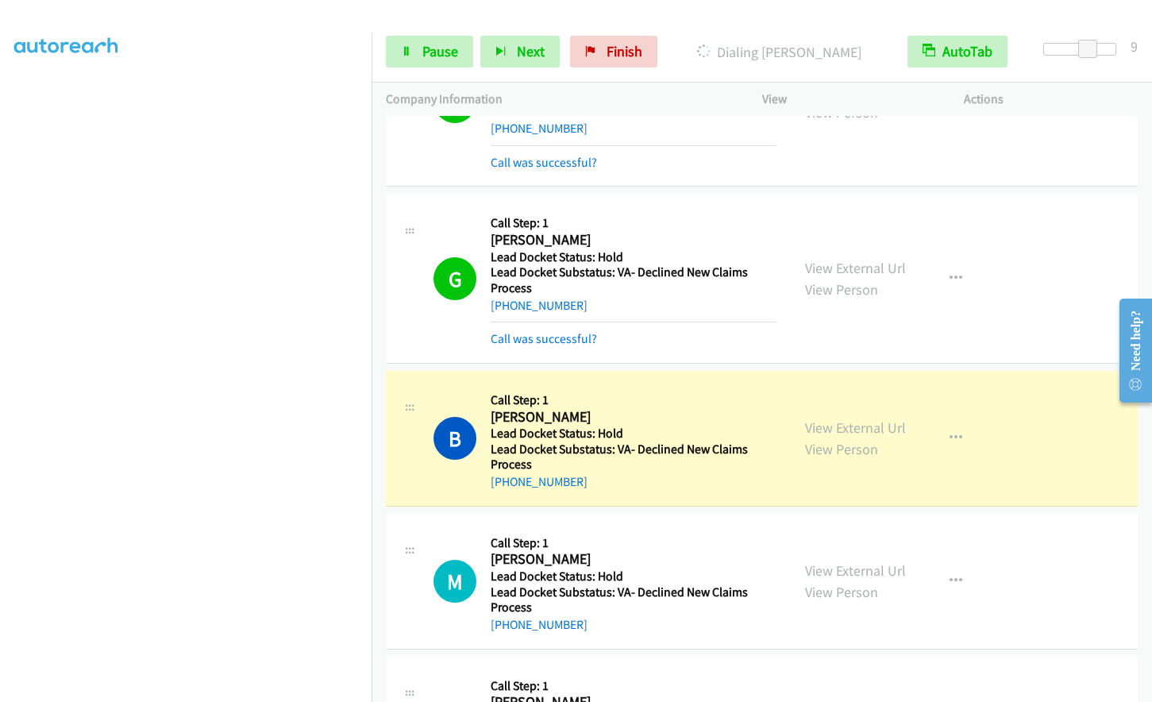
scroll to position [6078, 0]
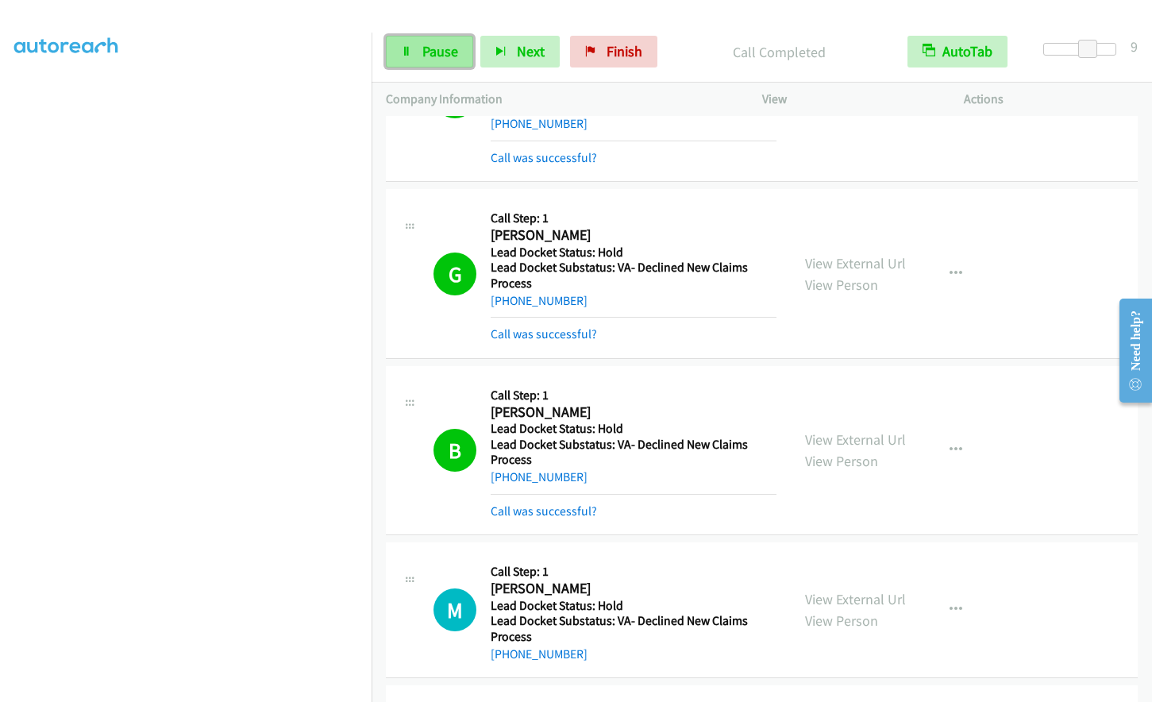
click at [422, 42] on link "Pause" at bounding box center [429, 52] width 87 height 32
click at [453, 48] on span "Start Calls" at bounding box center [453, 51] width 62 height 18
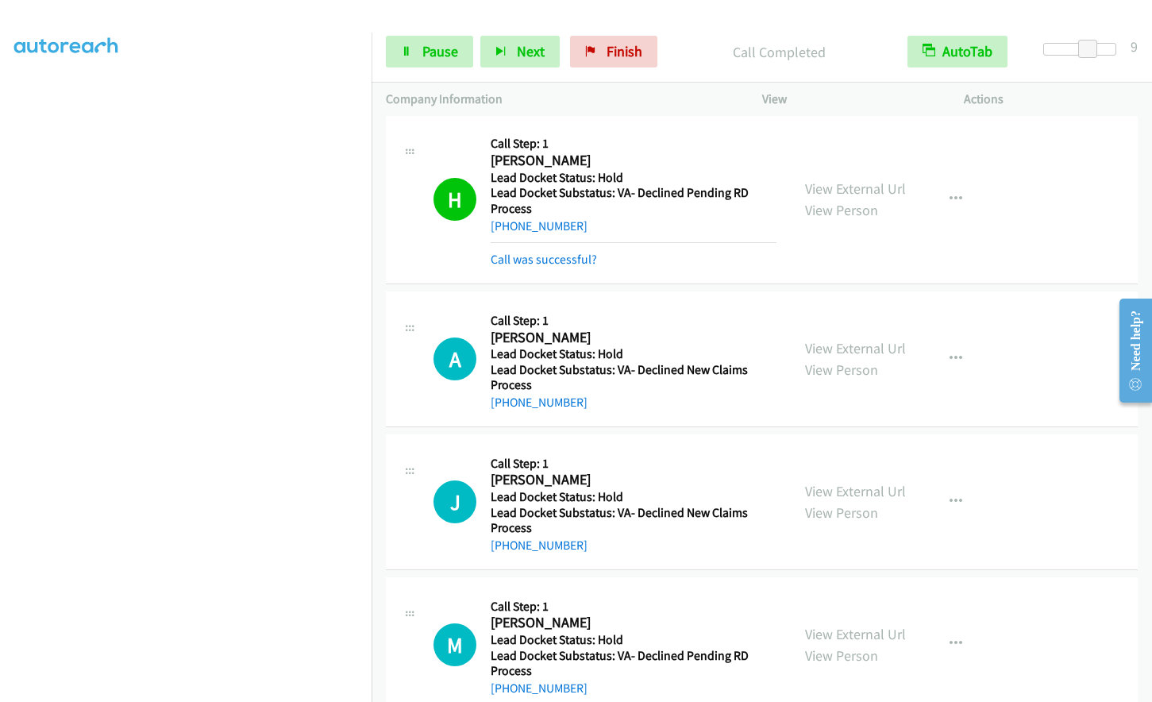
scroll to position [6893, 0]
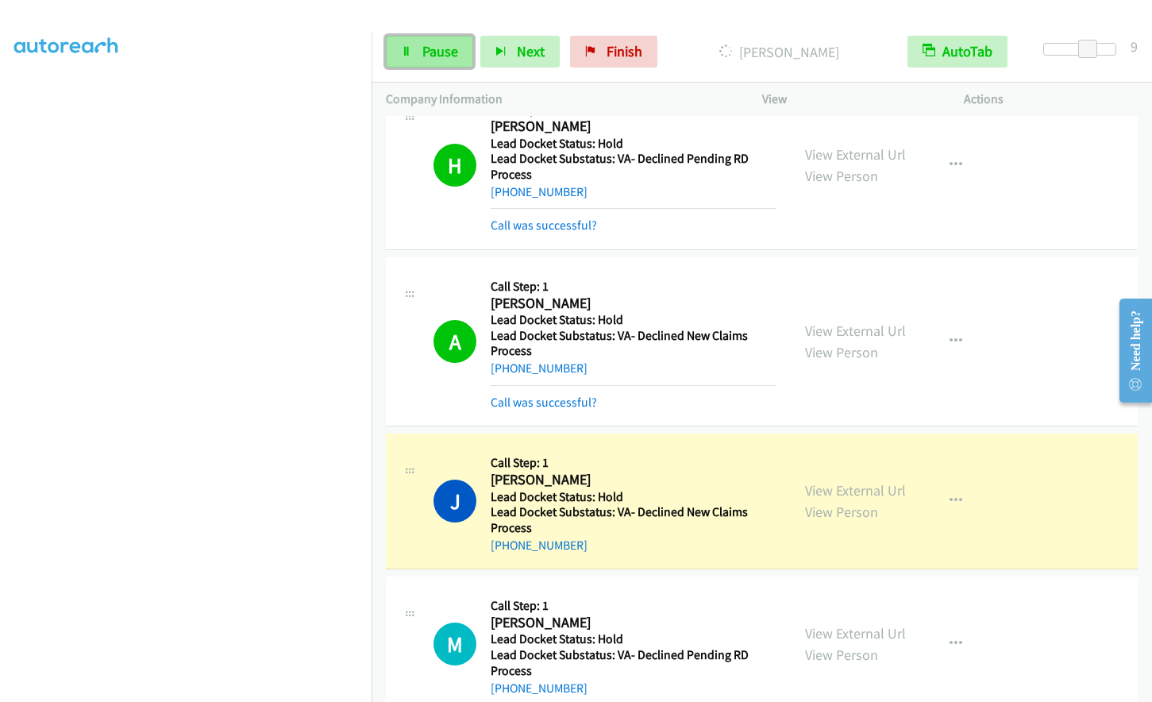
click at [440, 49] on span "Pause" at bounding box center [440, 51] width 36 height 18
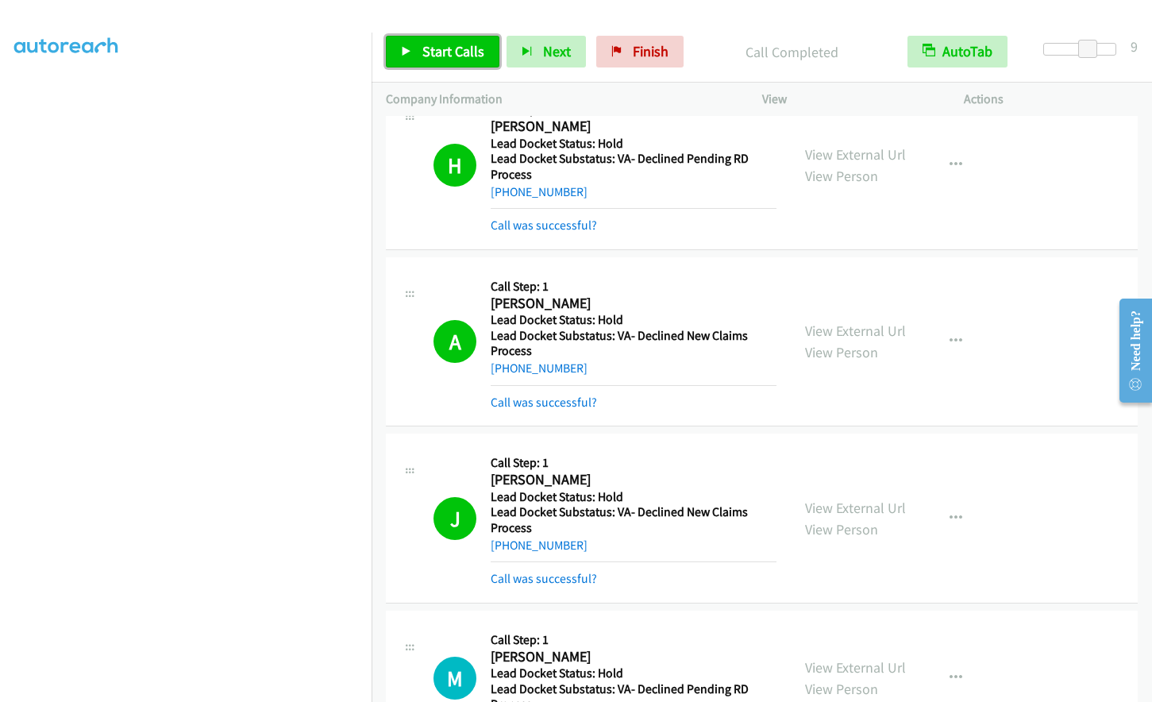
click at [431, 56] on span "Start Calls" at bounding box center [453, 51] width 62 height 18
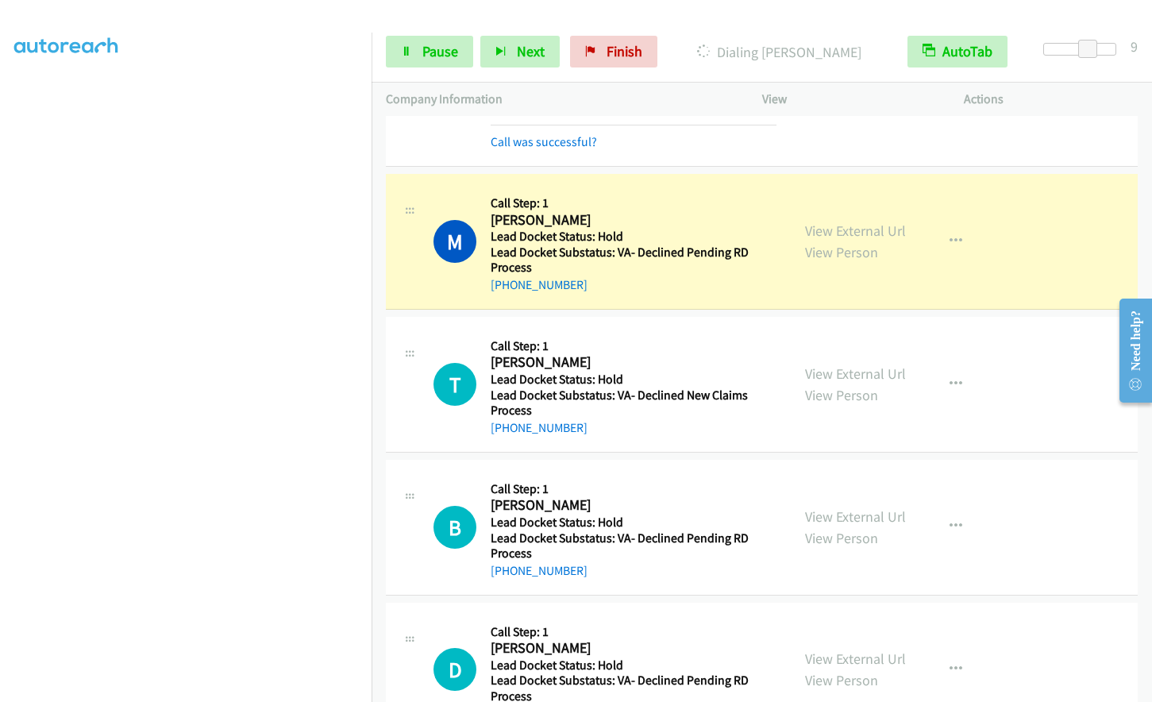
scroll to position [7389, 0]
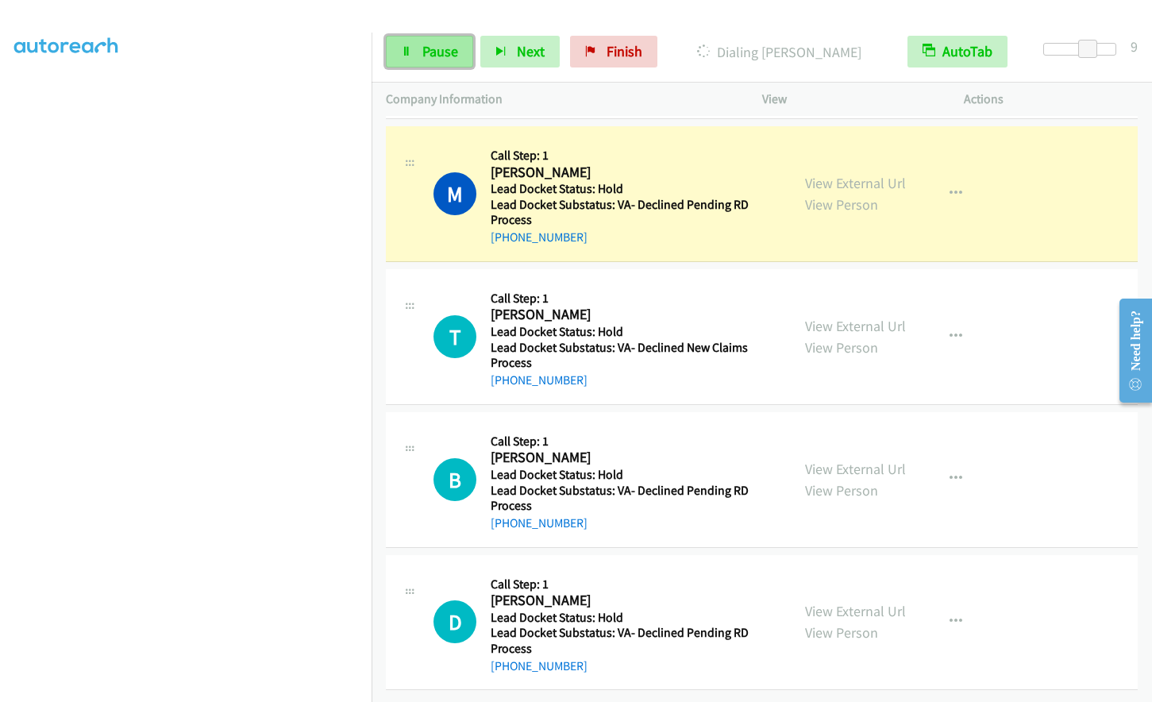
click at [426, 48] on span "Pause" at bounding box center [440, 51] width 36 height 18
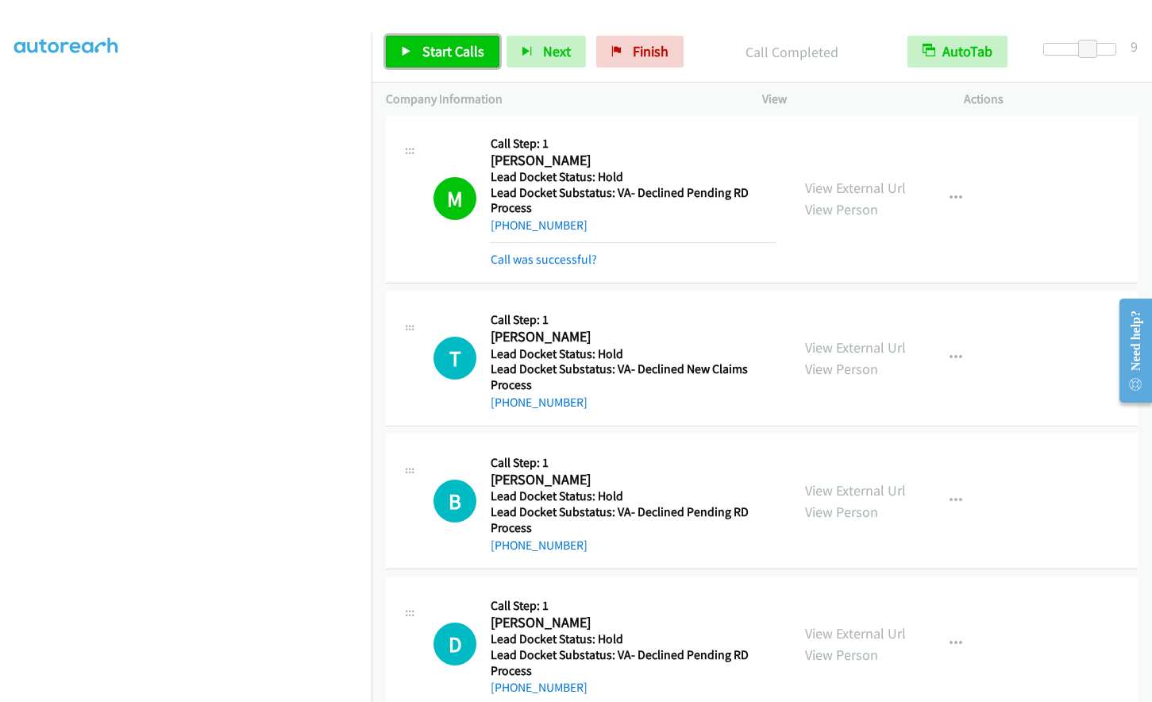
click at [433, 44] on span "Start Calls" at bounding box center [453, 51] width 62 height 18
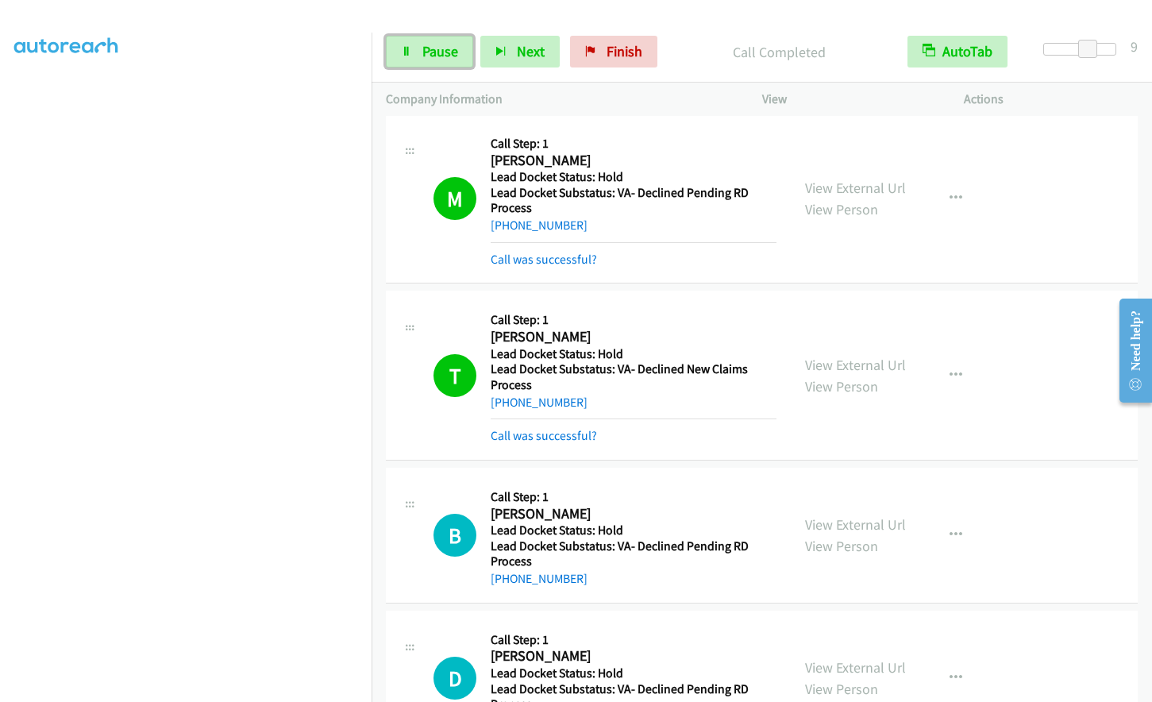
click at [421, 48] on link "Pause" at bounding box center [429, 52] width 87 height 32
click at [445, 53] on span "Start Calls" at bounding box center [453, 51] width 62 height 18
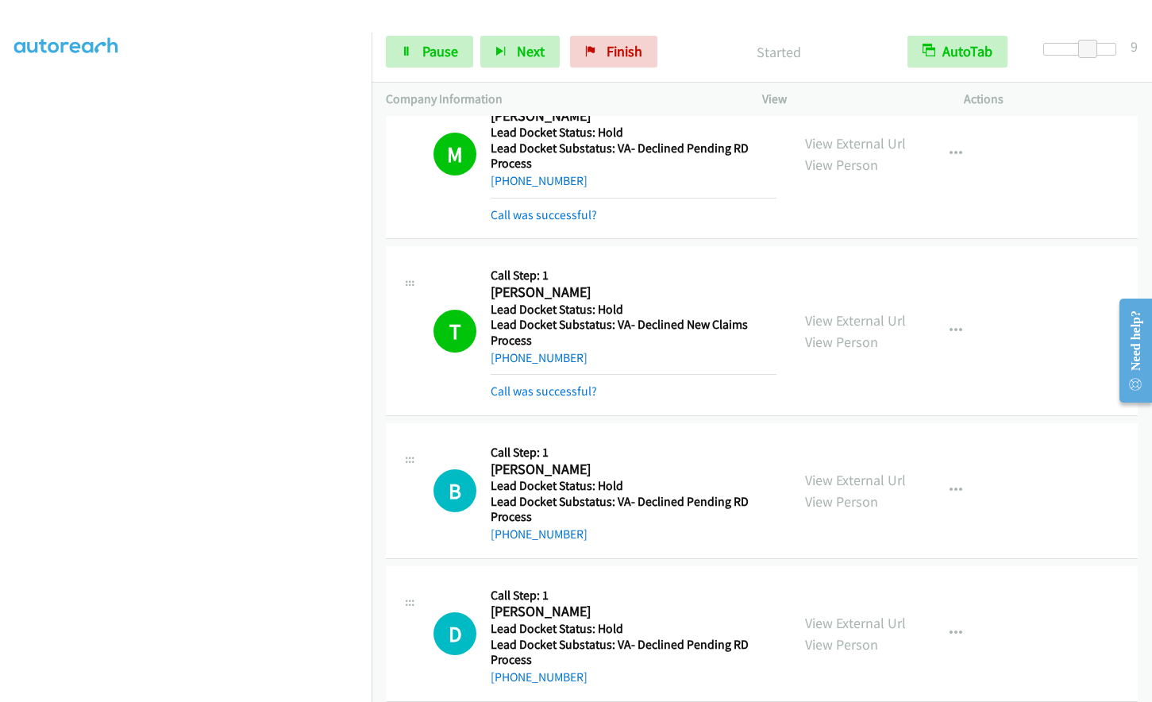
scroll to position [7456, 0]
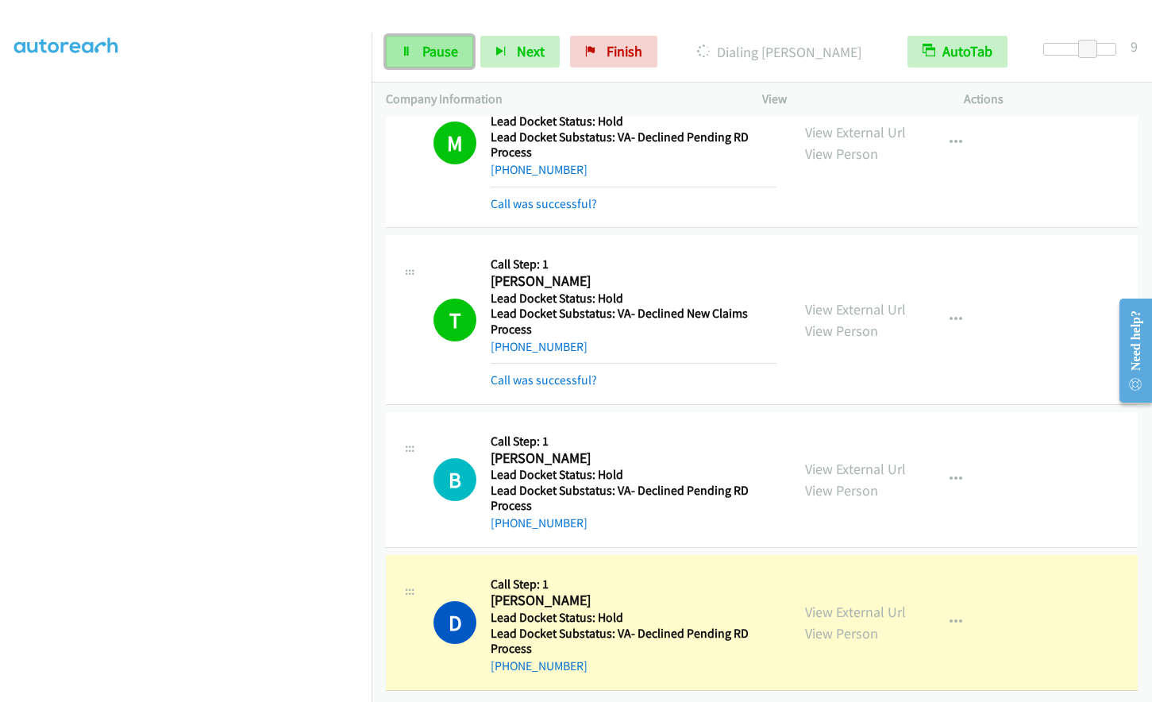
click at [429, 63] on link "Pause" at bounding box center [429, 52] width 87 height 32
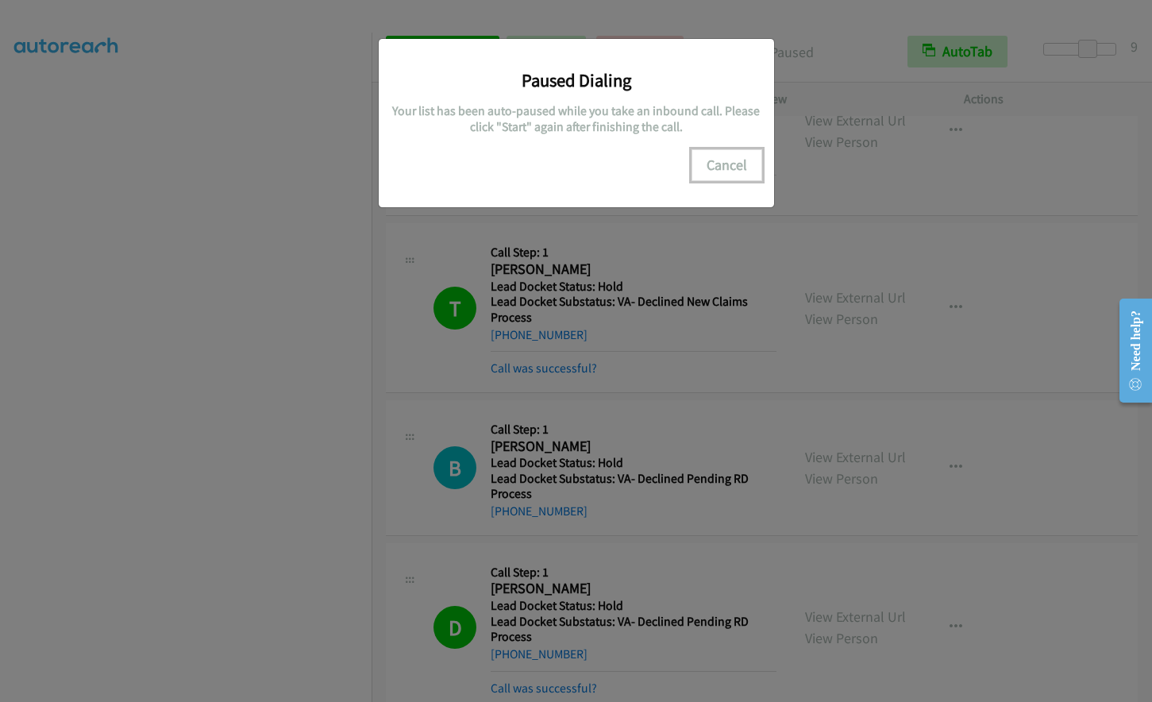
click at [734, 160] on button "Cancel" at bounding box center [726, 165] width 71 height 32
click at [710, 166] on button "Cancel" at bounding box center [726, 165] width 71 height 32
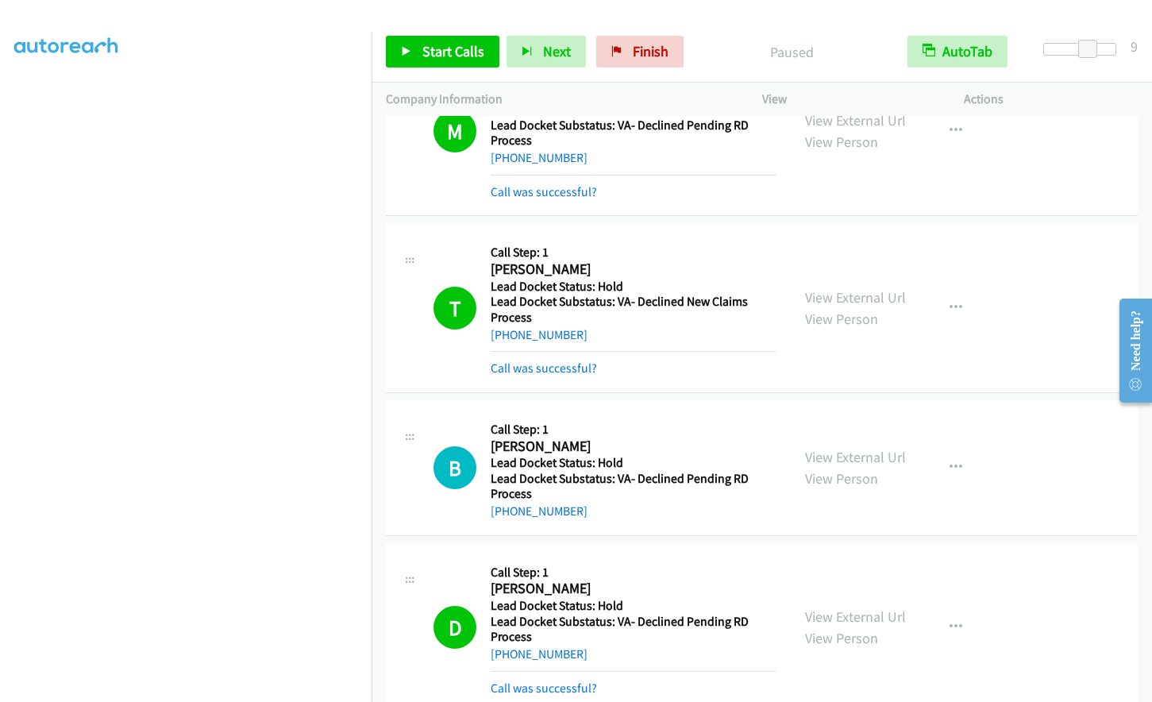
scroll to position [155, 0]
